Goal: Task Accomplishment & Management: Manage account settings

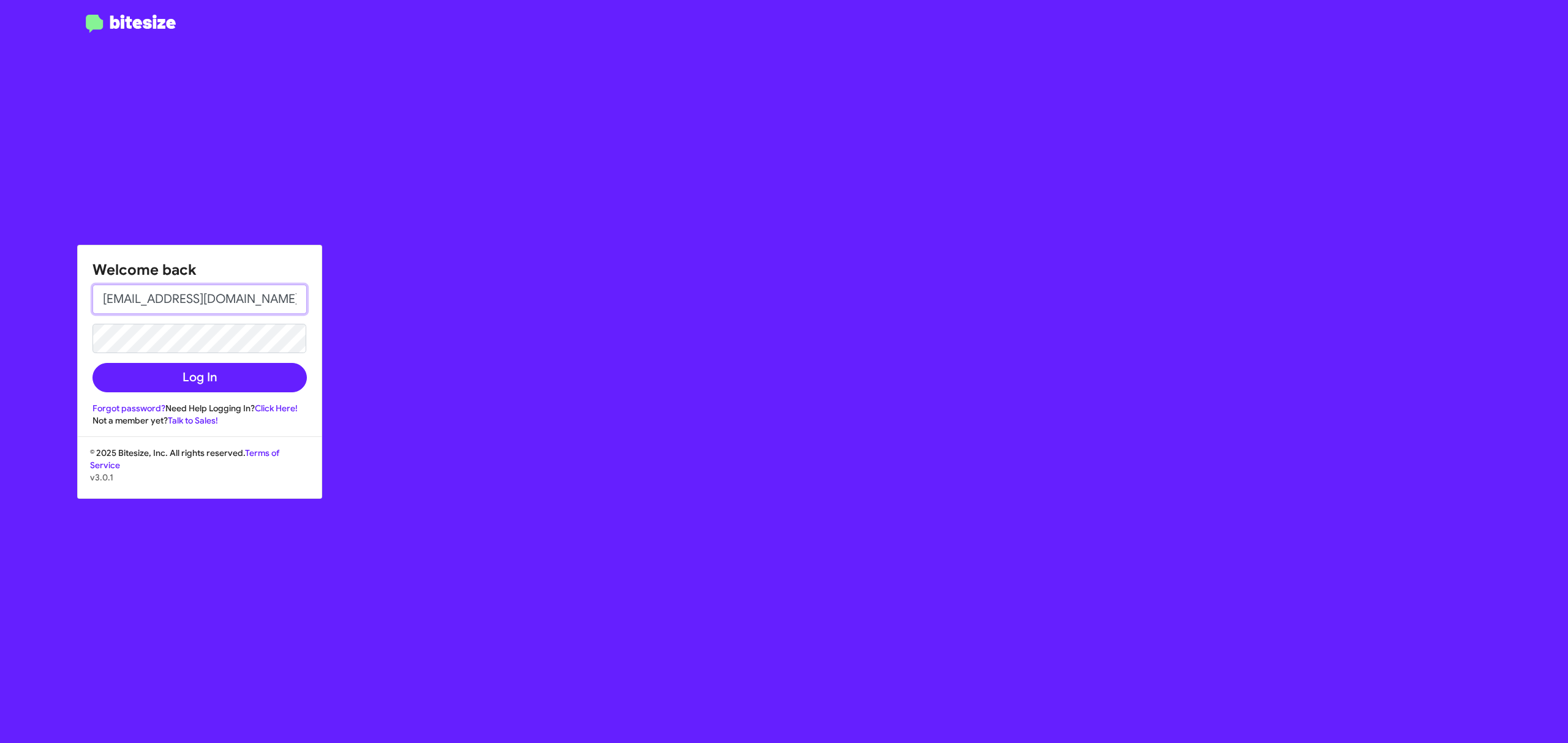
click at [257, 312] on input "jeks.ocampo1717@gmail.com" at bounding box center [199, 299] width 214 height 30
type input "[PERSON_NAME][EMAIL_ADDRESS][DOMAIN_NAME]"
click at [140, 379] on button "Log In" at bounding box center [199, 377] width 214 height 30
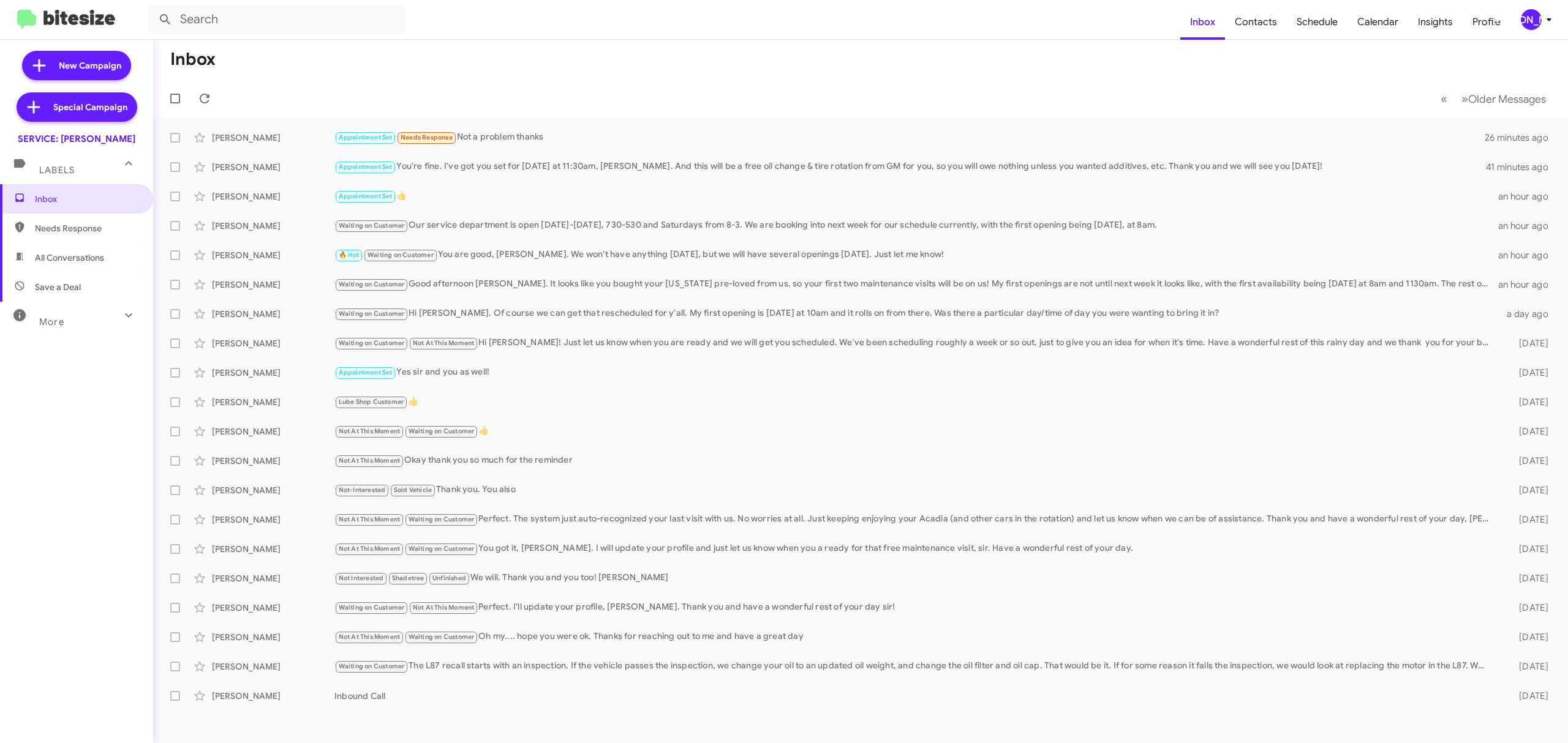
click at [1537, 17] on span "[PERSON_NAME]" at bounding box center [1538, 20] width 37 height 21
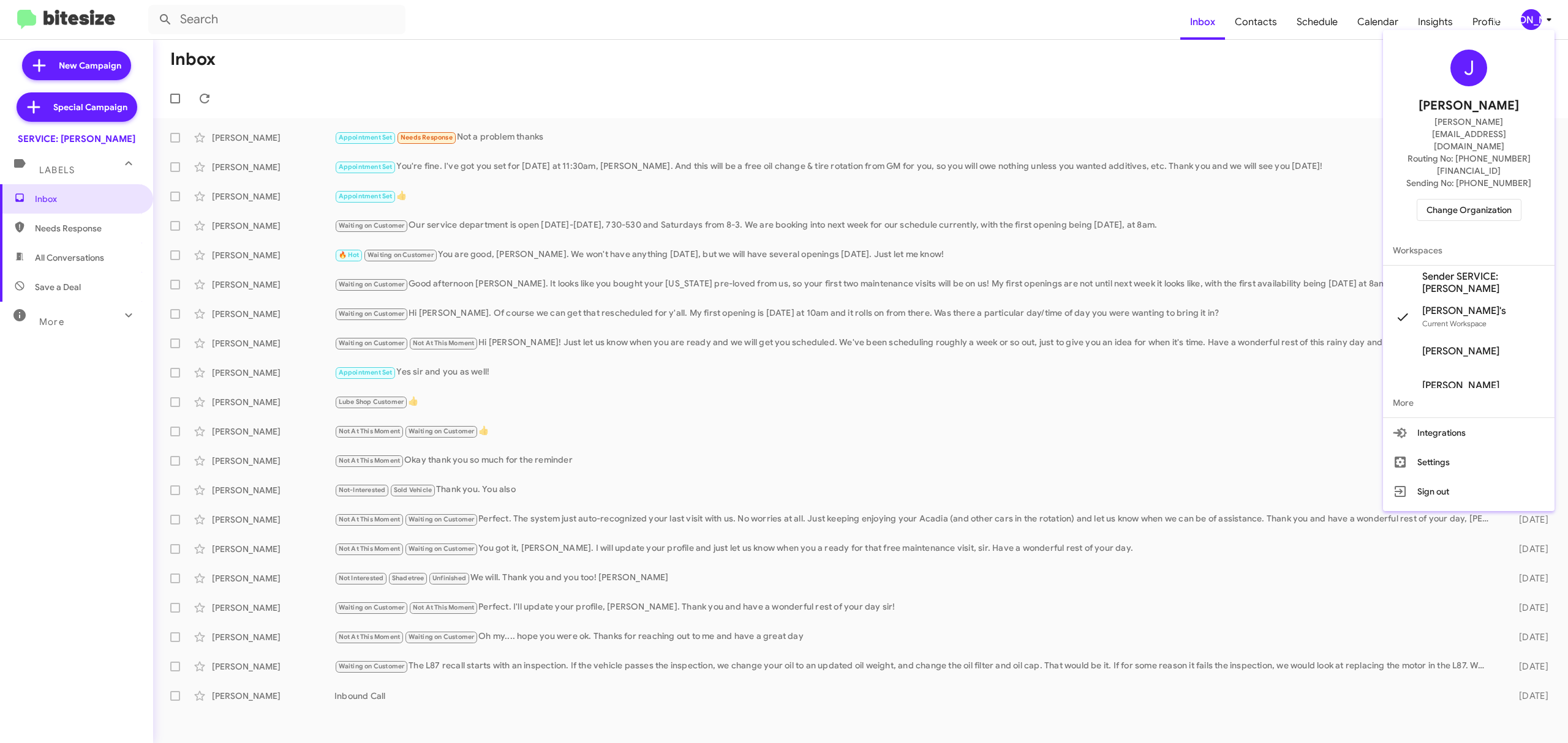
click at [1461, 200] on span "Change Organization" at bounding box center [1469, 210] width 85 height 21
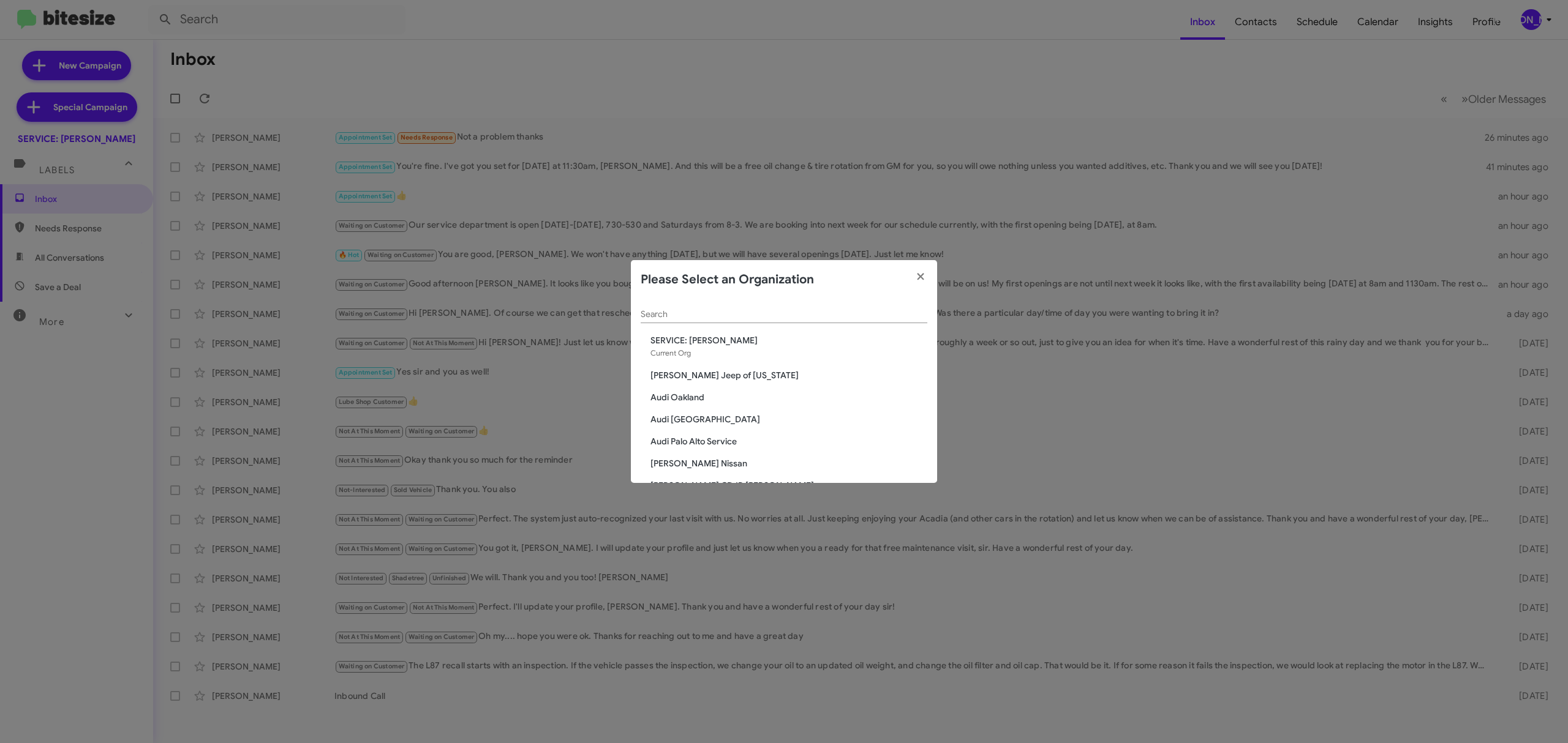
click at [787, 312] on input "Search" at bounding box center [784, 315] width 287 height 10
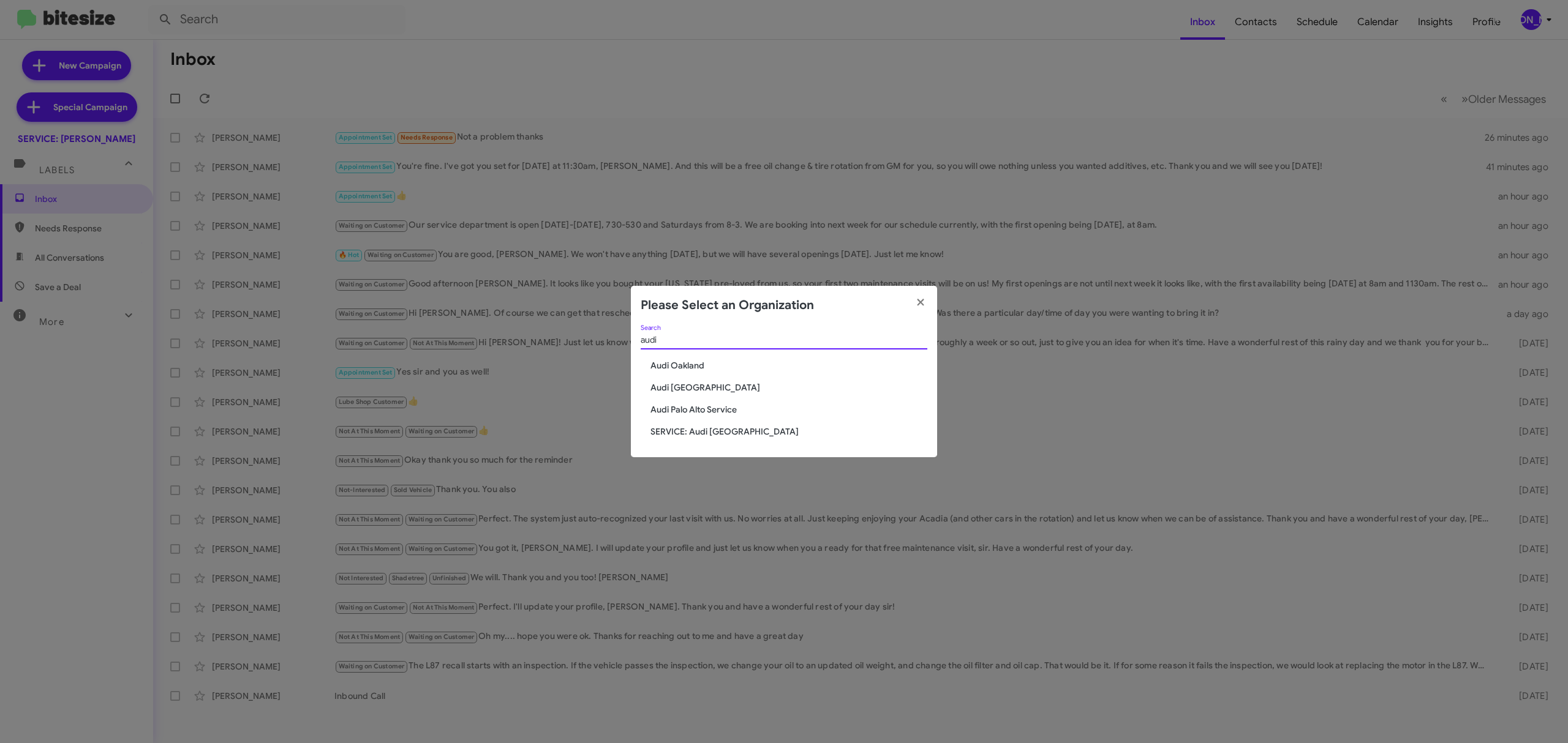
type input "audi"
click at [685, 372] on div "audi Search Audi Oakland Audi Palo Alto Audi Palo Alto Service SERVICE: Audi Oa…" at bounding box center [784, 391] width 306 height 133
click at [687, 366] on span "Audi Oakland" at bounding box center [788, 365] width 277 height 12
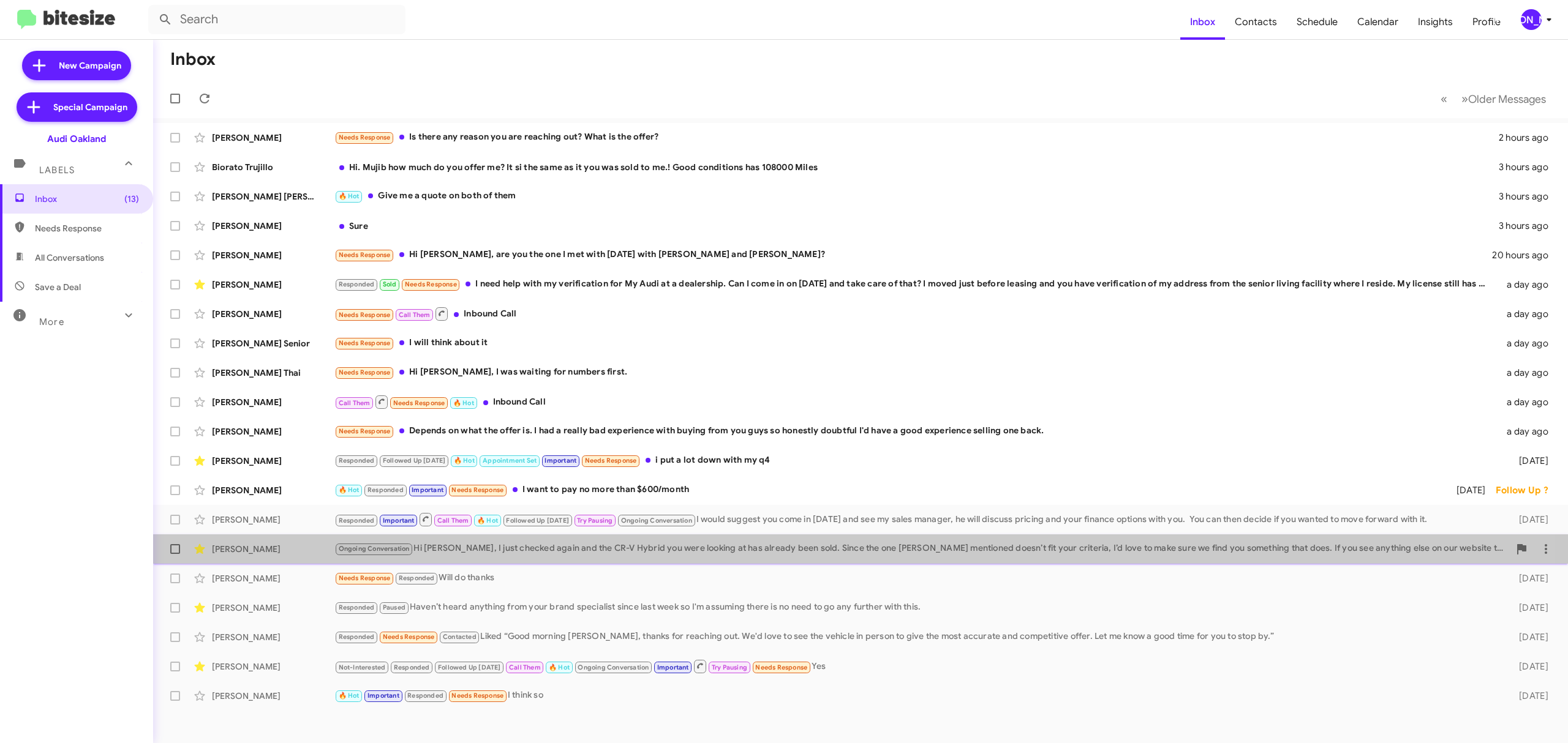
click at [550, 562] on span "Jessica Curry Ongoing Conversation Hi Jessica, I just checked again and the CR-…" at bounding box center [860, 549] width 1415 height 30
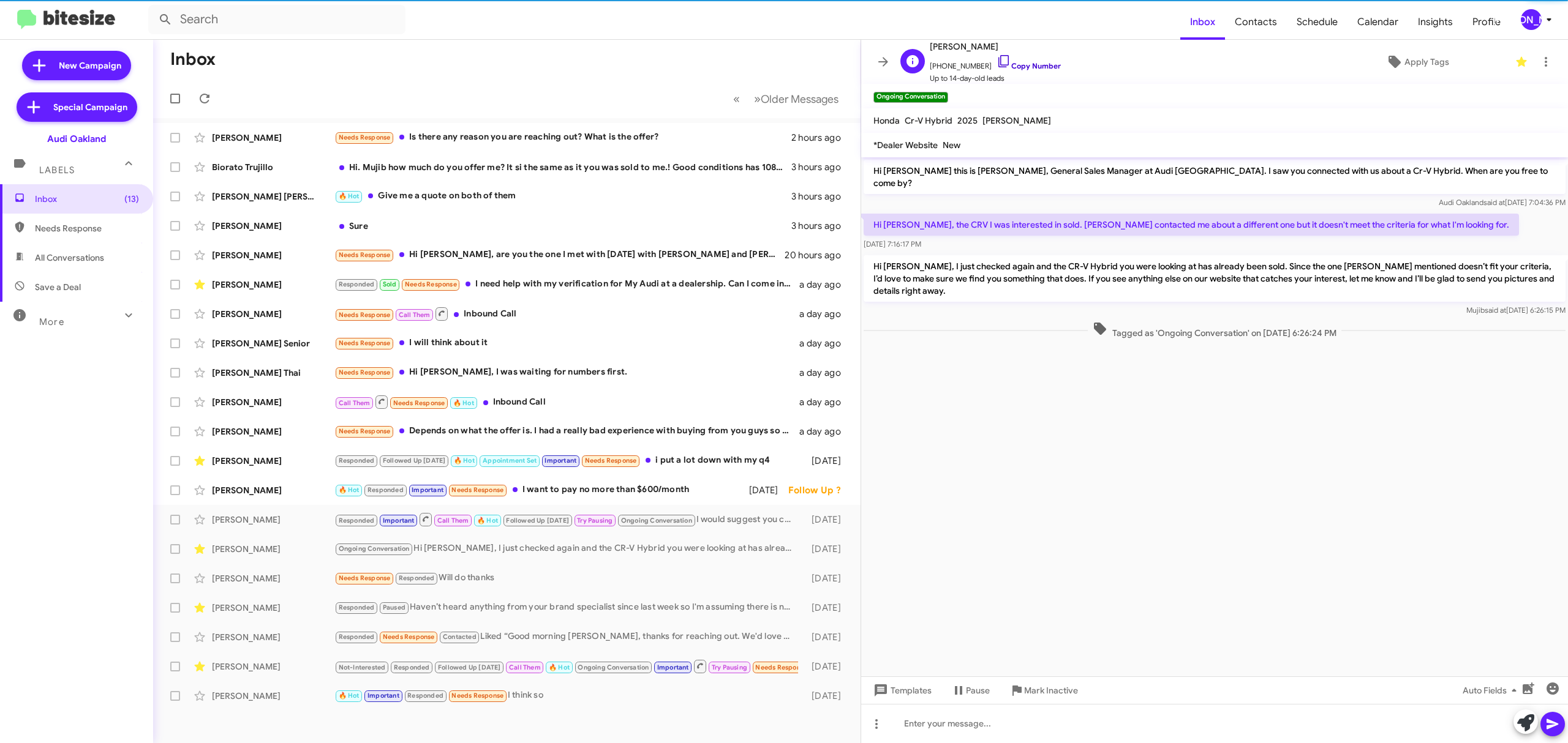
click at [1023, 65] on link "Copy Number" at bounding box center [1029, 65] width 65 height 9
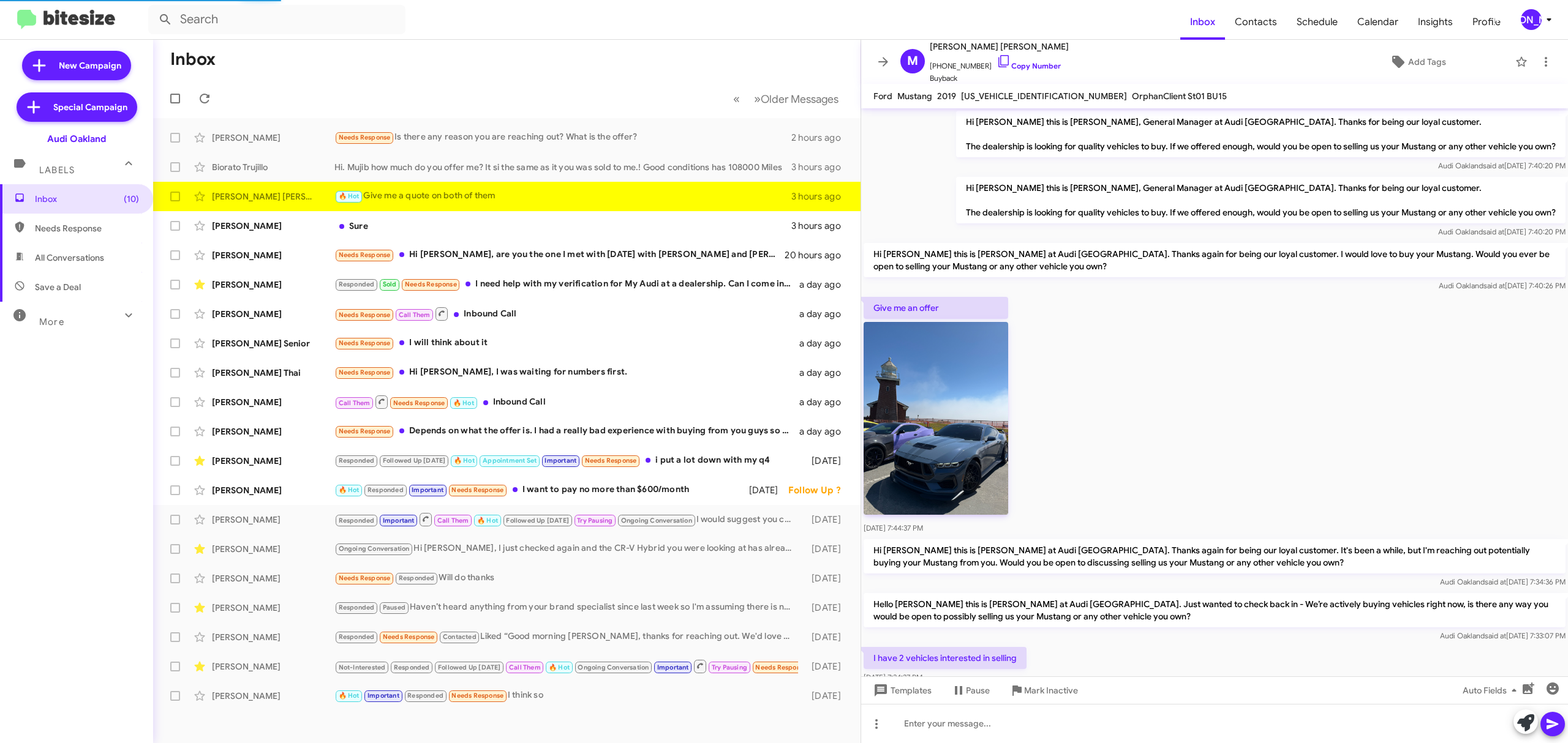
scroll to position [76, 0]
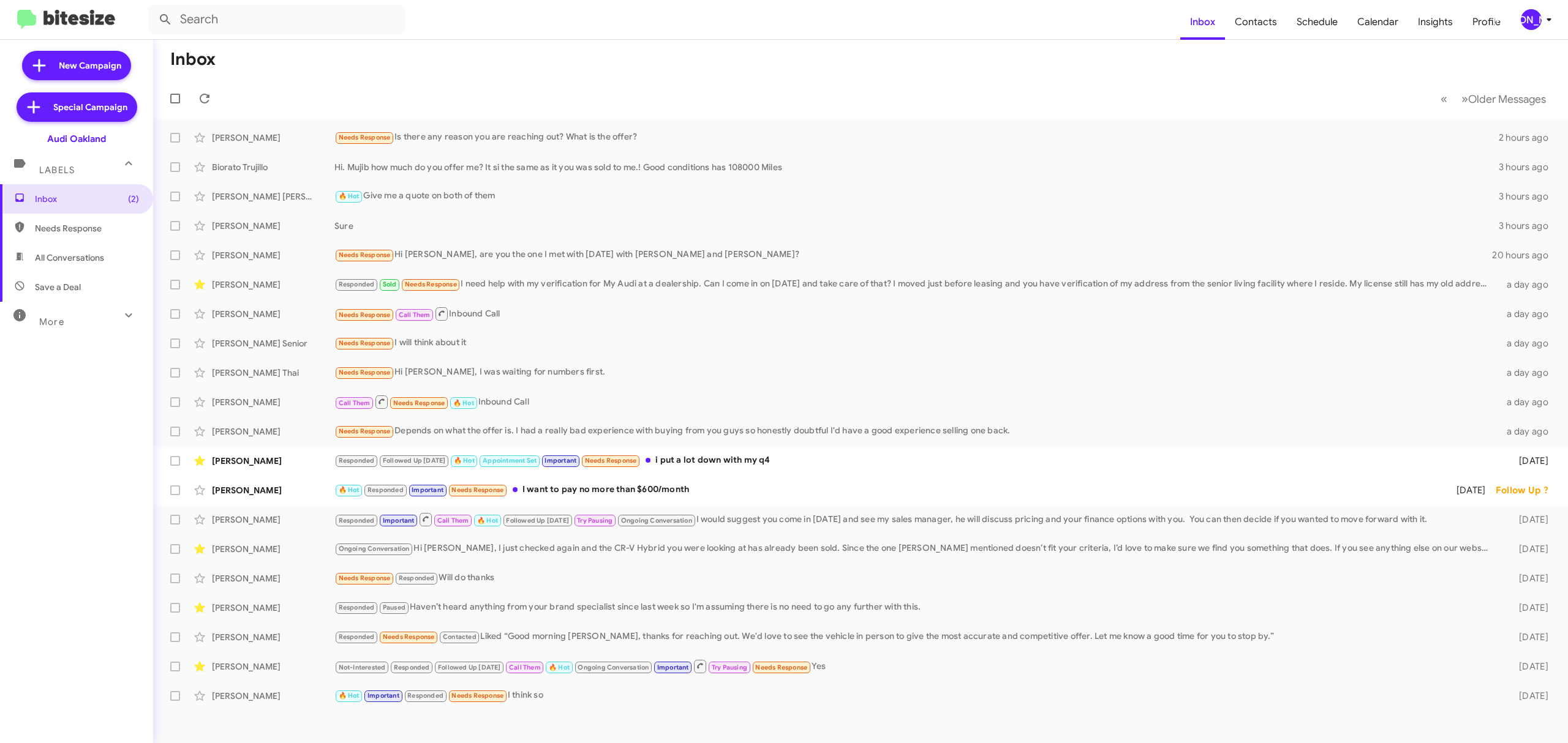
click at [1523, 20] on div "[PERSON_NAME]" at bounding box center [1531, 20] width 21 height 21
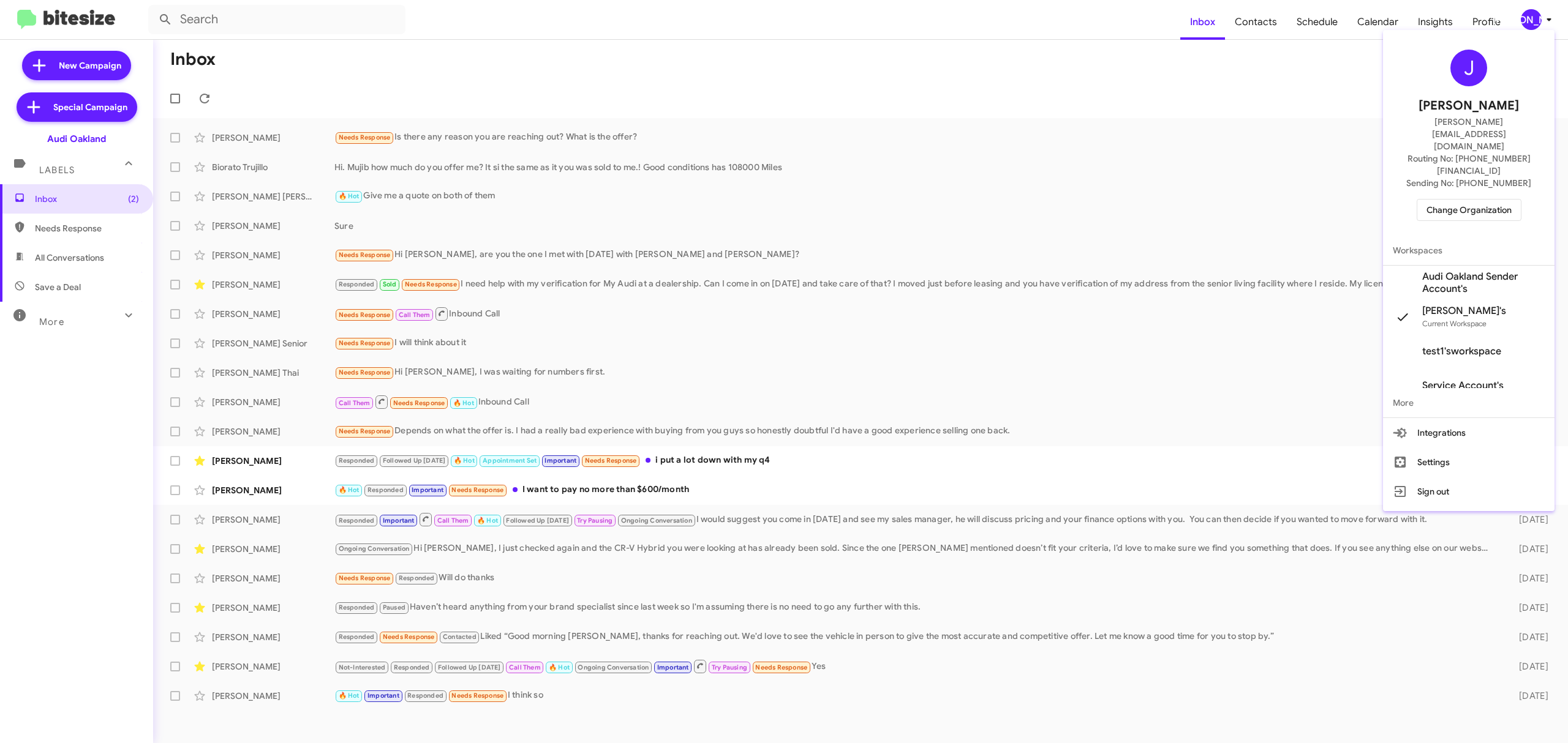
click at [1432, 200] on span "Change Organization" at bounding box center [1469, 210] width 85 height 21
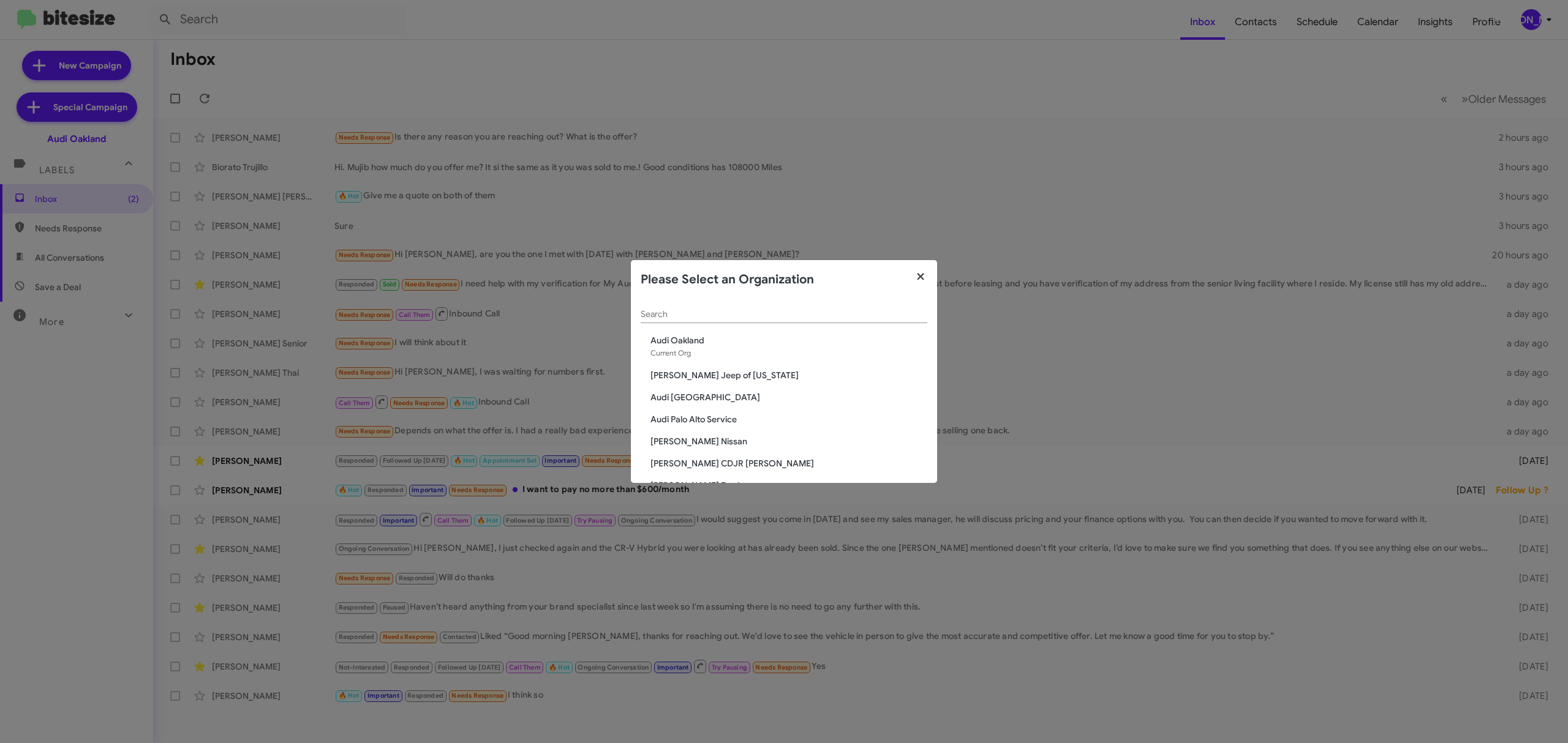
click at [923, 273] on icon "button" at bounding box center [920, 276] width 14 height 11
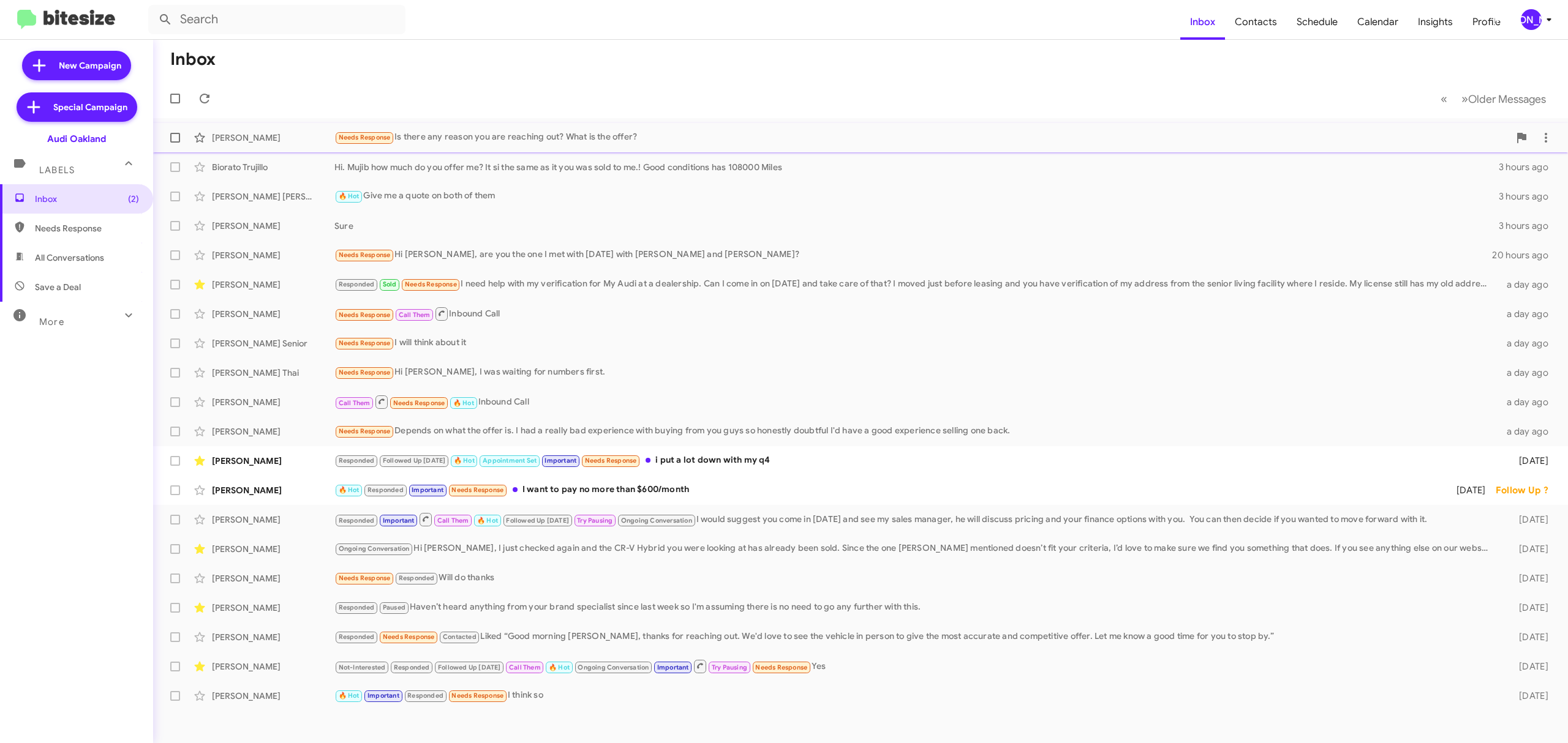
click at [175, 142] on span at bounding box center [176, 138] width 10 height 10
click at [175, 143] on input "checkbox" at bounding box center [175, 143] width 1 height 1
checkbox input "true"
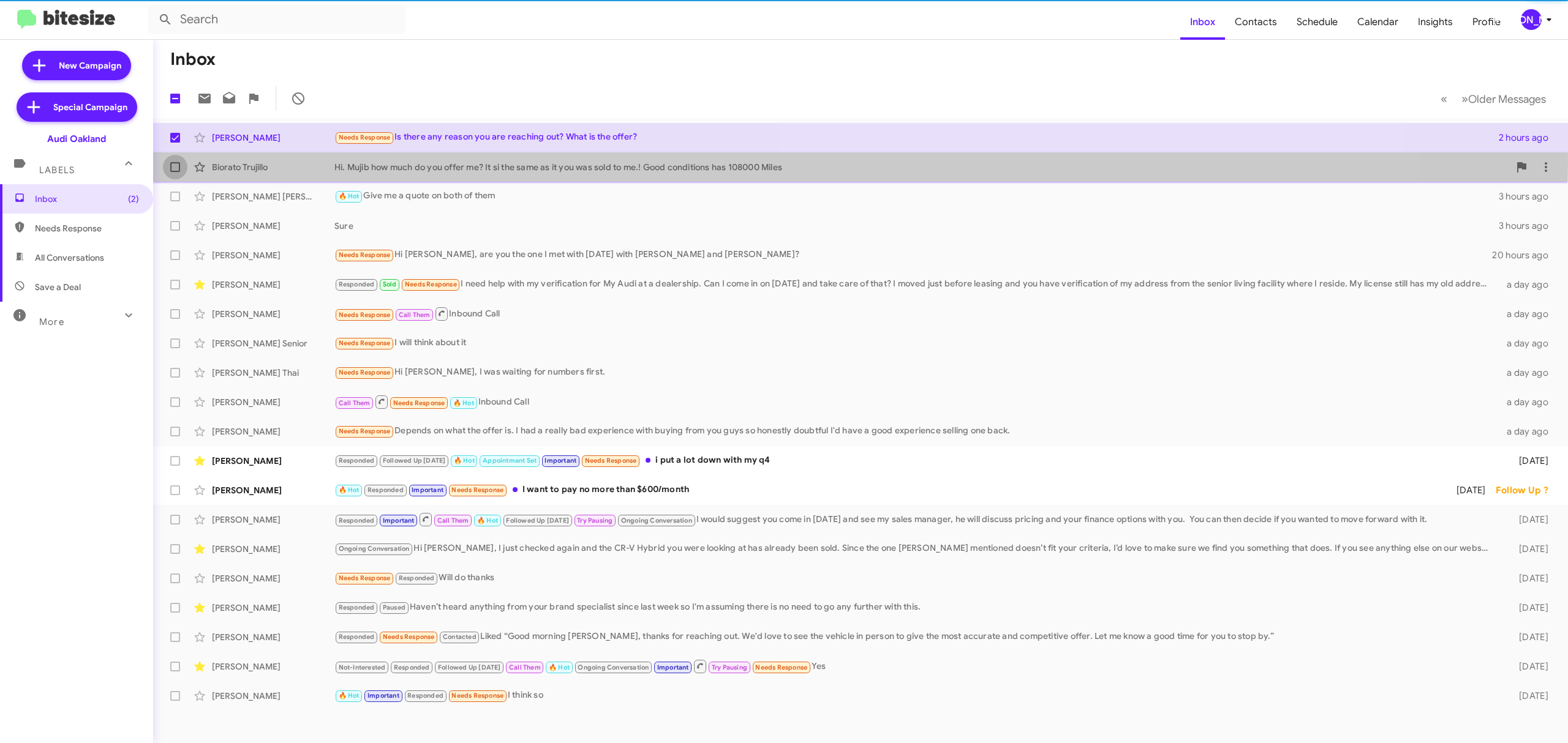
click at [171, 160] on label at bounding box center [175, 168] width 25 height 25
click at [175, 172] on input "checkbox" at bounding box center [175, 172] width 1 height 1
checkbox input "true"
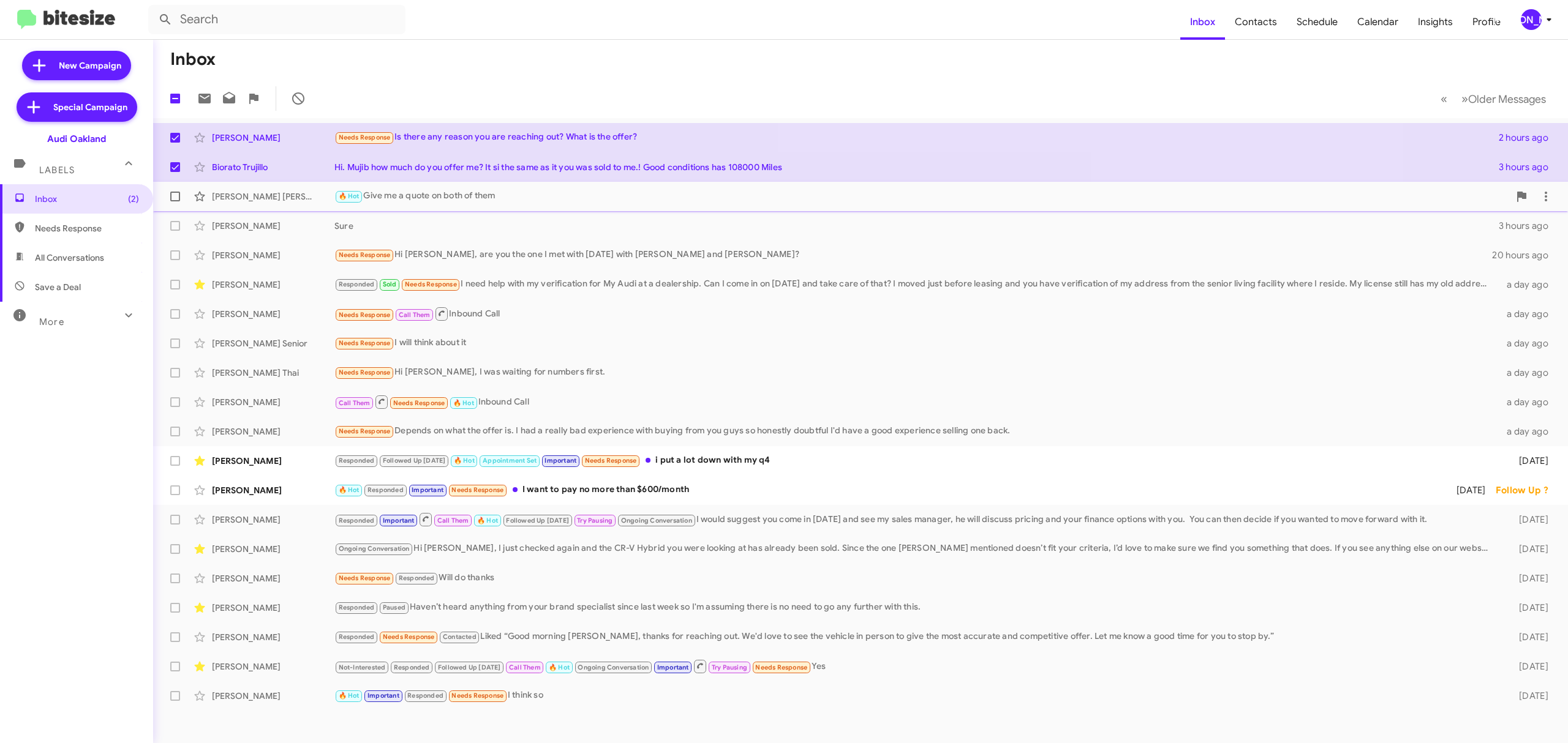
click at [177, 202] on label at bounding box center [175, 197] width 25 height 25
click at [175, 202] on input "checkbox" at bounding box center [175, 202] width 1 height 1
checkbox input "true"
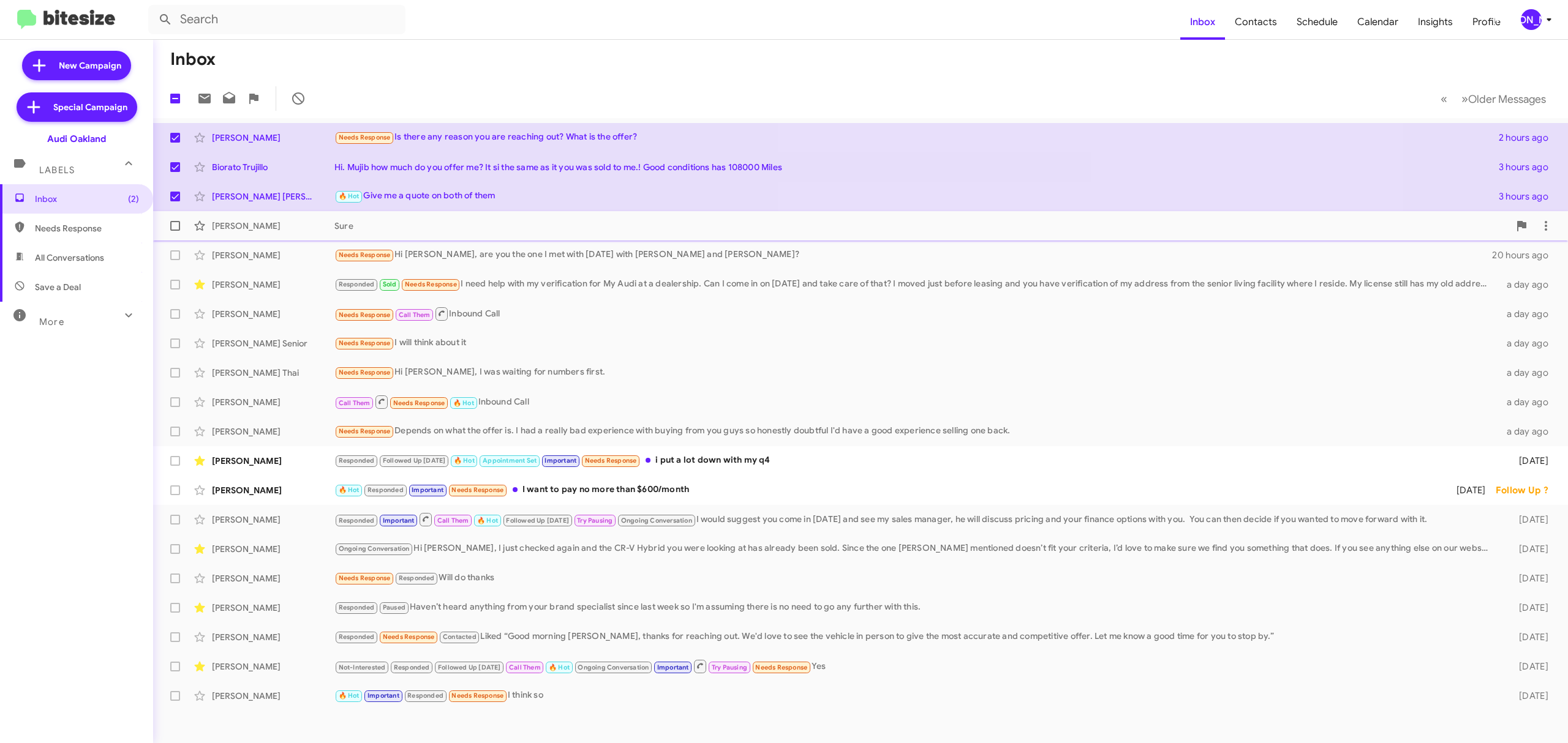
click at [169, 223] on label at bounding box center [175, 226] width 25 height 25
click at [175, 231] on input "checkbox" at bounding box center [175, 231] width 1 height 1
checkbox input "true"
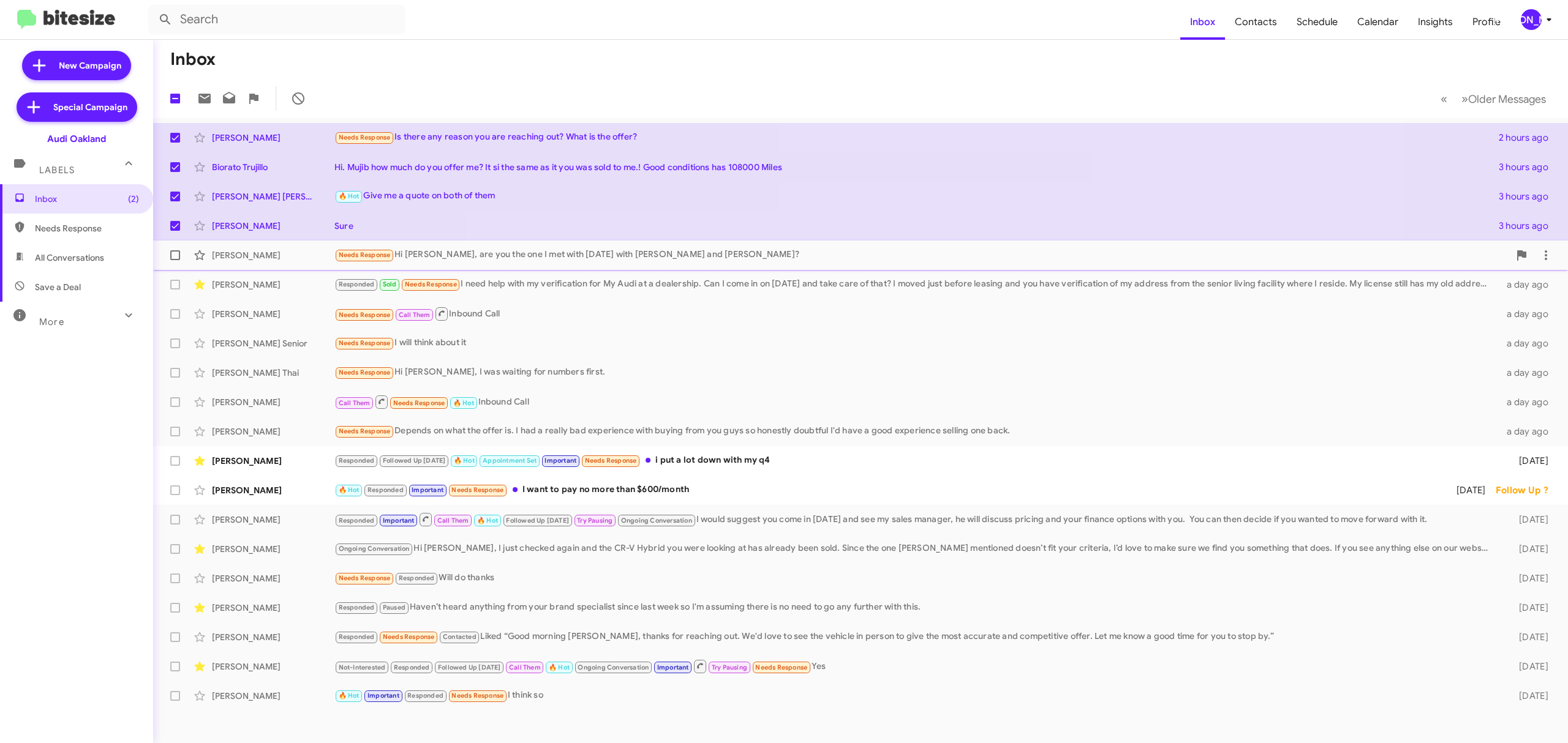
click at [171, 258] on span at bounding box center [176, 255] width 10 height 10
click at [175, 260] on input "checkbox" at bounding box center [175, 260] width 1 height 1
checkbox input "true"
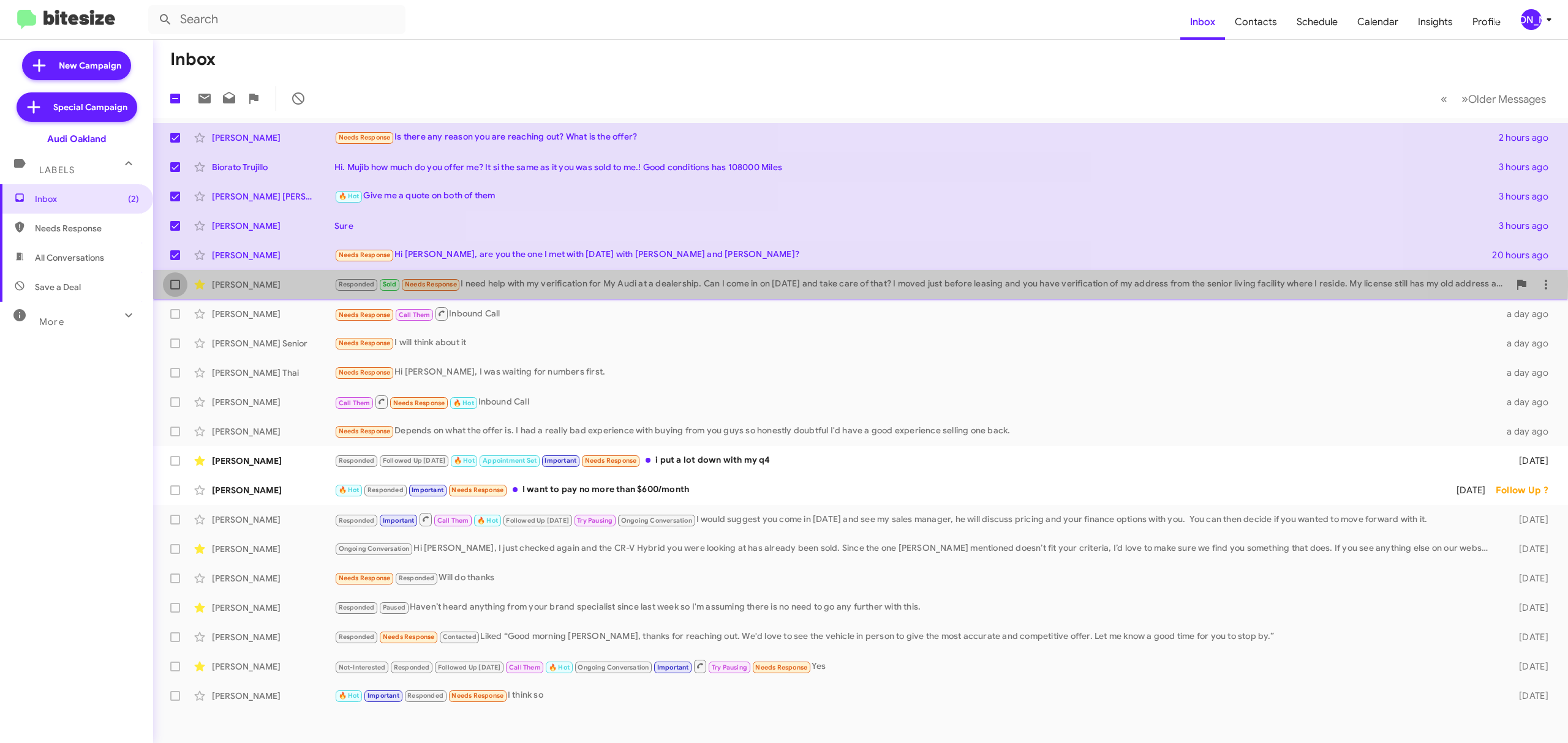
click at [175, 282] on span at bounding box center [176, 285] width 10 height 10
click at [175, 290] on input "checkbox" at bounding box center [175, 290] width 1 height 1
checkbox input "true"
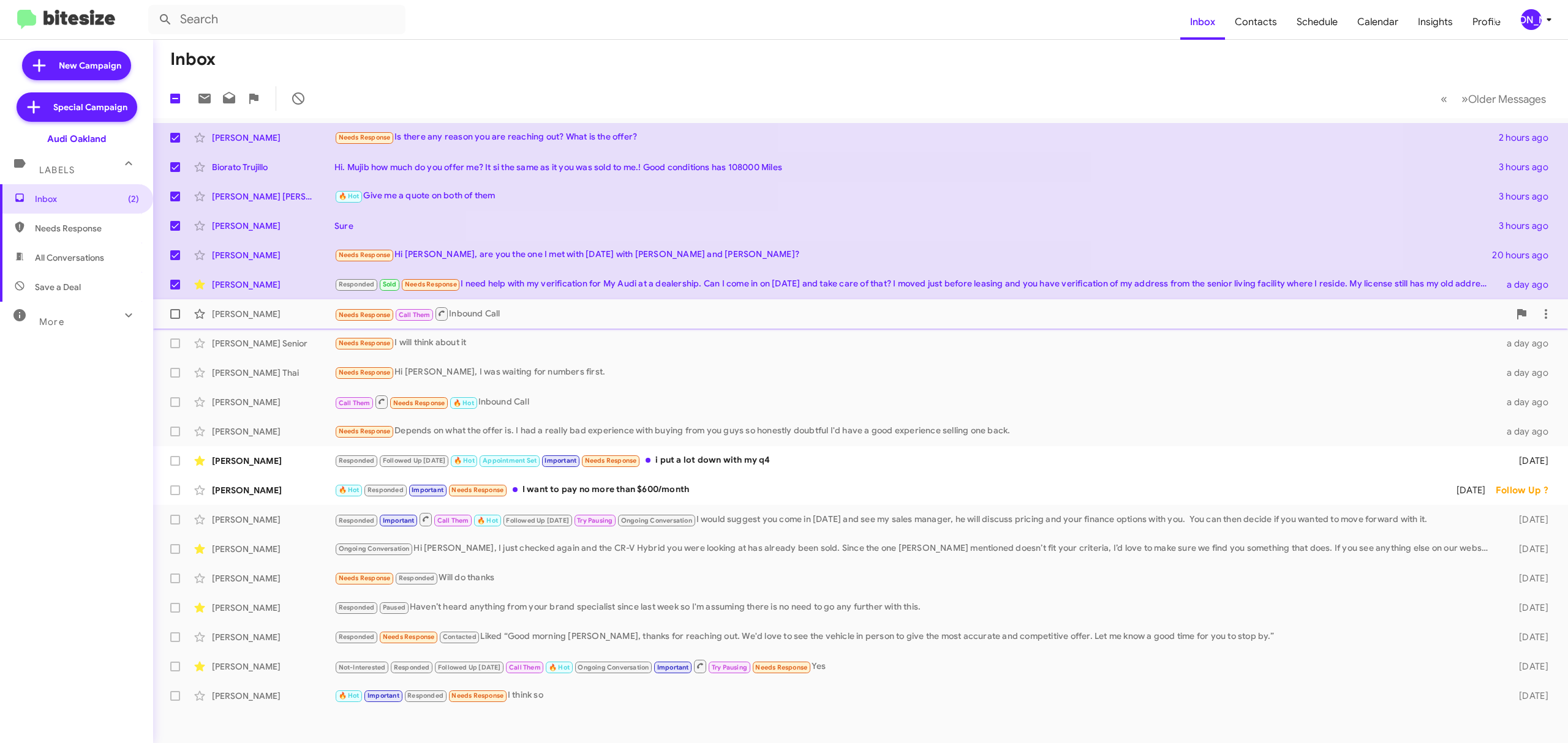
click at [175, 316] on span at bounding box center [176, 314] width 10 height 10
click at [175, 319] on input "checkbox" at bounding box center [175, 319] width 1 height 1
checkbox input "true"
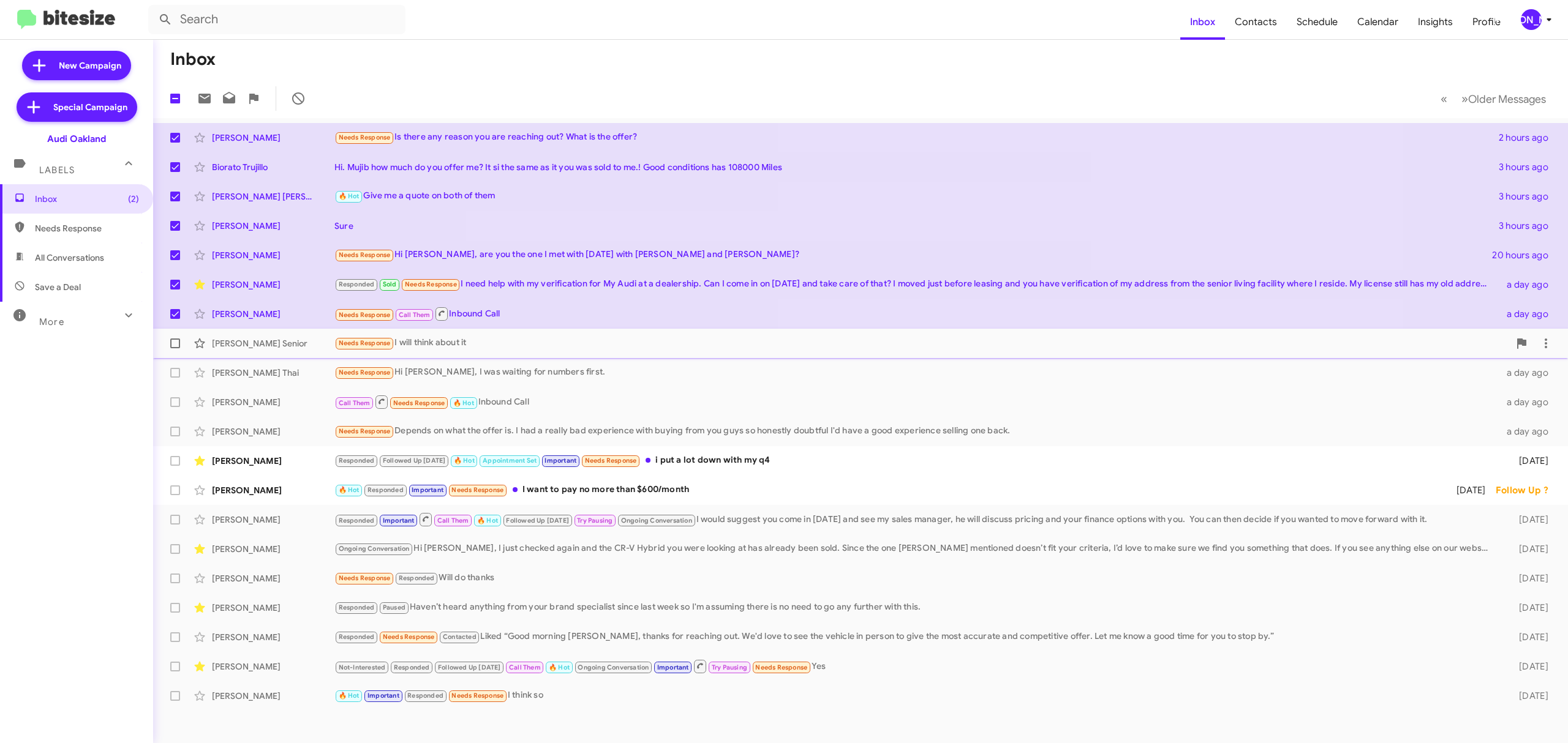
click at [170, 348] on label at bounding box center [175, 344] width 25 height 25
click at [175, 348] on input "checkbox" at bounding box center [175, 348] width 1 height 1
checkbox input "true"
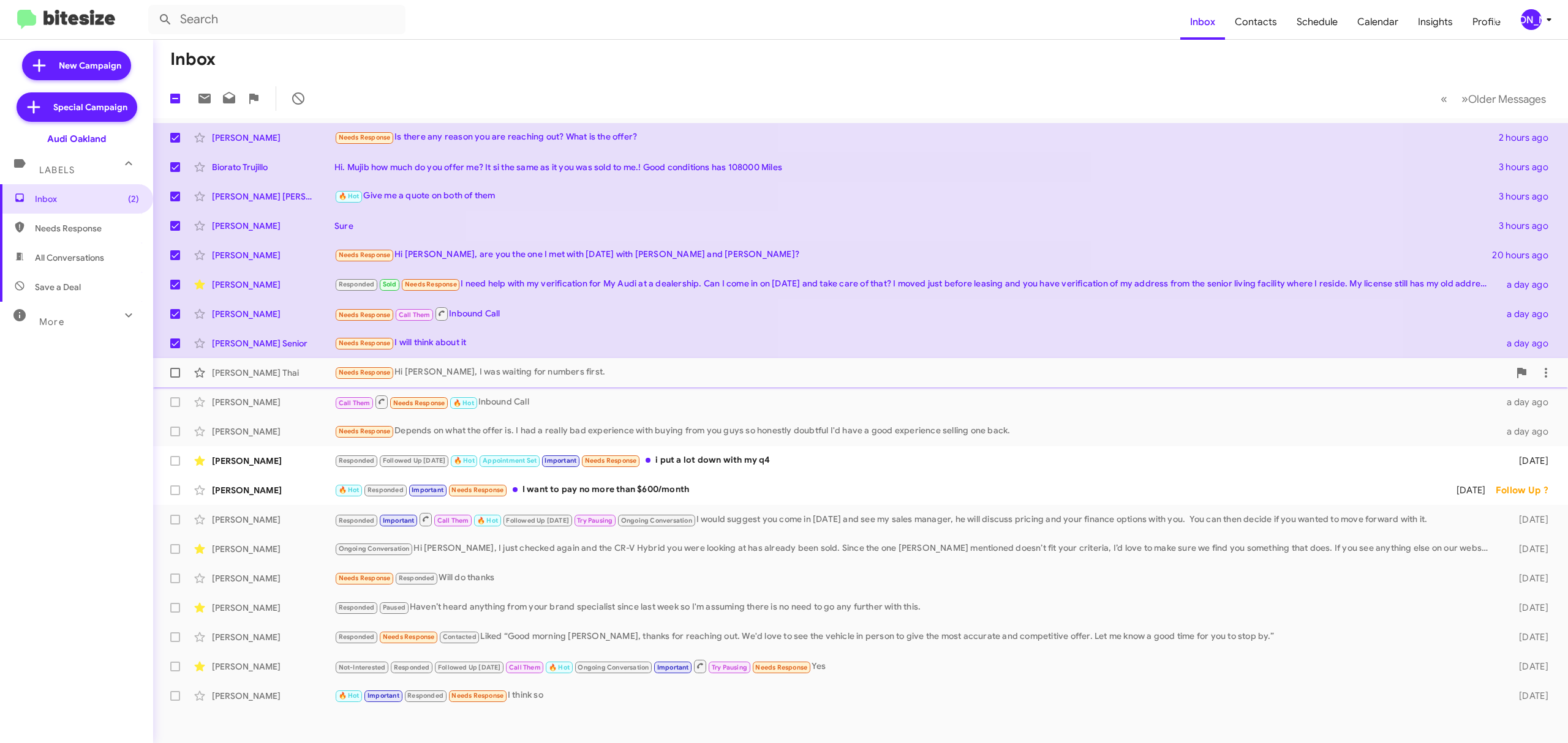
click at [171, 371] on span at bounding box center [176, 373] width 10 height 10
click at [175, 378] on input "checkbox" at bounding box center [175, 378] width 1 height 1
checkbox input "true"
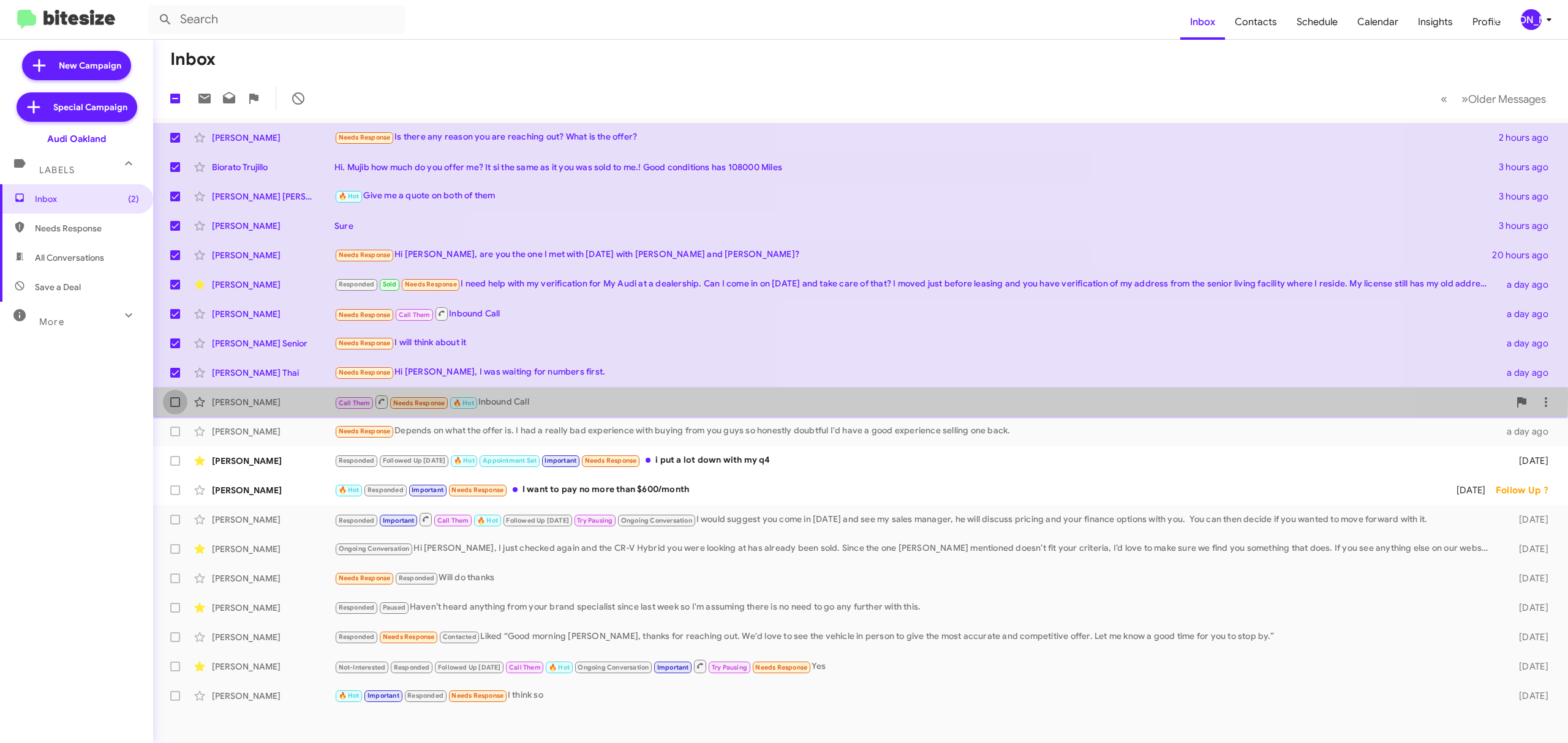
click at [171, 397] on label at bounding box center [175, 403] width 25 height 25
click at [175, 407] on input "checkbox" at bounding box center [175, 407] width 1 height 1
checkbox input "true"
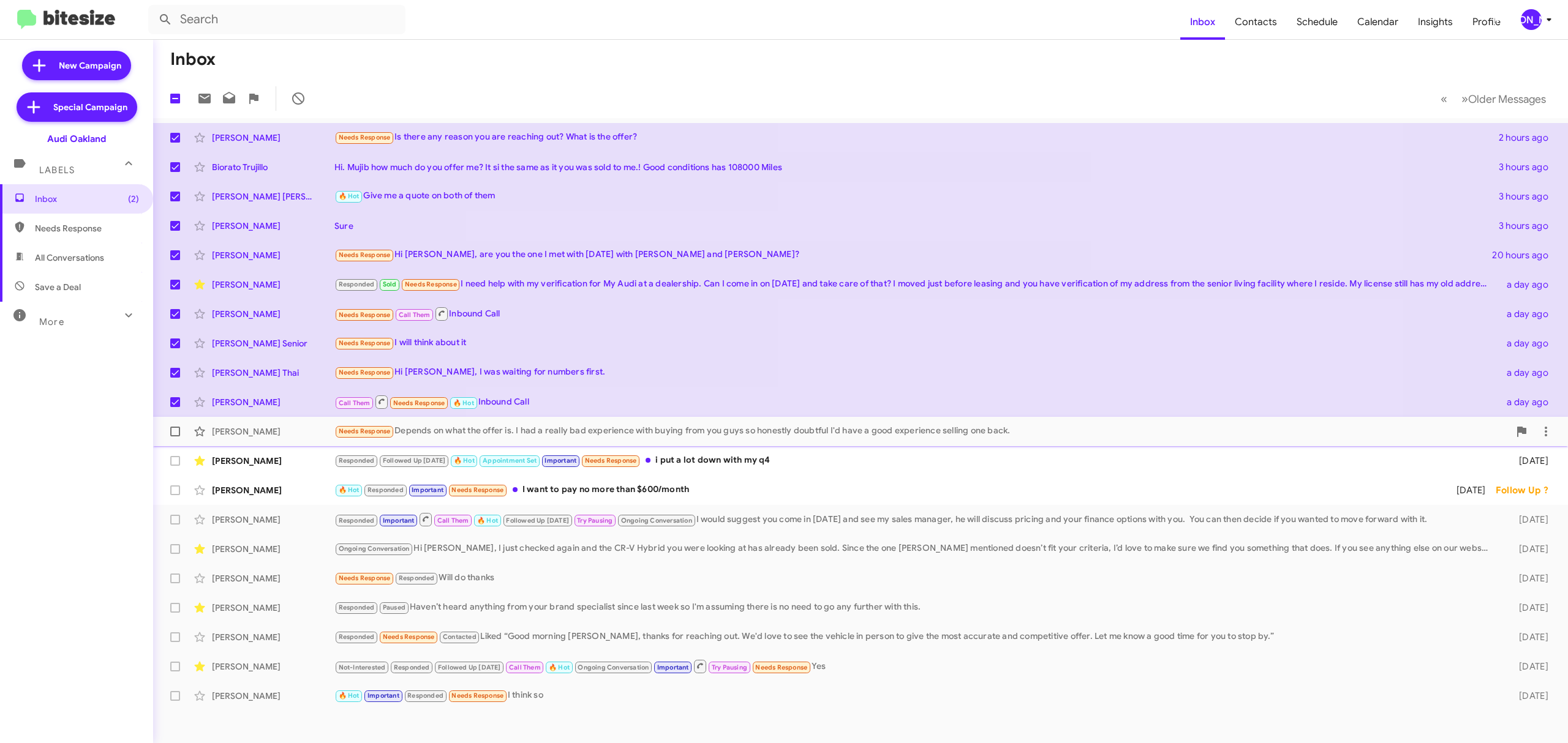
click at [172, 430] on span at bounding box center [176, 432] width 10 height 10
click at [175, 437] on input "checkbox" at bounding box center [175, 437] width 1 height 1
checkbox input "true"
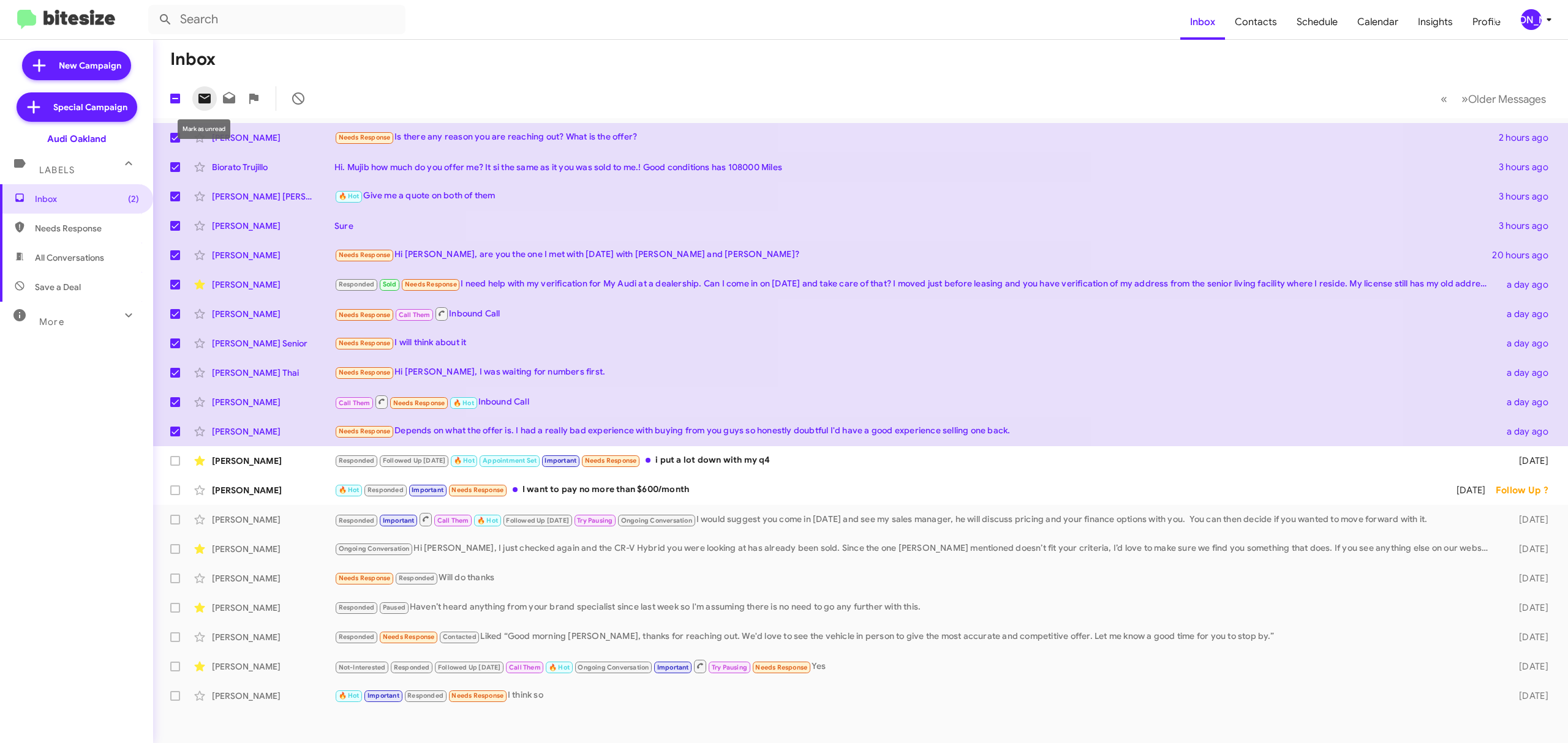
click at [198, 102] on icon at bounding box center [204, 99] width 12 height 10
click at [1529, 13] on div "[PERSON_NAME]" at bounding box center [1531, 20] width 21 height 21
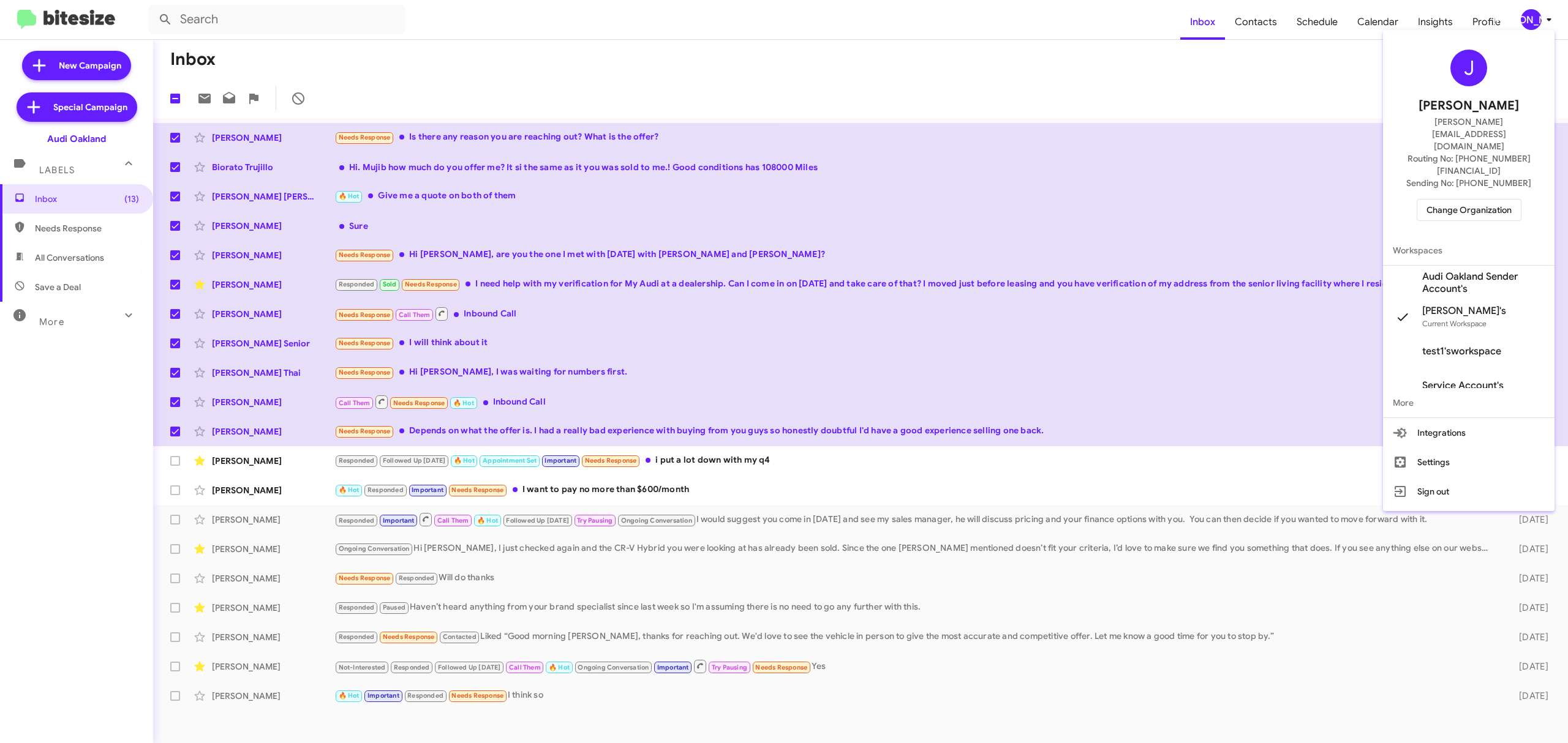
click at [1466, 200] on span "Change Organization" at bounding box center [1469, 210] width 85 height 21
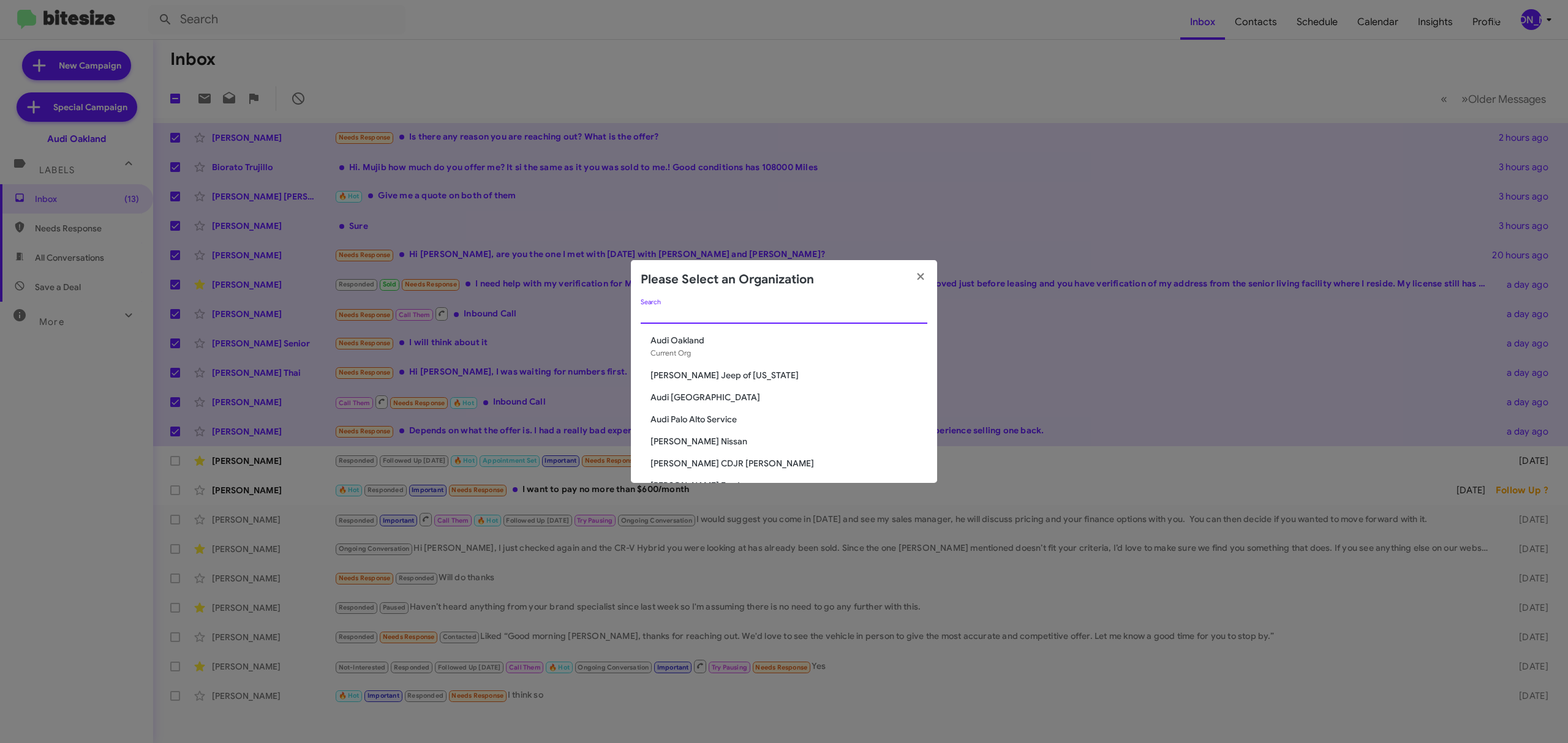
click at [763, 311] on input "Search" at bounding box center [784, 315] width 287 height 10
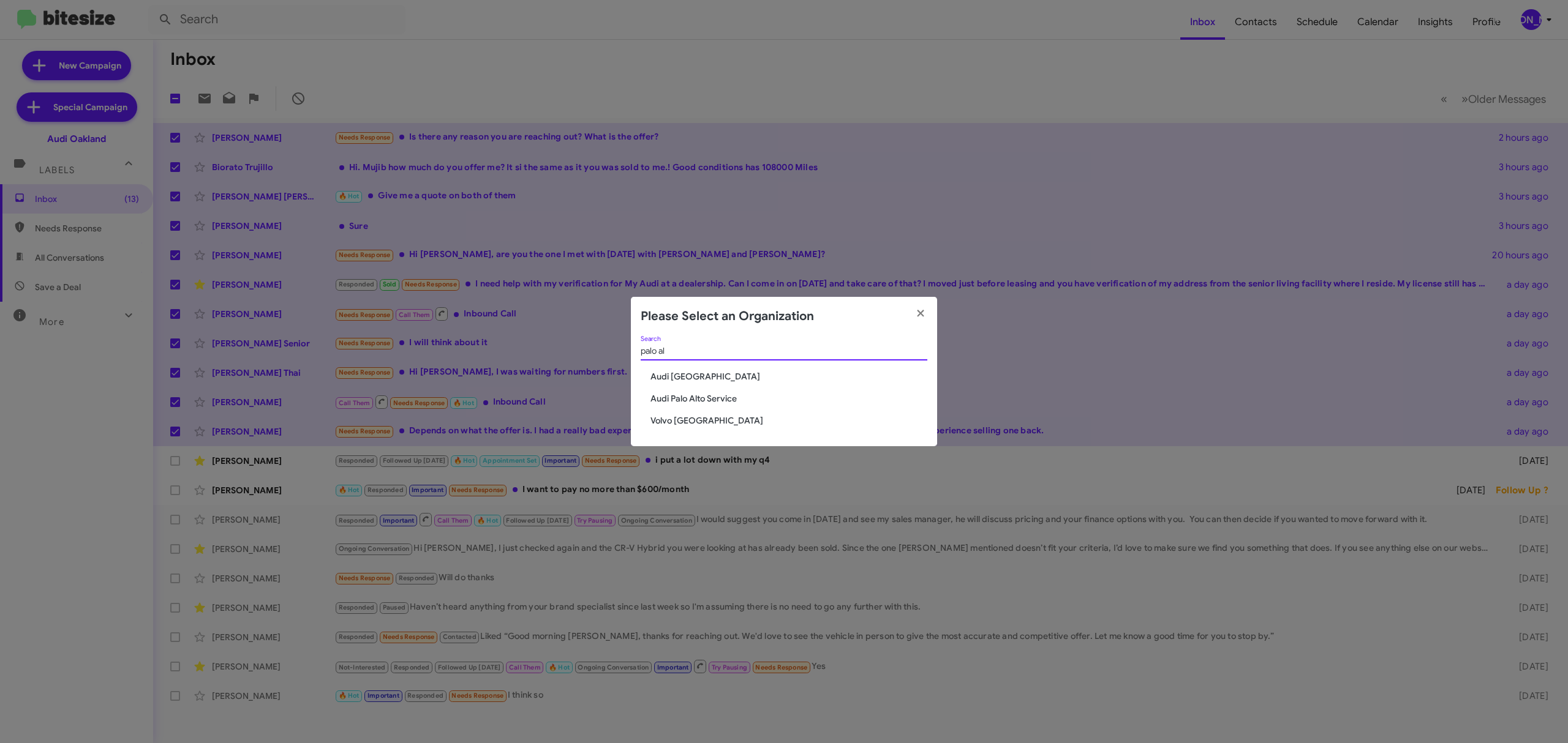
type input "palo al"
click at [669, 374] on span "Audi Palo Alto" at bounding box center [788, 377] width 277 height 12
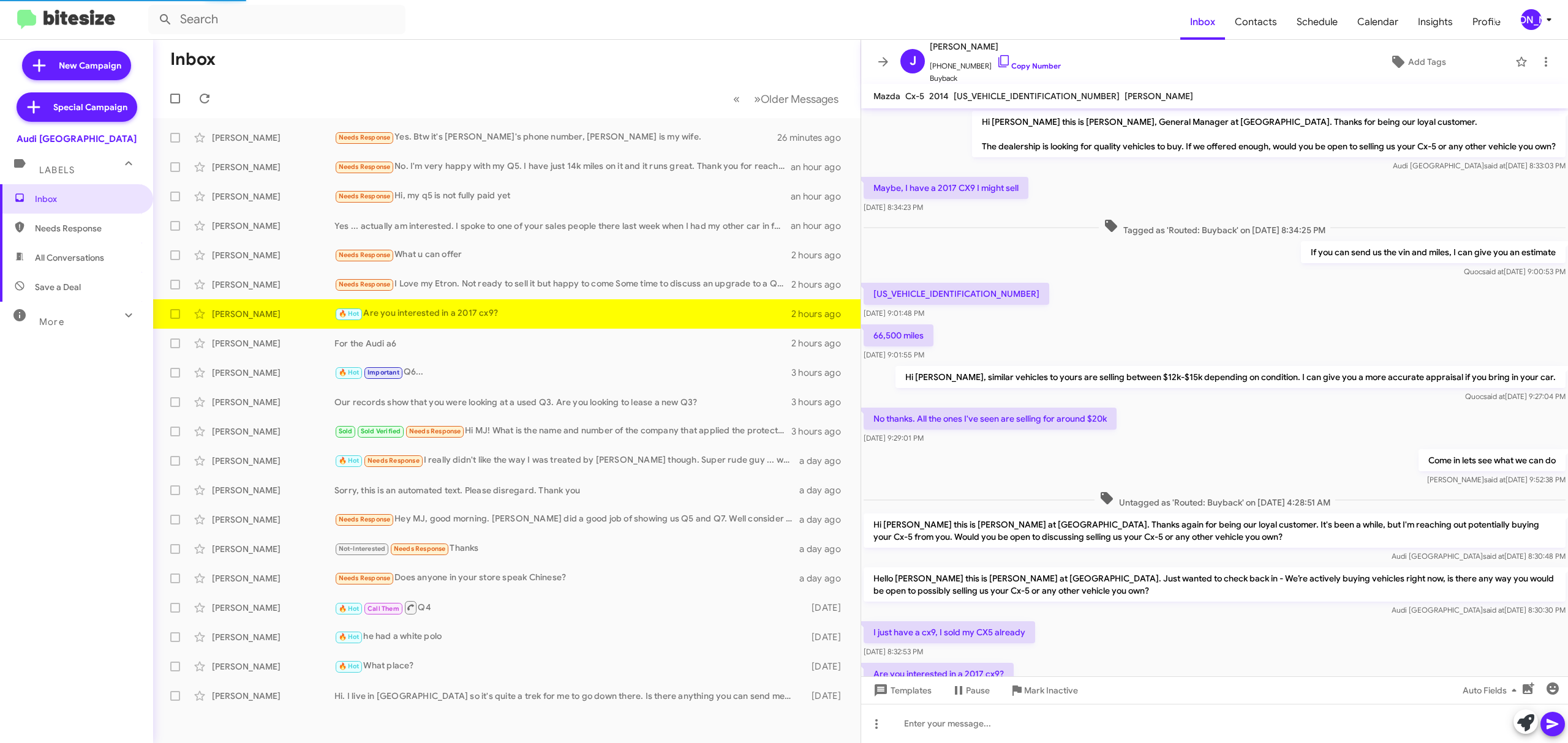
scroll to position [69, 0]
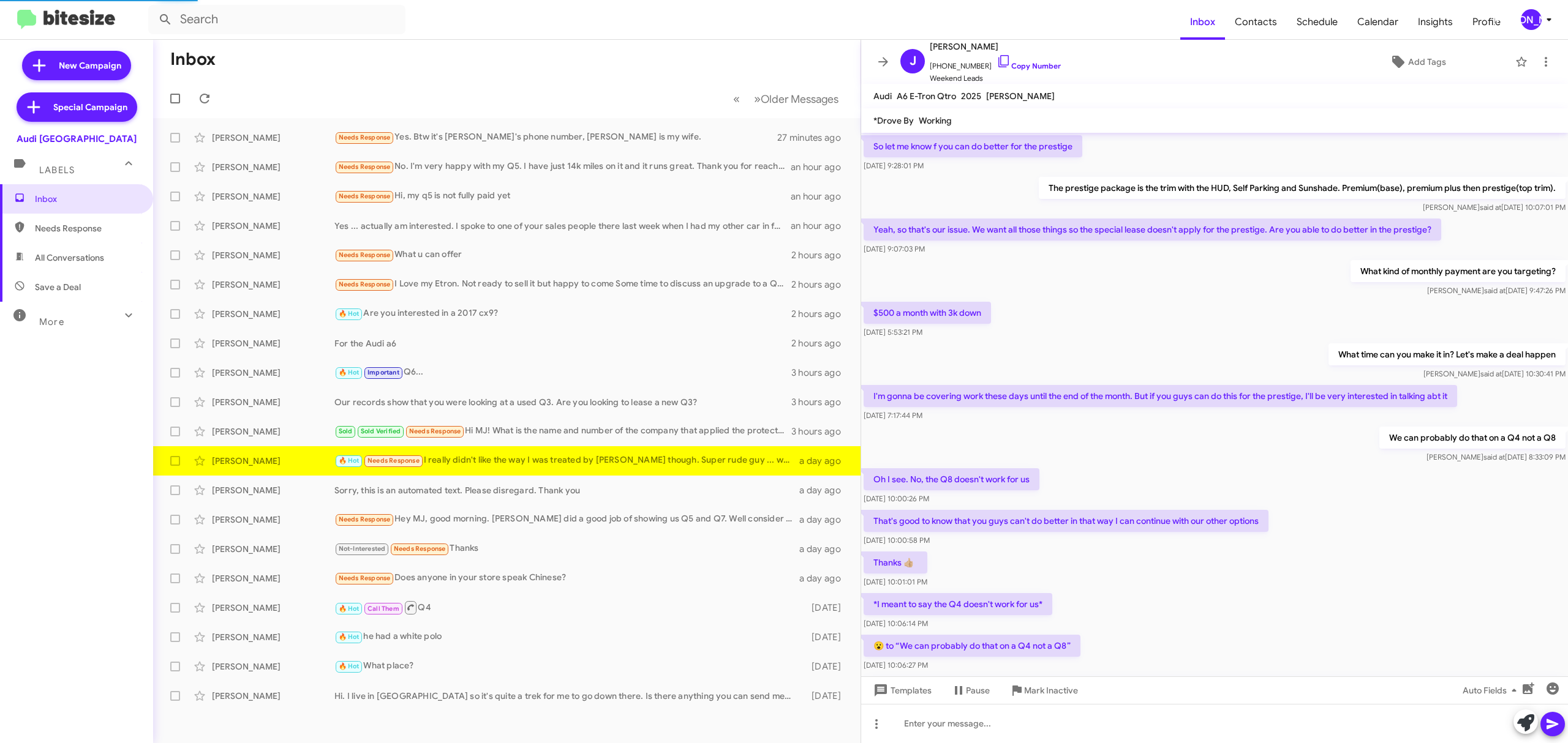
scroll to position [472, 0]
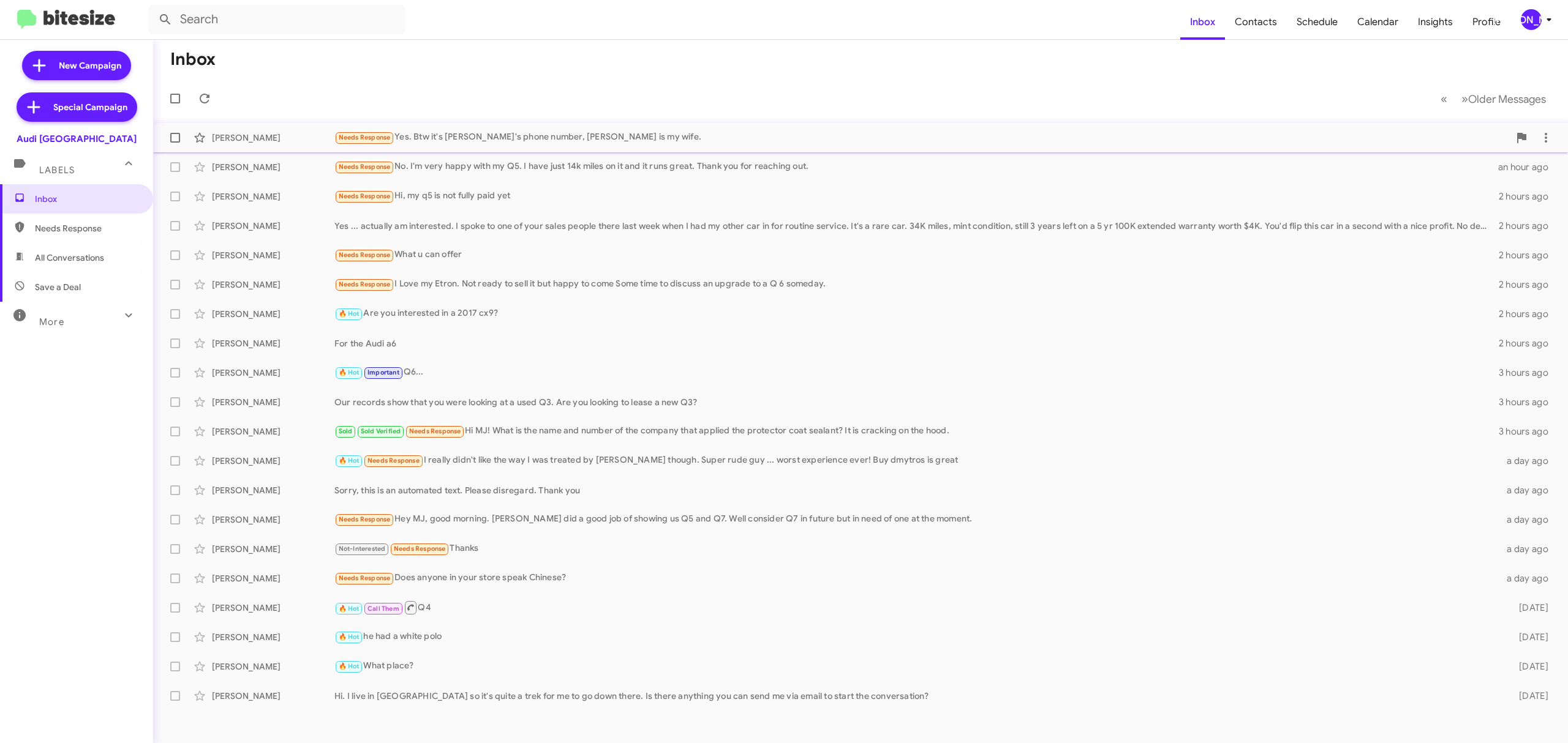
click at [180, 136] on label at bounding box center [175, 138] width 25 height 25
click at [175, 143] on input "checkbox" at bounding box center [175, 143] width 1 height 1
checkbox input "true"
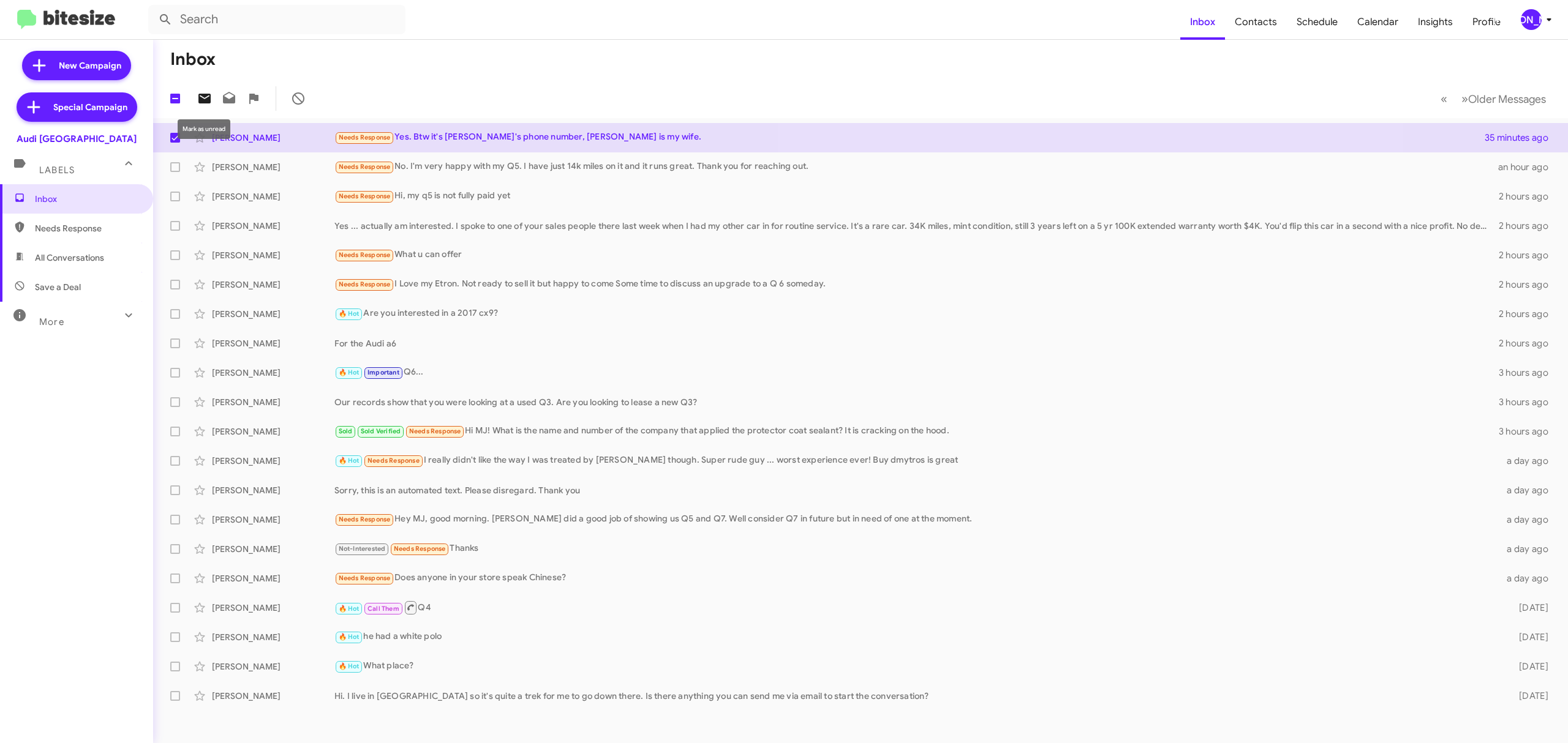
click at [197, 106] on button at bounding box center [205, 99] width 25 height 25
click at [1542, 17] on icon at bounding box center [1549, 20] width 15 height 15
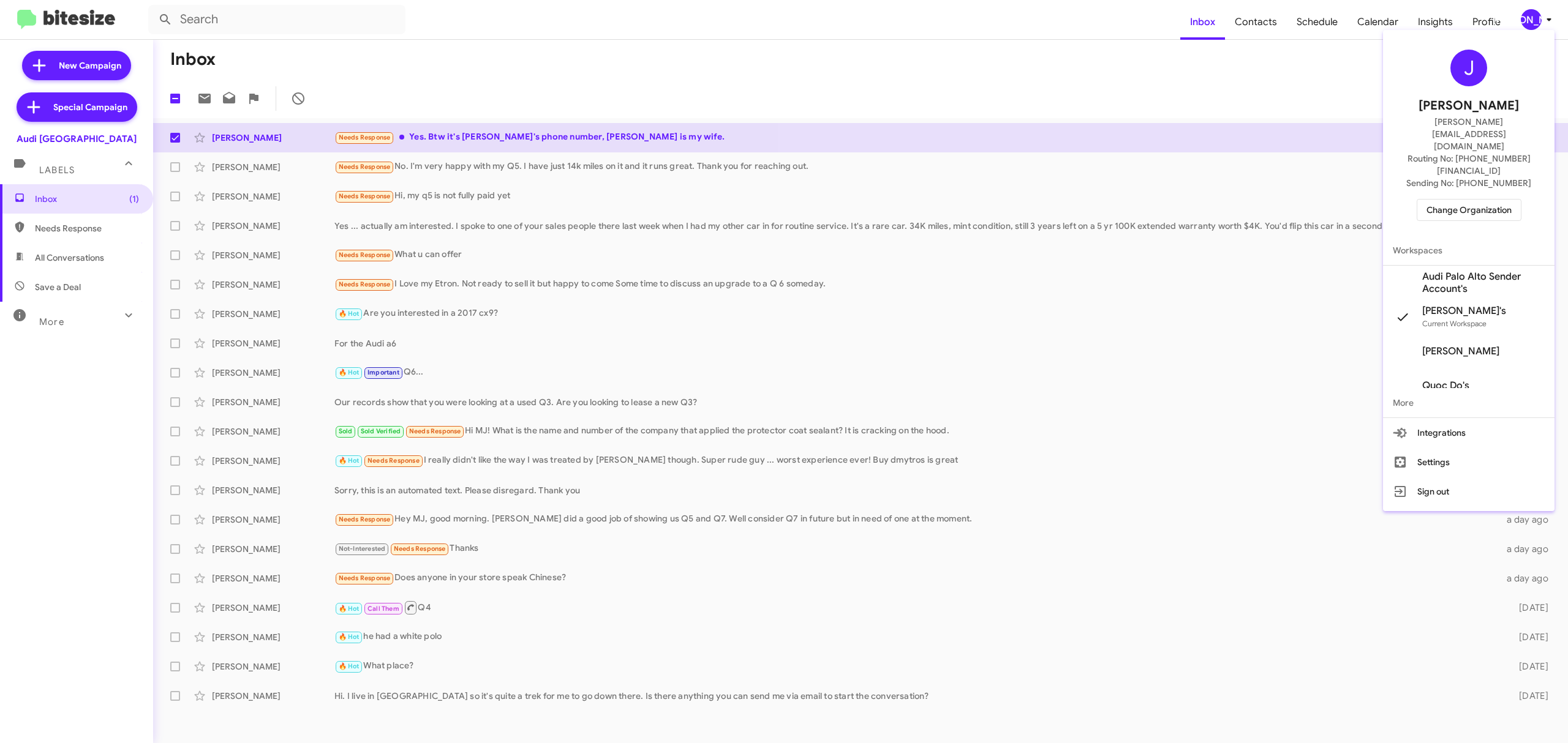
click at [1466, 200] on span "Change Organization" at bounding box center [1469, 210] width 85 height 21
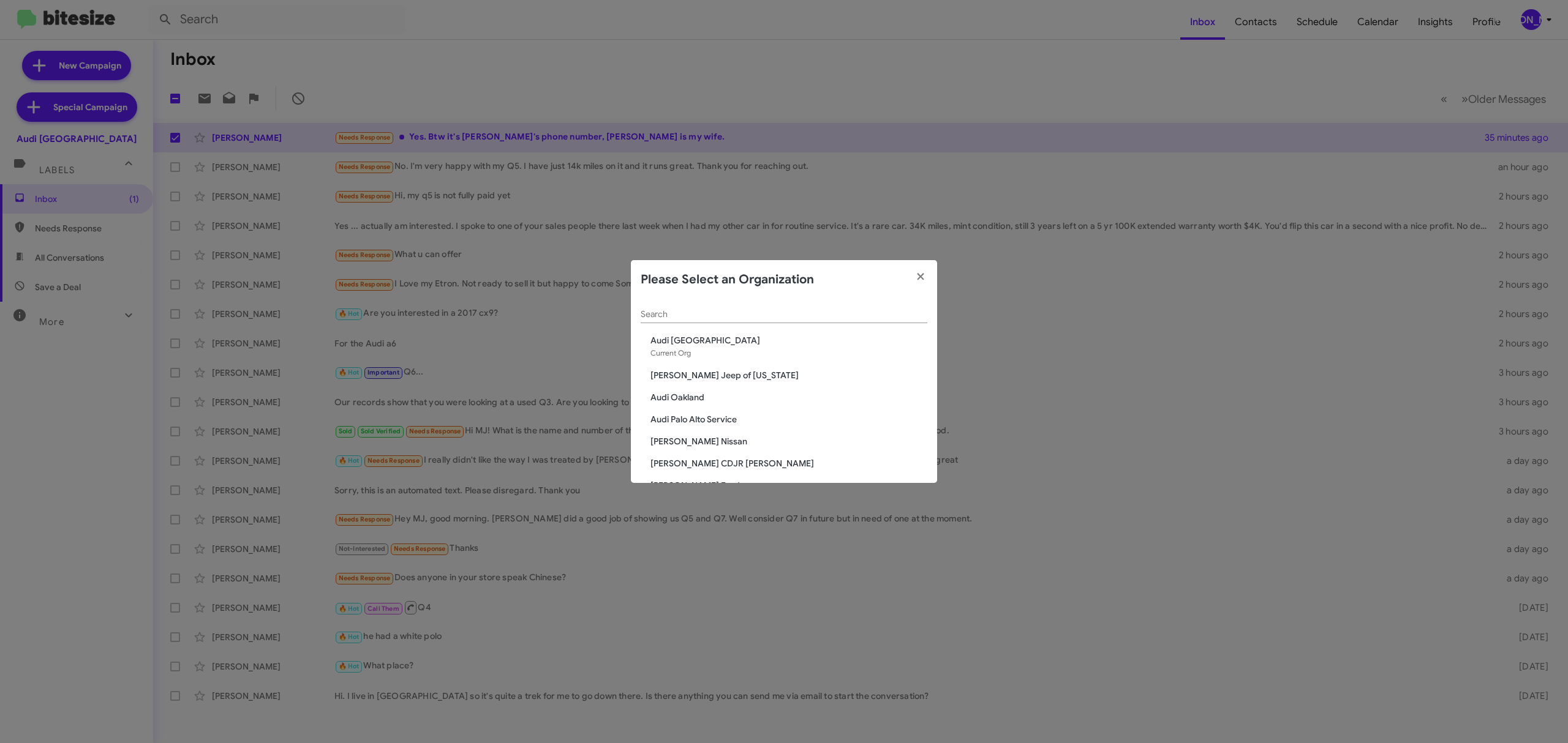
click at [746, 321] on div "Search" at bounding box center [784, 311] width 287 height 24
click at [762, 315] on input "Search" at bounding box center [784, 315] width 287 height 10
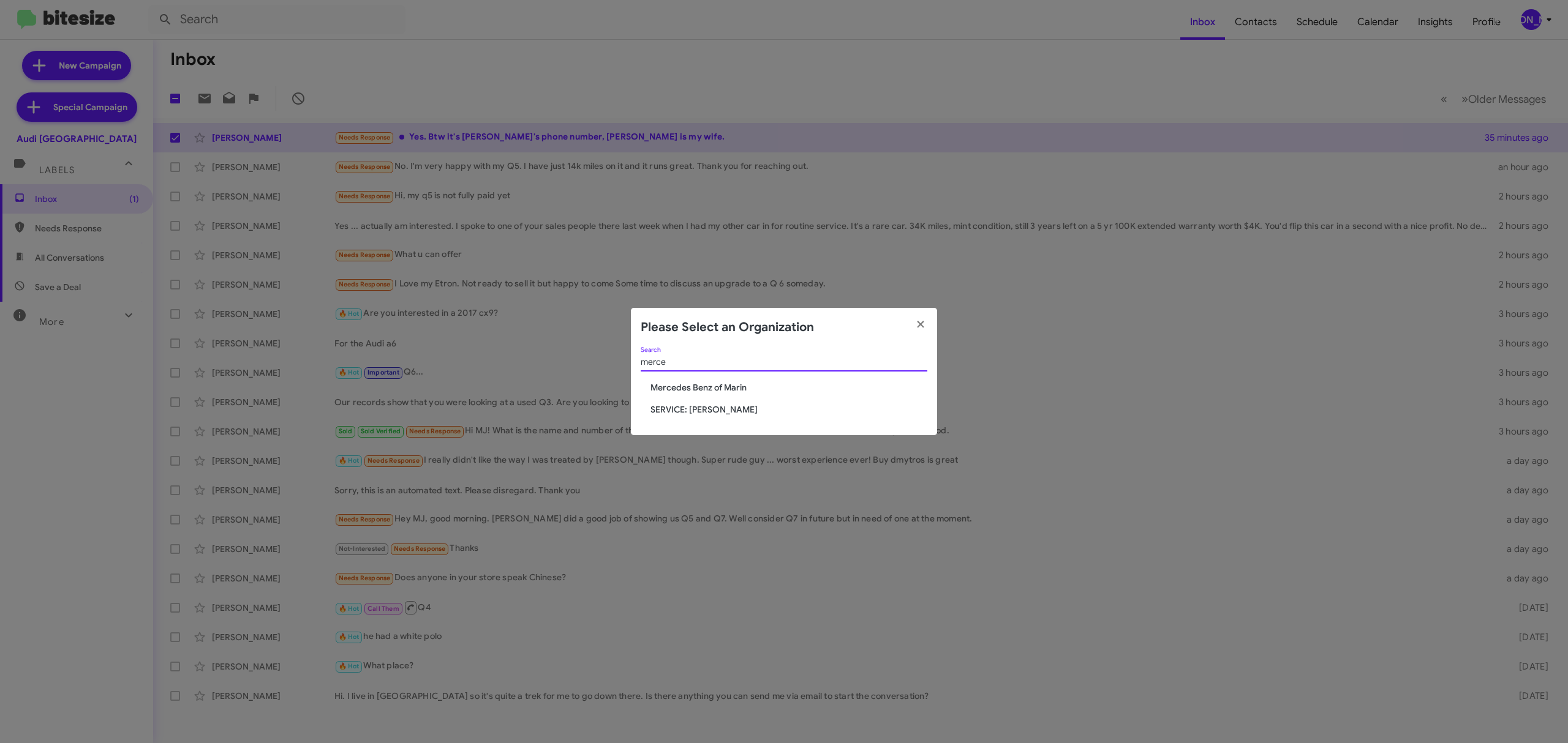
type input "merce"
click at [732, 390] on span "Mercedes Benz of Marin" at bounding box center [788, 387] width 277 height 12
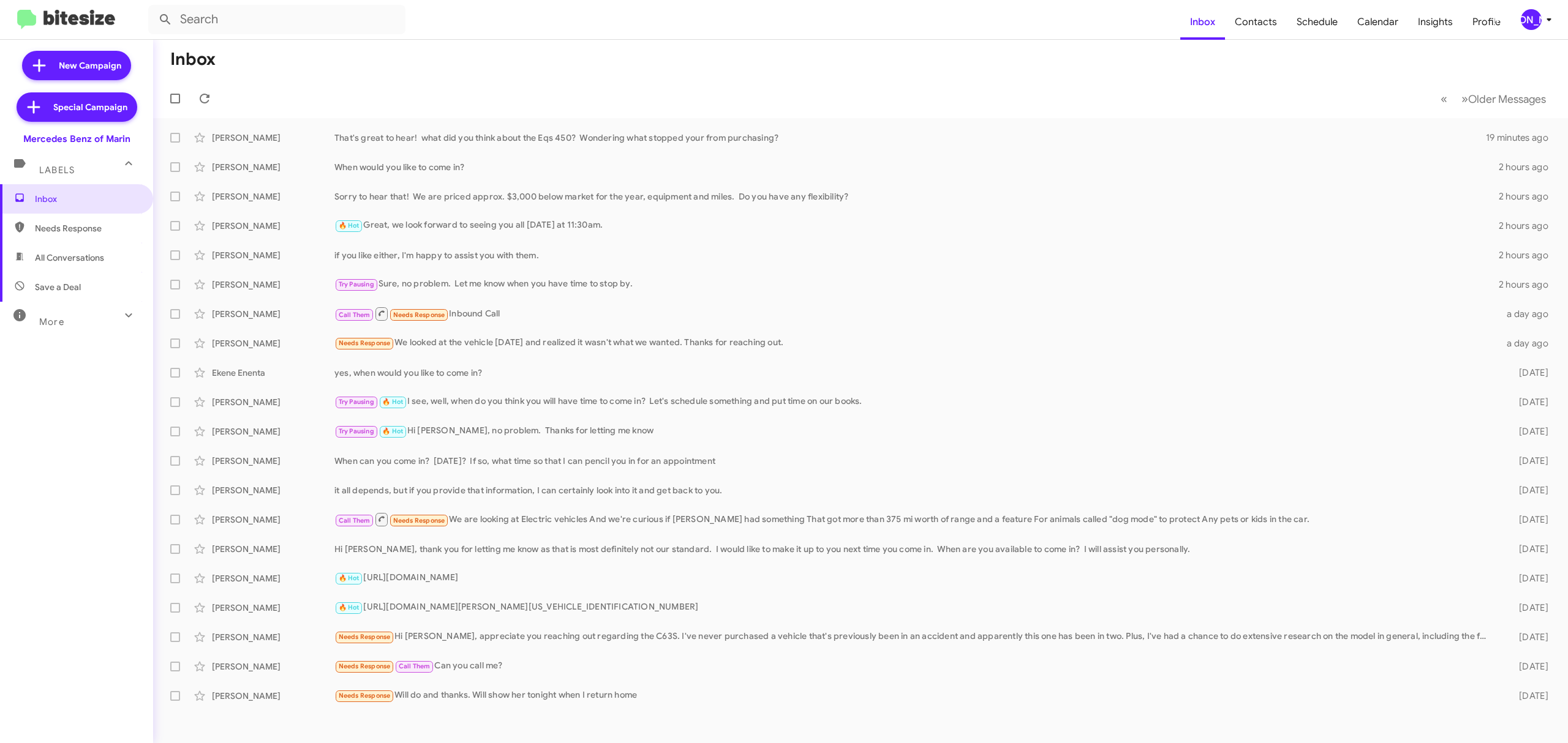
click at [1530, 17] on div "[PERSON_NAME]" at bounding box center [1531, 20] width 21 height 21
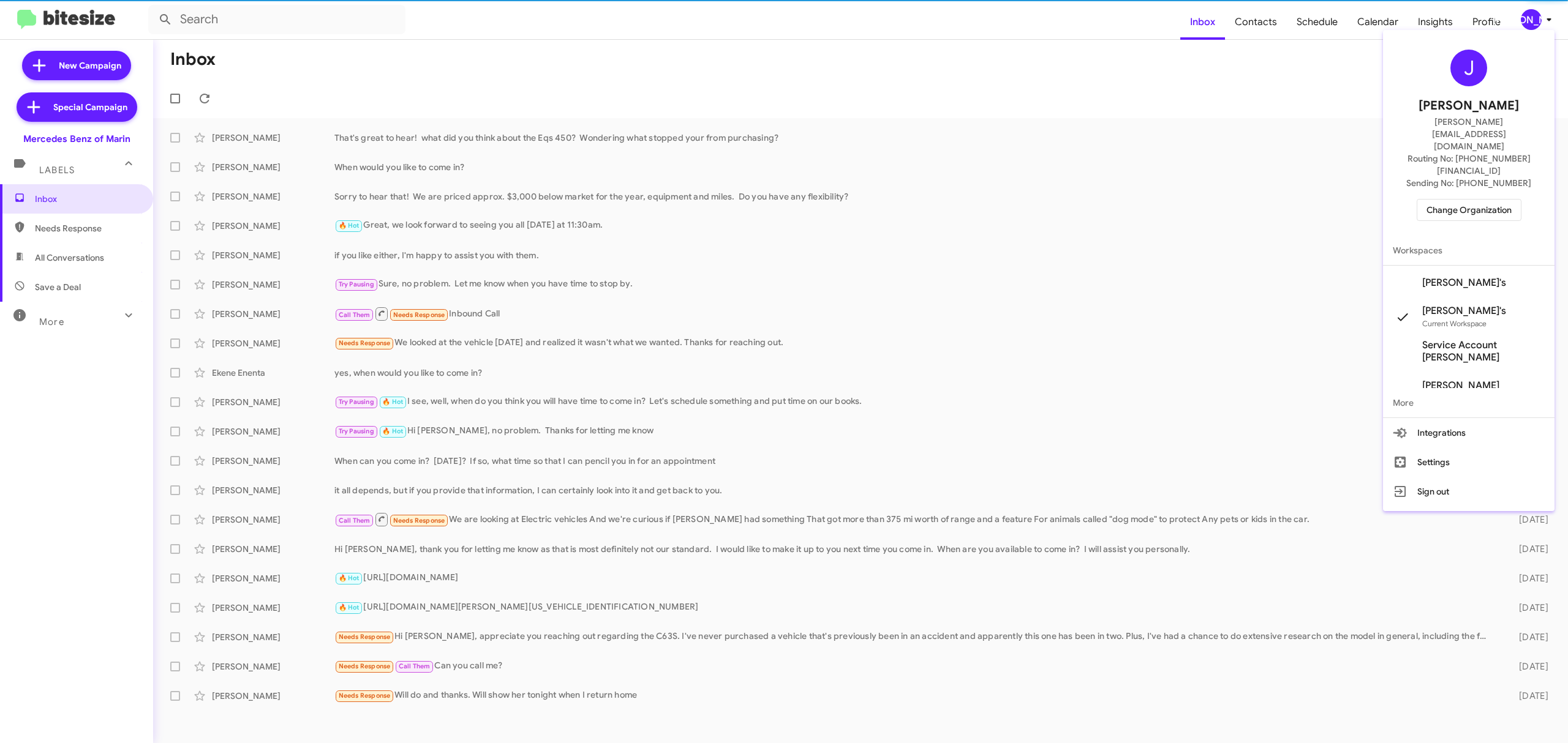
click at [1469, 200] on span "Change Organization" at bounding box center [1469, 210] width 85 height 21
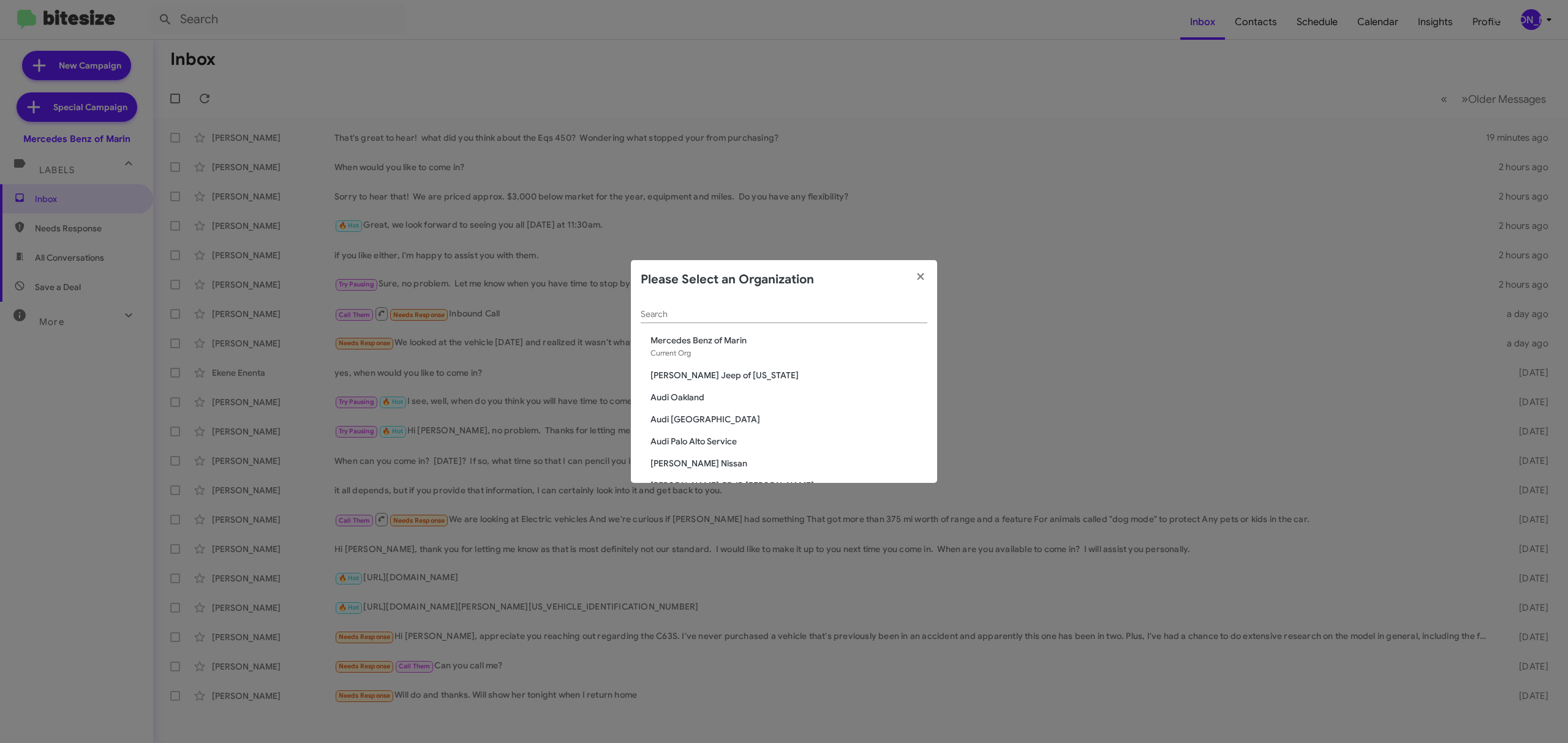
click at [855, 316] on input "Search" at bounding box center [784, 315] width 287 height 10
type input "t"
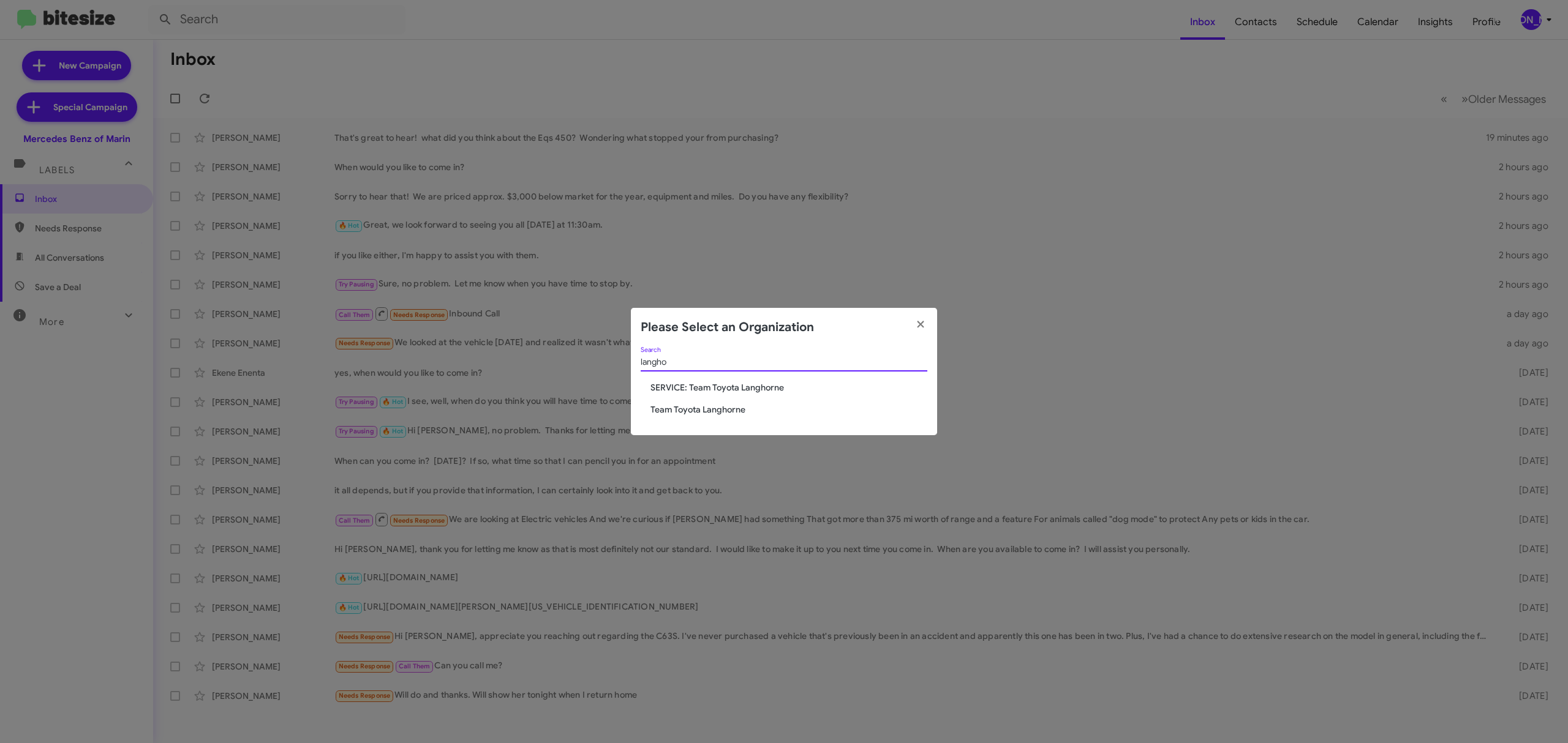
type input "langho"
click at [706, 413] on span "Team Toyota Langhorne" at bounding box center [788, 409] width 277 height 12
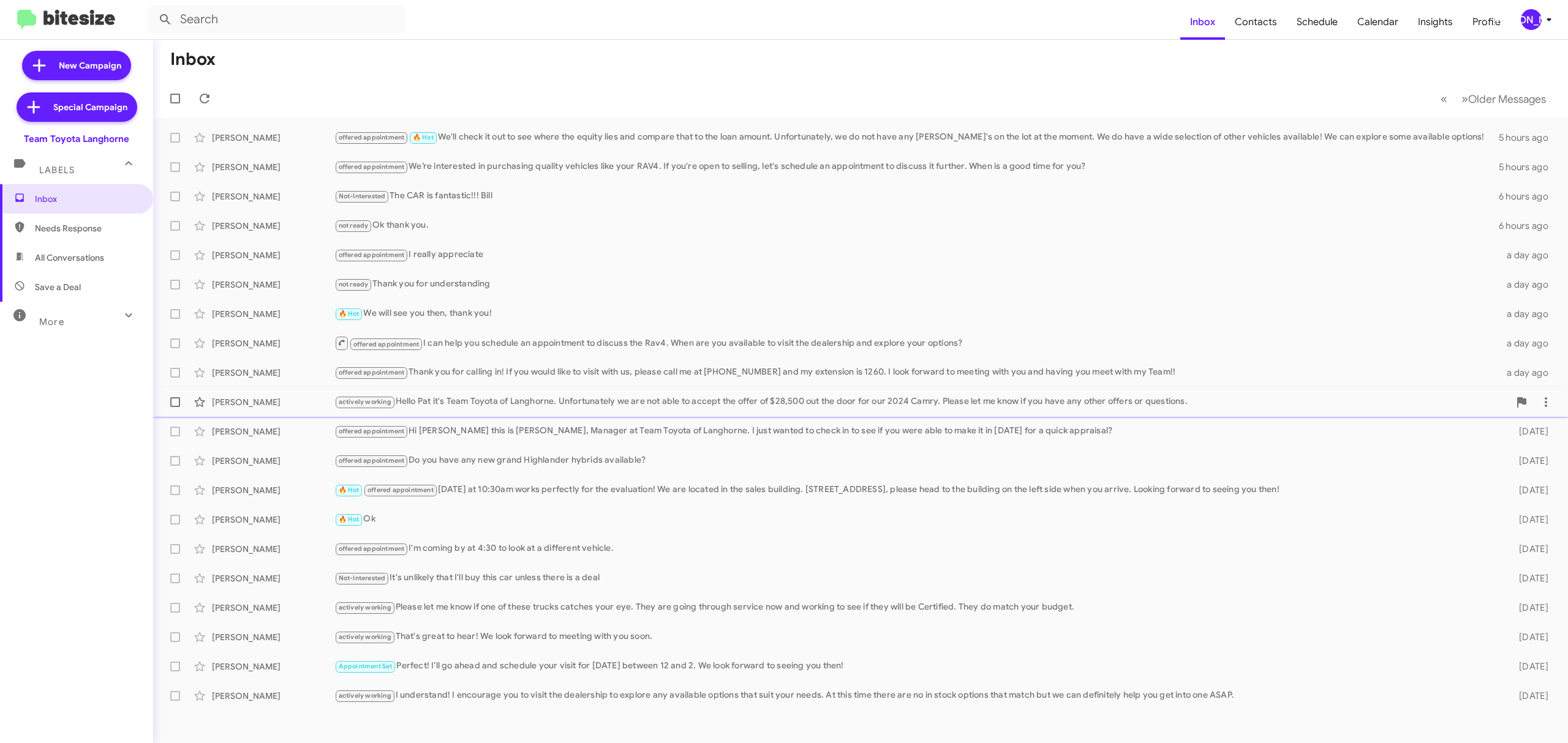
click at [479, 402] on div "actively working Hello [PERSON_NAME] it's Team Toyota of Langhorne. Unfortunate…" at bounding box center [922, 401] width 1175 height 14
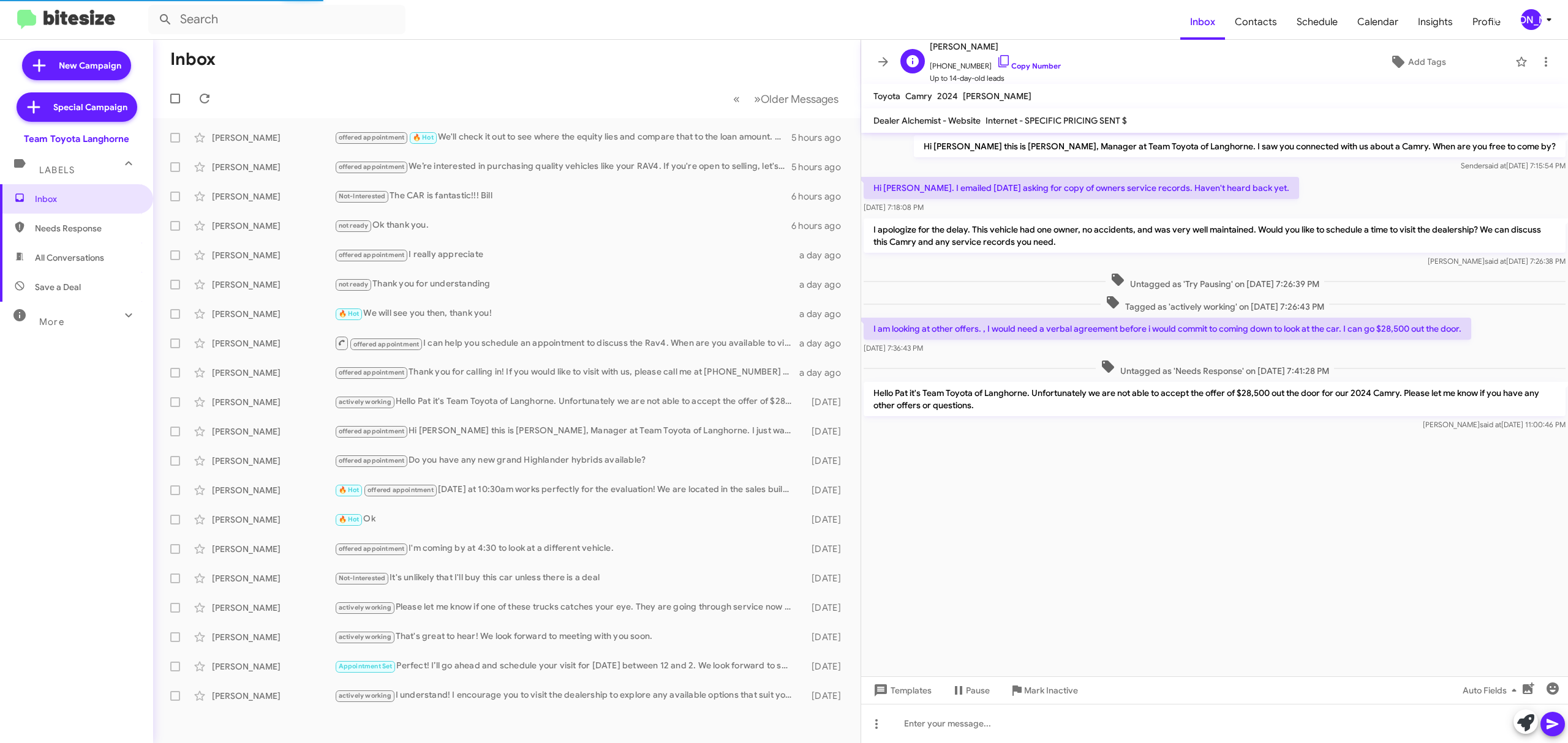
click at [983, 54] on span "[PHONE_NUMBER] Copy Number" at bounding box center [995, 62] width 131 height 18
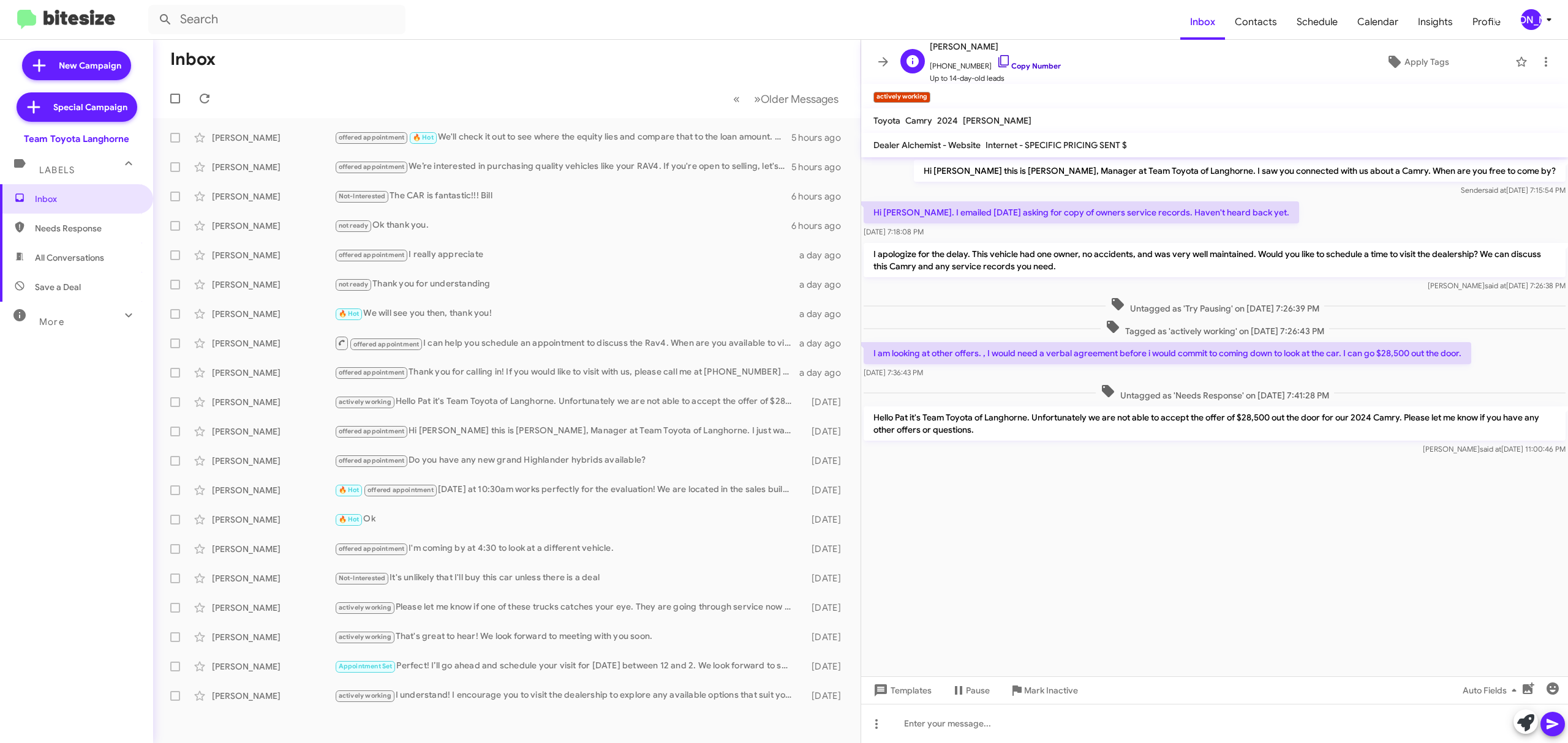
click at [1008, 64] on link "Copy Number" at bounding box center [1029, 65] width 65 height 9
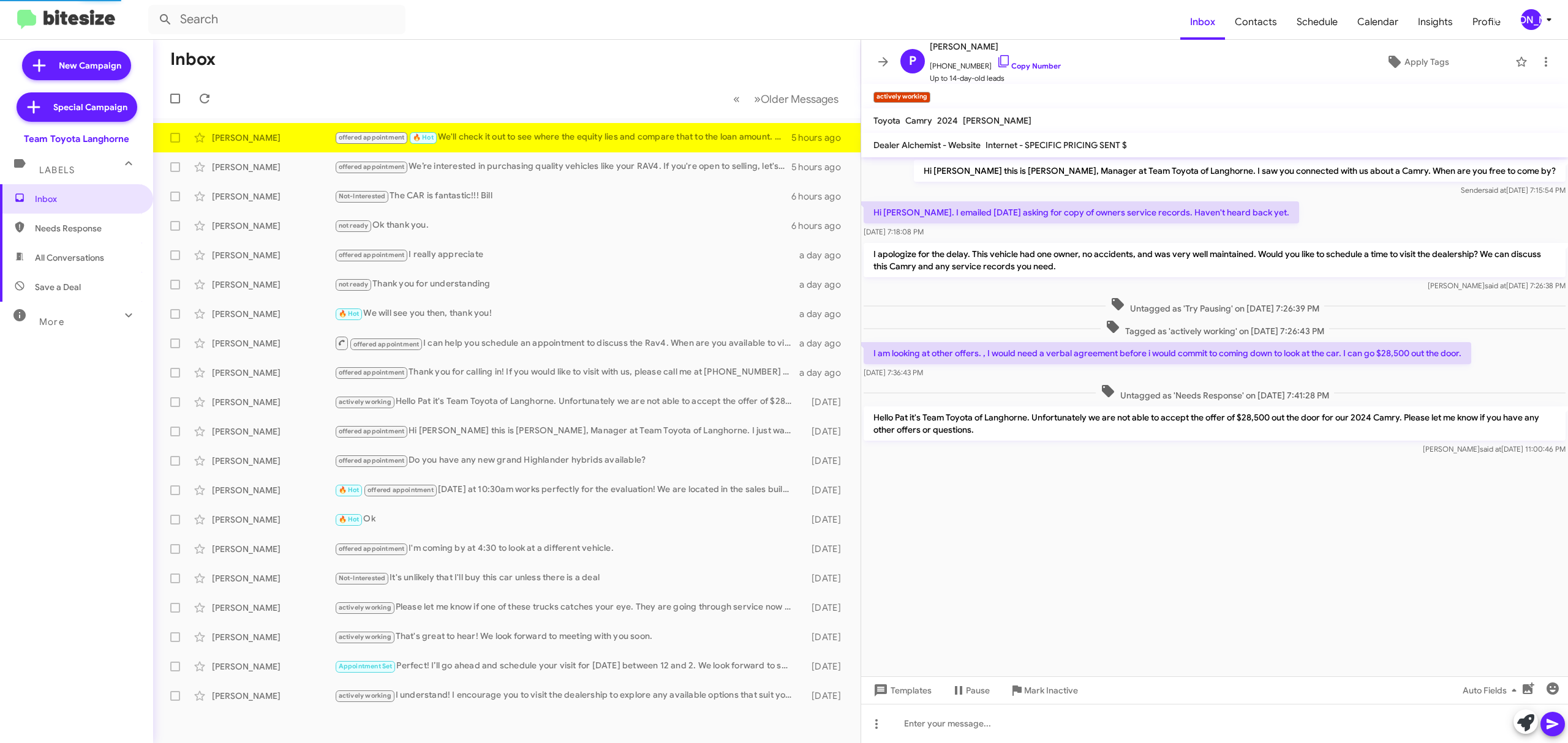
scroll to position [62, 0]
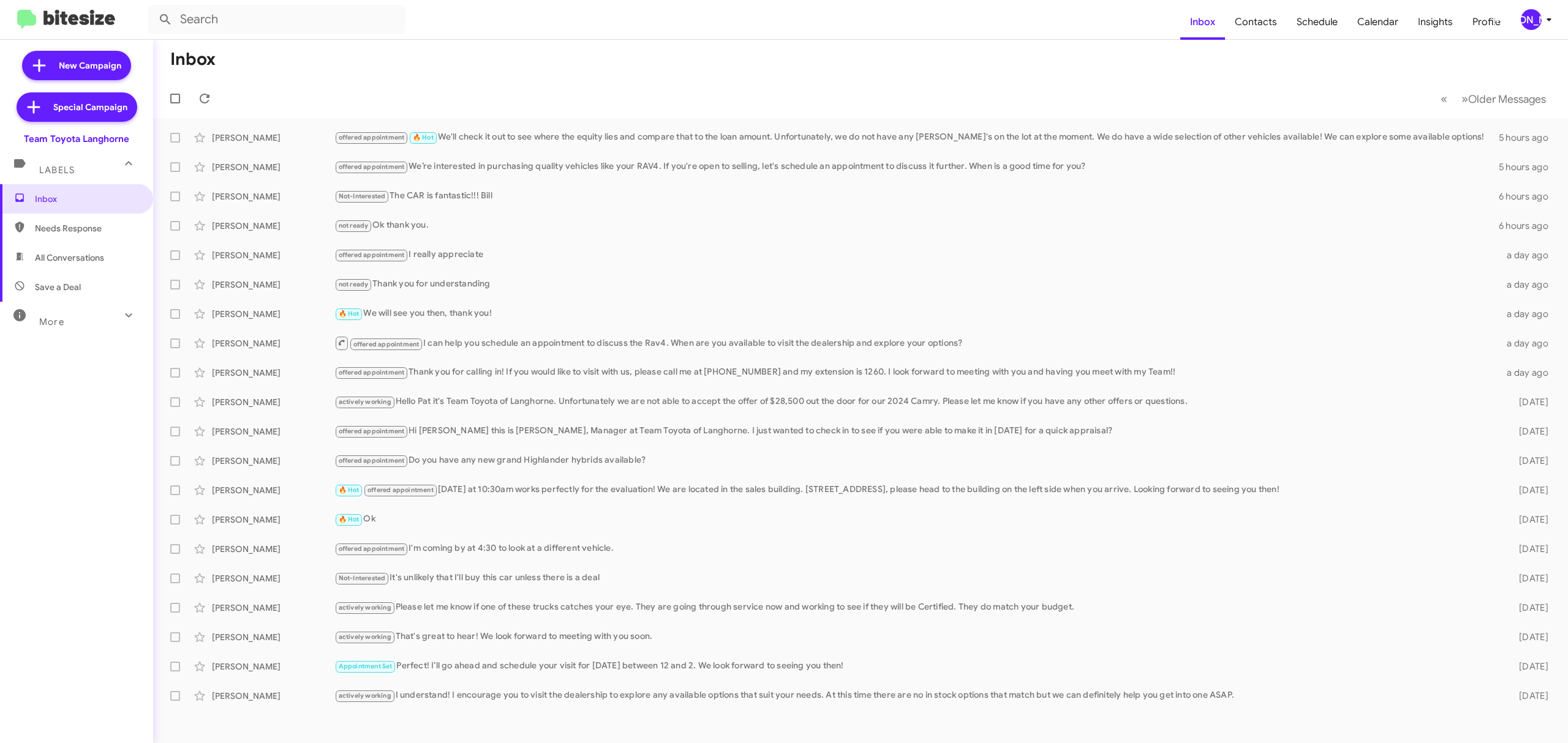
click at [1538, 25] on div "[PERSON_NAME]" at bounding box center [1531, 20] width 21 height 21
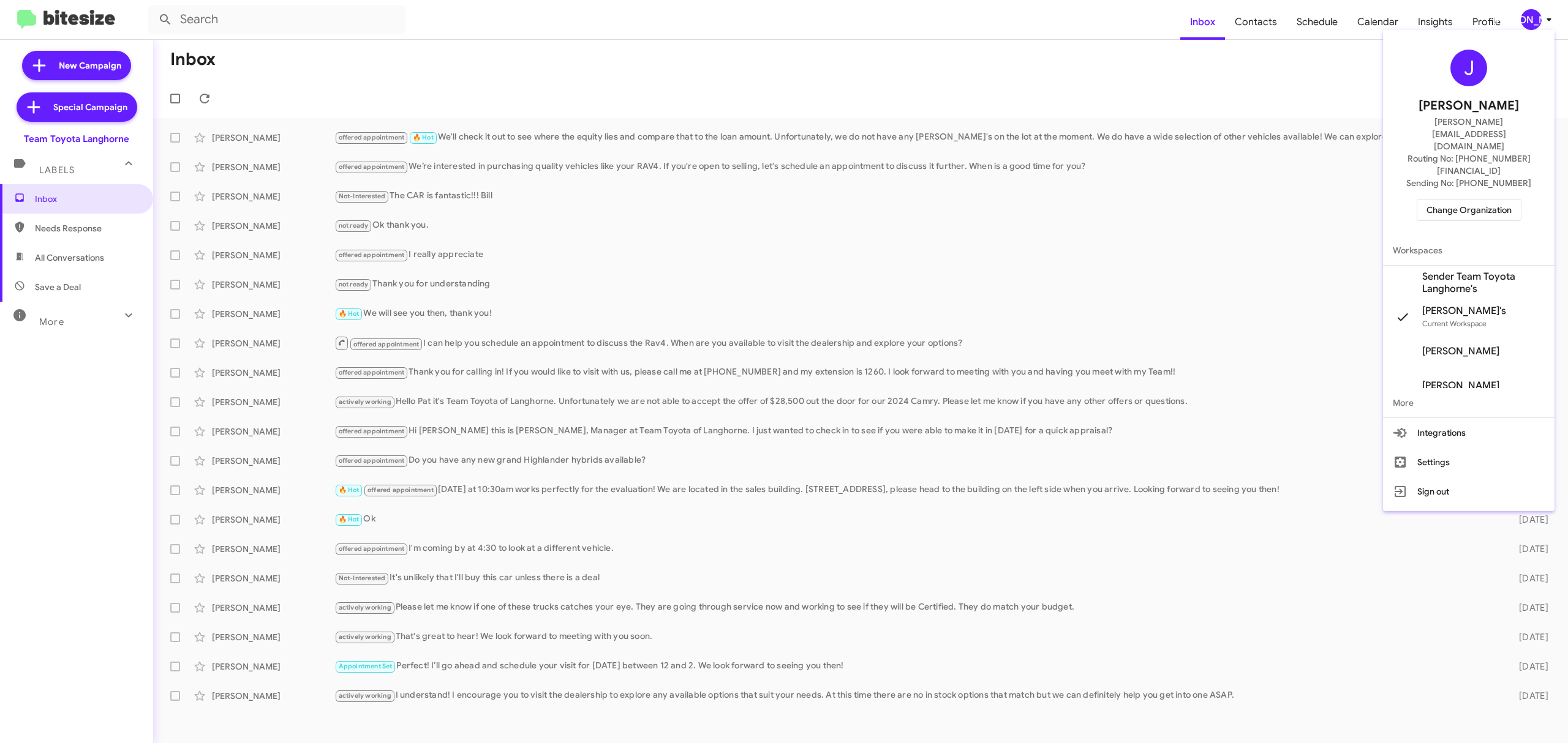
click at [1463, 200] on span "Change Organization" at bounding box center [1469, 210] width 85 height 21
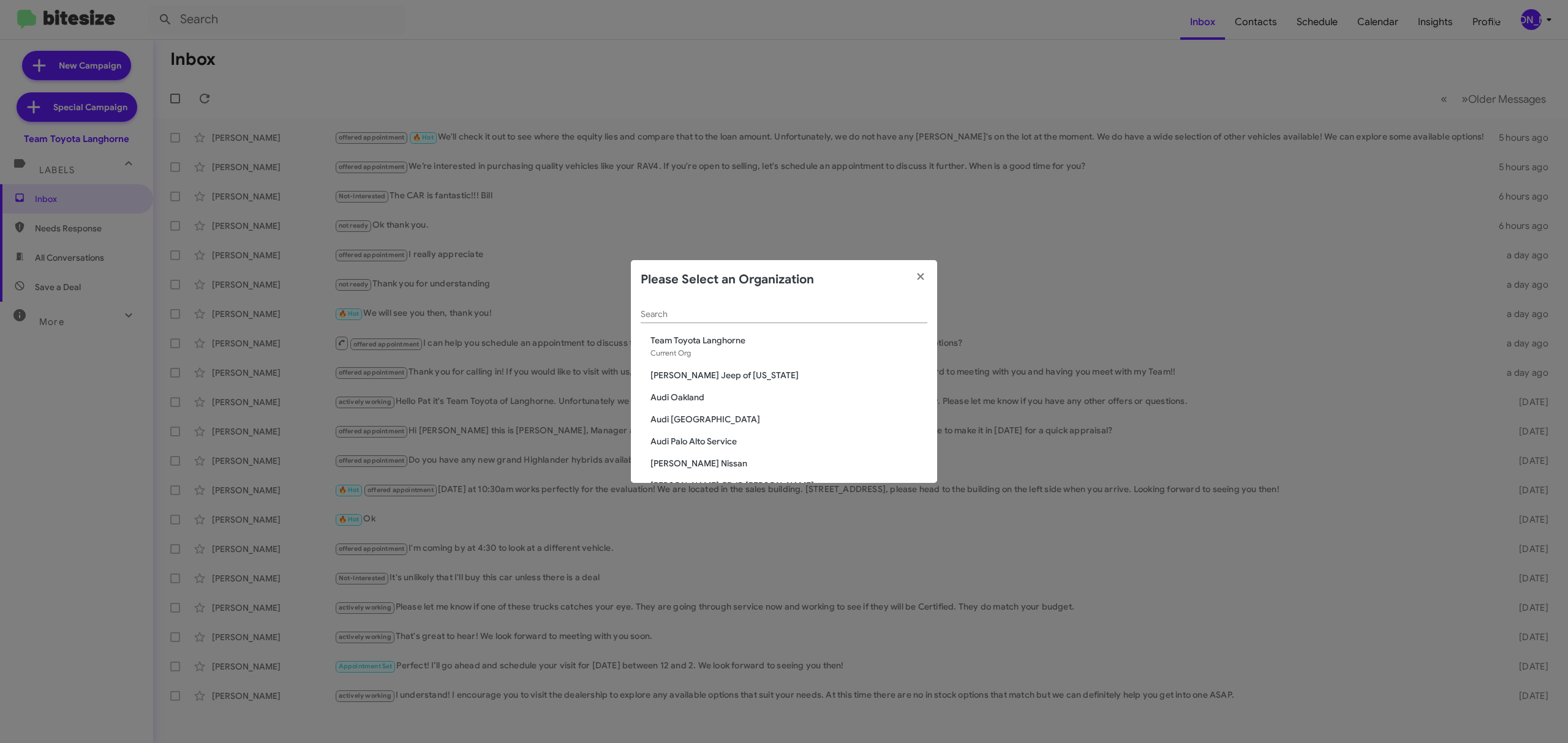
click at [733, 321] on div "Search" at bounding box center [784, 311] width 287 height 24
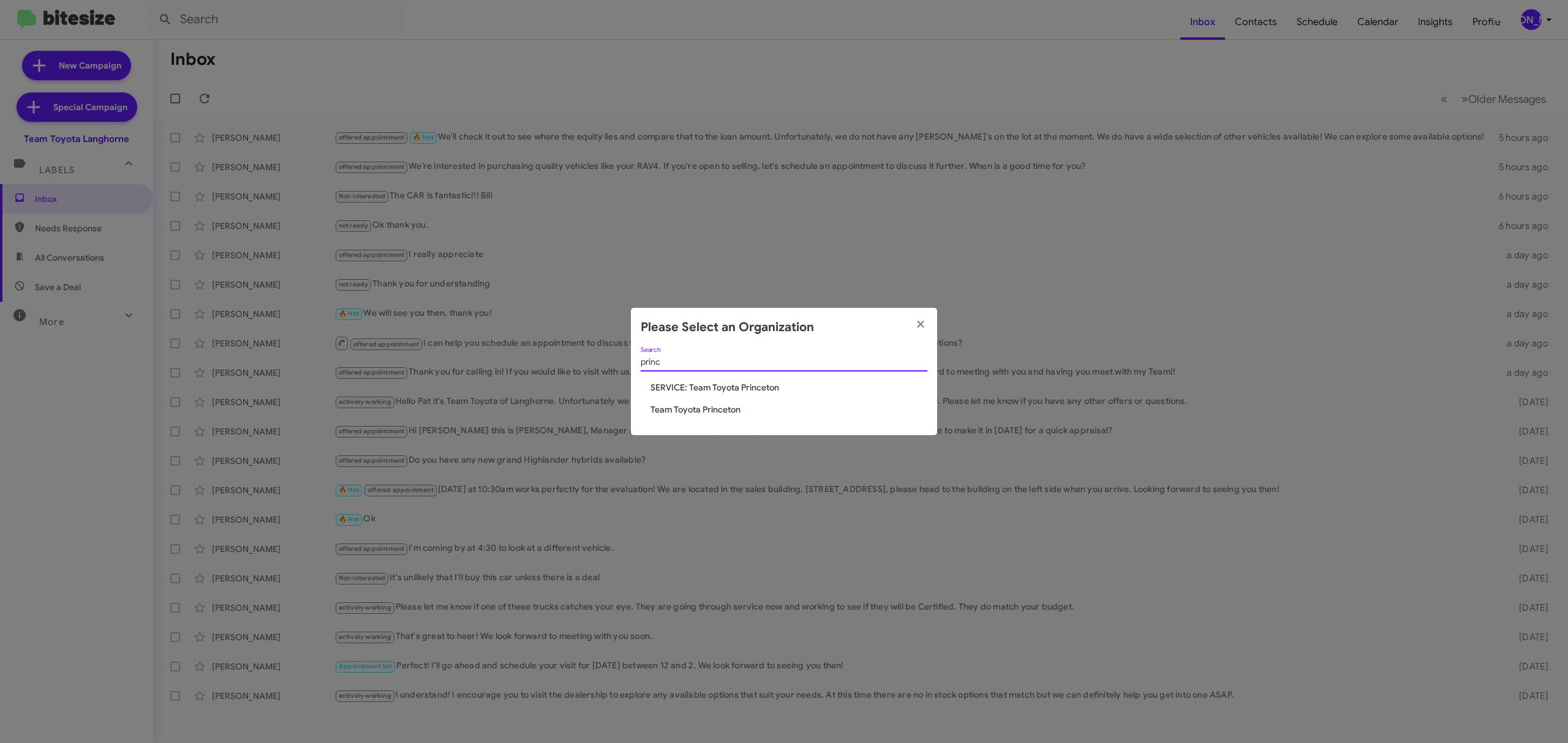
type input "princ"
click at [727, 409] on span "Team Toyota Princeton" at bounding box center [788, 409] width 277 height 12
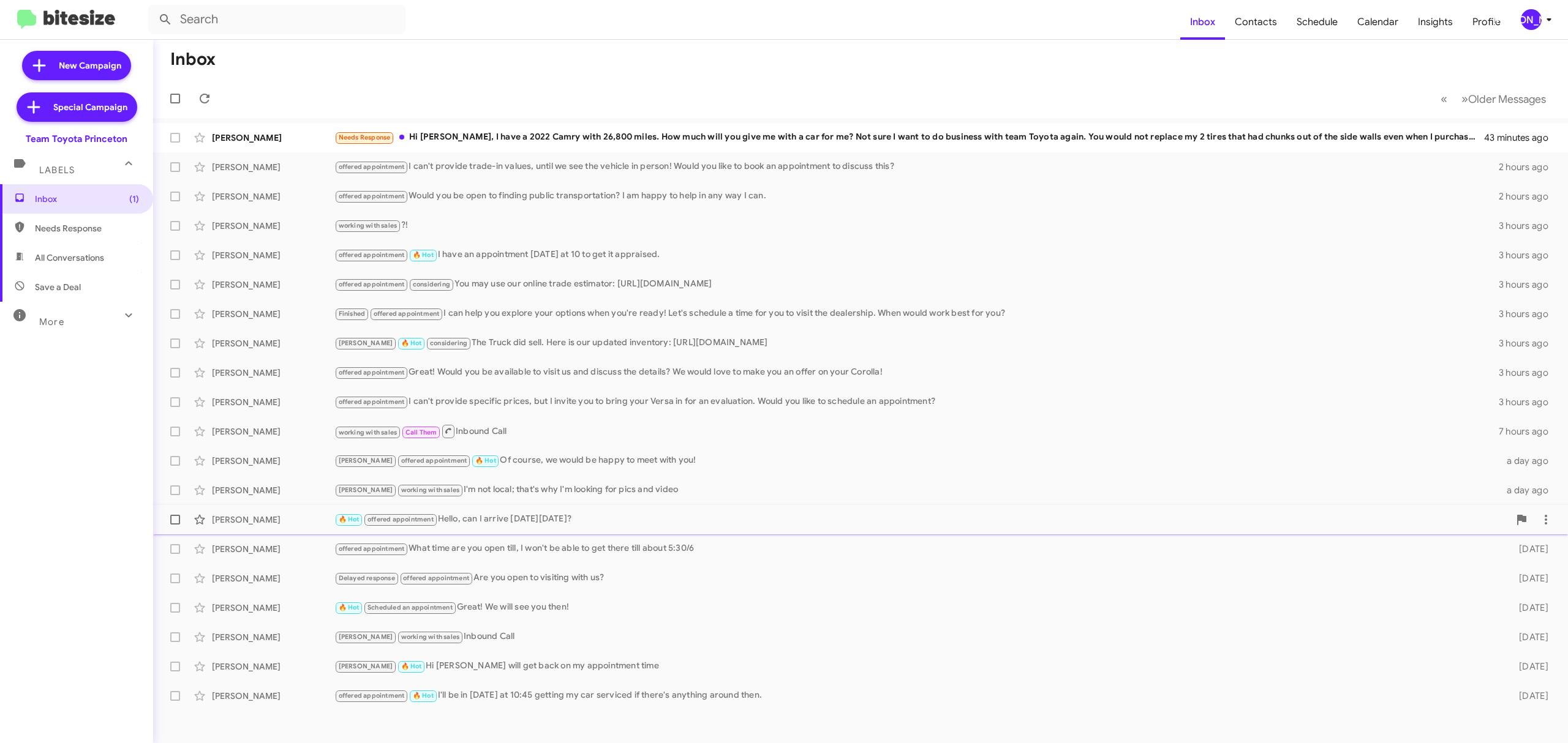
click at [472, 520] on div "🔥 Hot offered appointment Hello, can I arrive [DATE][DATE]?" at bounding box center [922, 519] width 1175 height 14
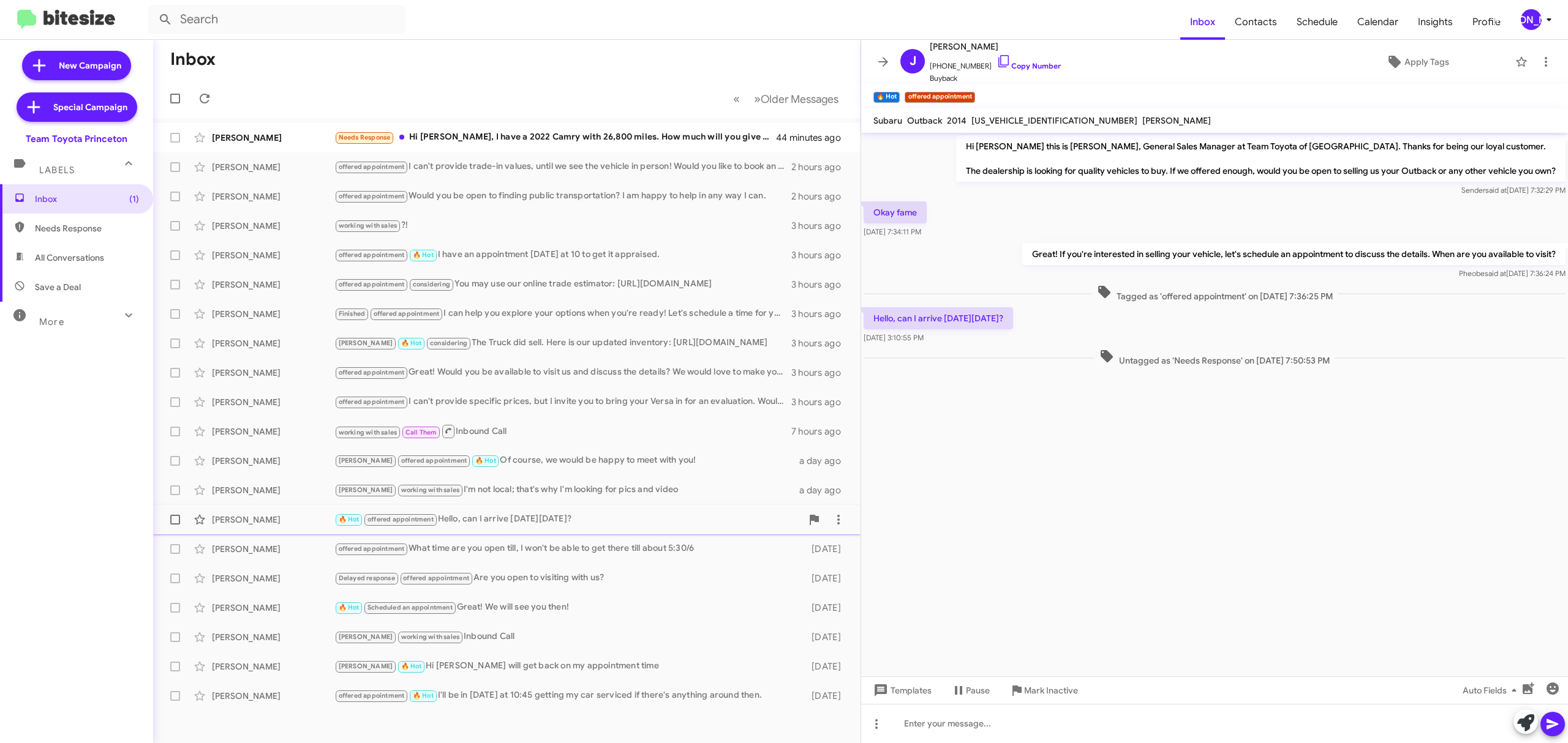
click at [449, 525] on div "🔥 Hot offered appointment Hello, can I arrive [DATE][DATE]?" at bounding box center [568, 519] width 467 height 14
click at [1024, 69] on link "Copy Number" at bounding box center [1029, 65] width 65 height 9
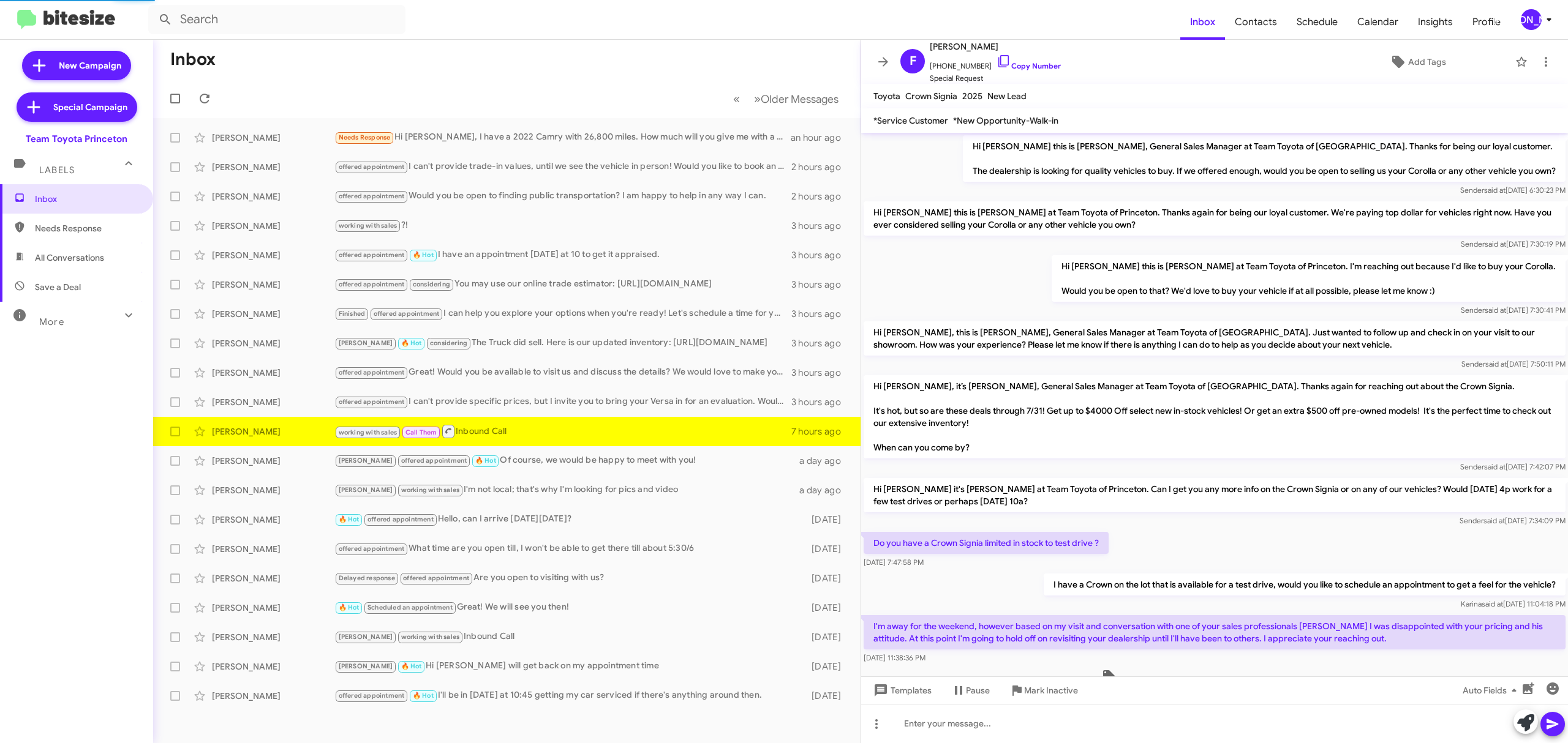
scroll to position [202, 0]
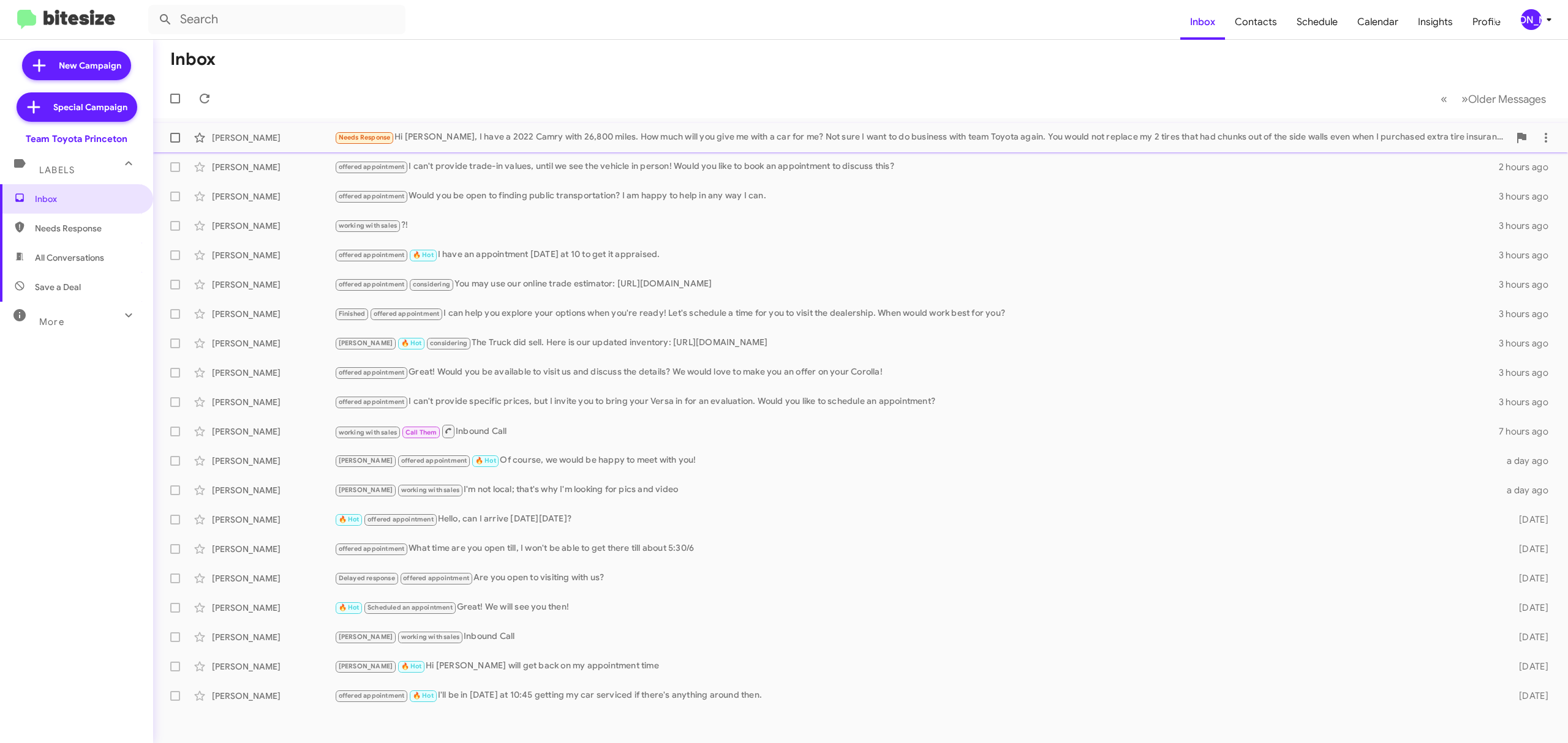
click at [177, 139] on span at bounding box center [176, 138] width 10 height 10
click at [175, 143] on input "checkbox" at bounding box center [175, 143] width 1 height 1
checkbox input "true"
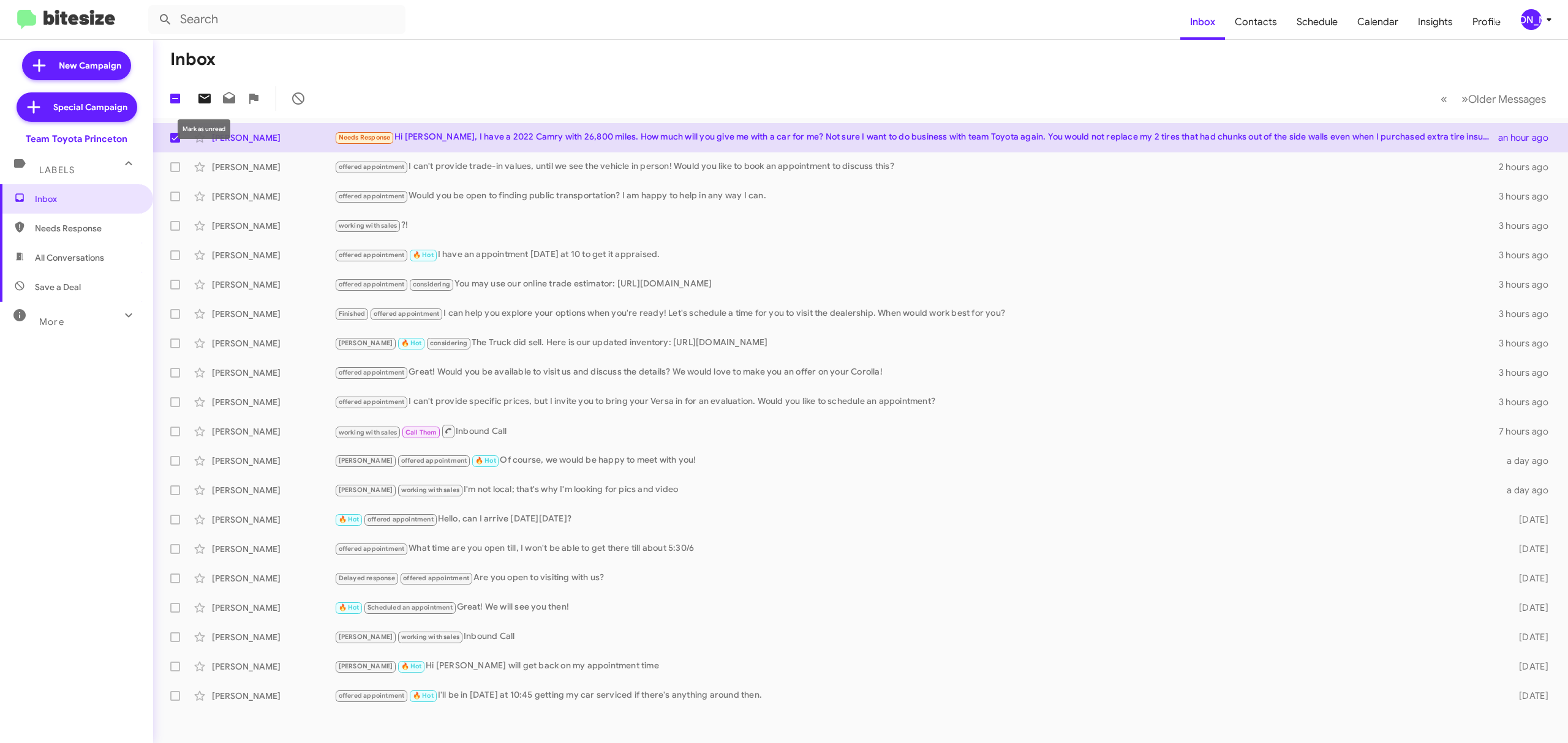
click at [197, 99] on icon at bounding box center [205, 99] width 15 height 15
click at [1544, 20] on icon at bounding box center [1549, 20] width 15 height 15
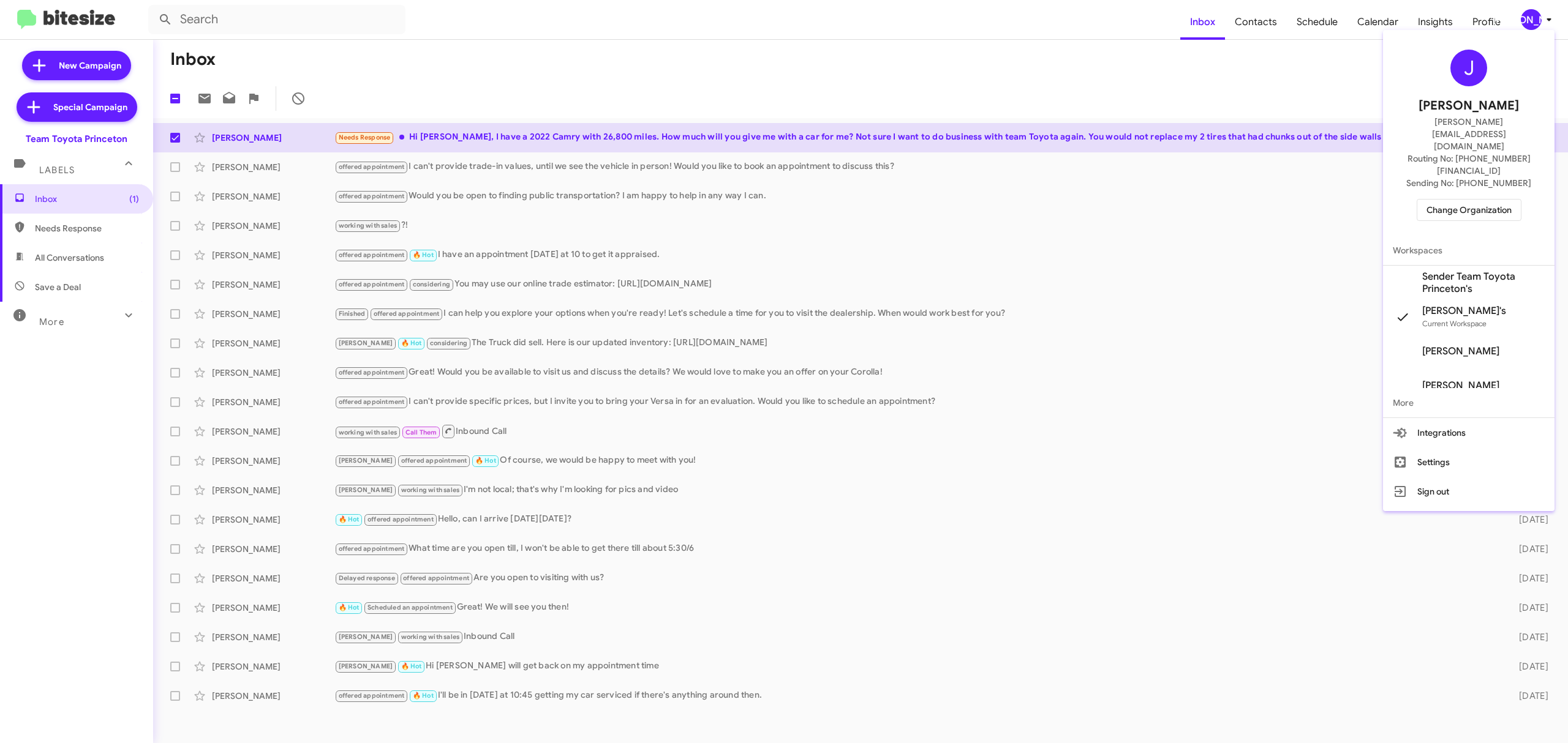
click at [1457, 200] on span "Change Organization" at bounding box center [1469, 210] width 85 height 21
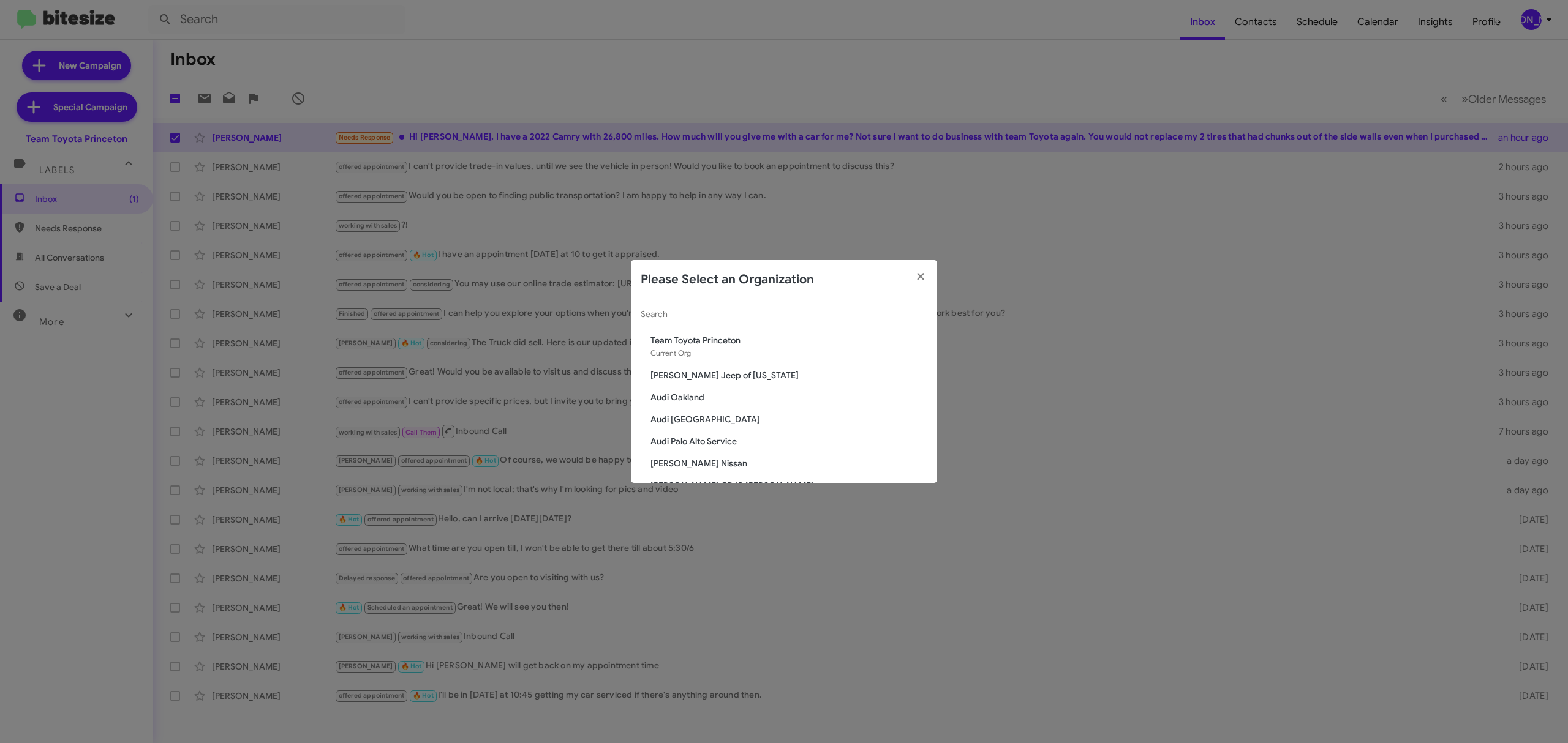
click at [778, 313] on input "Search" at bounding box center [784, 315] width 287 height 10
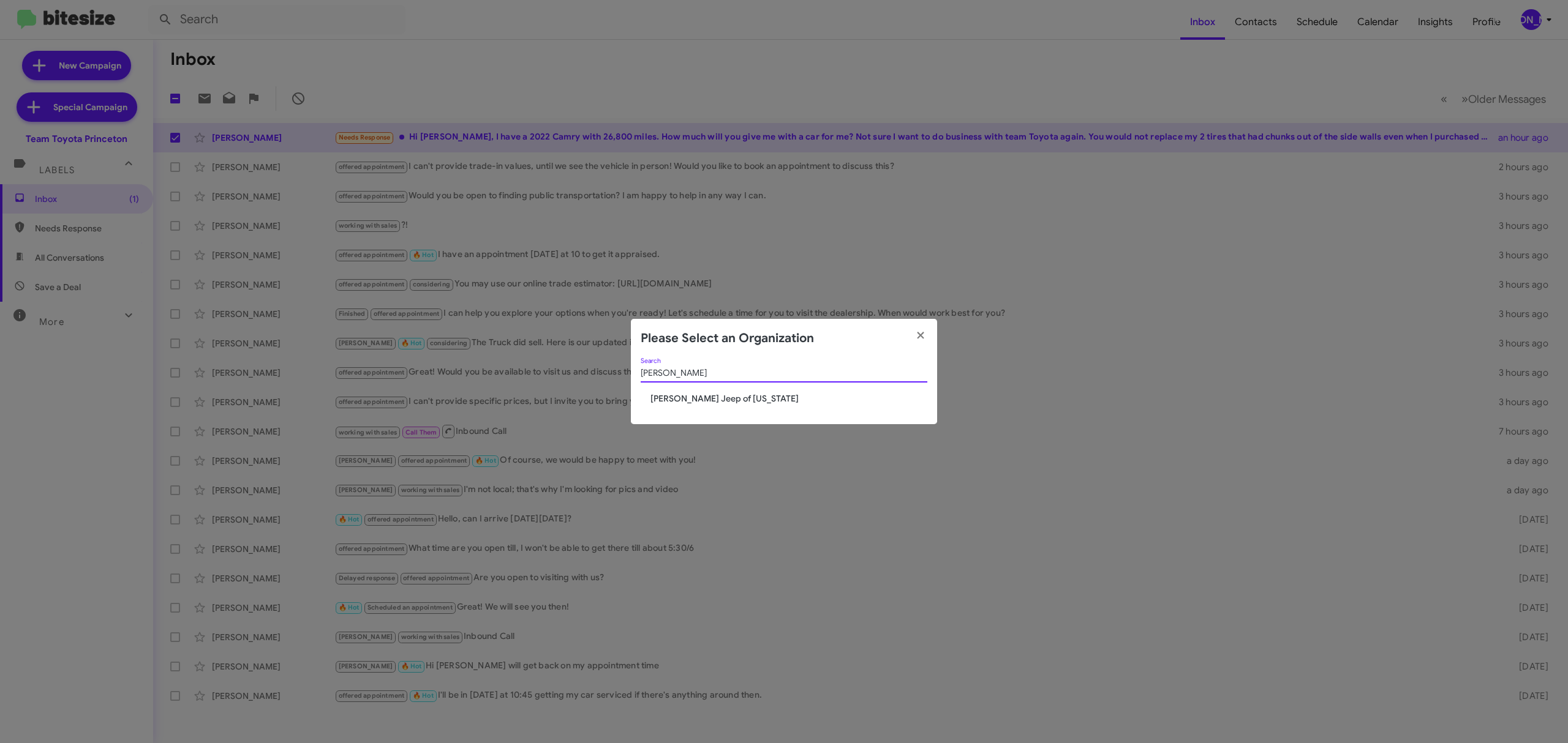
type input "adam"
click at [741, 401] on span "[PERSON_NAME] Jeep of [US_STATE]" at bounding box center [788, 398] width 277 height 12
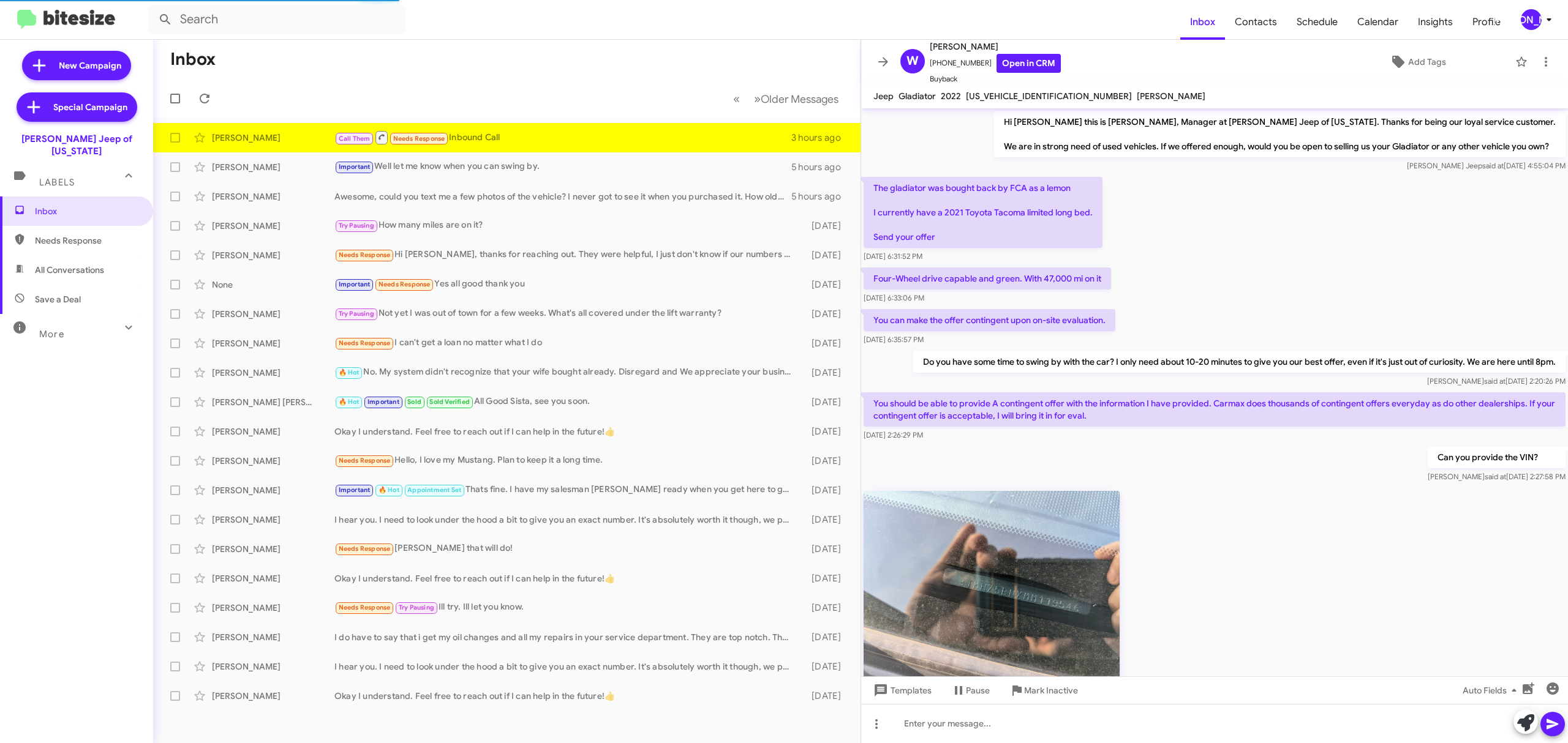
scroll to position [226, 0]
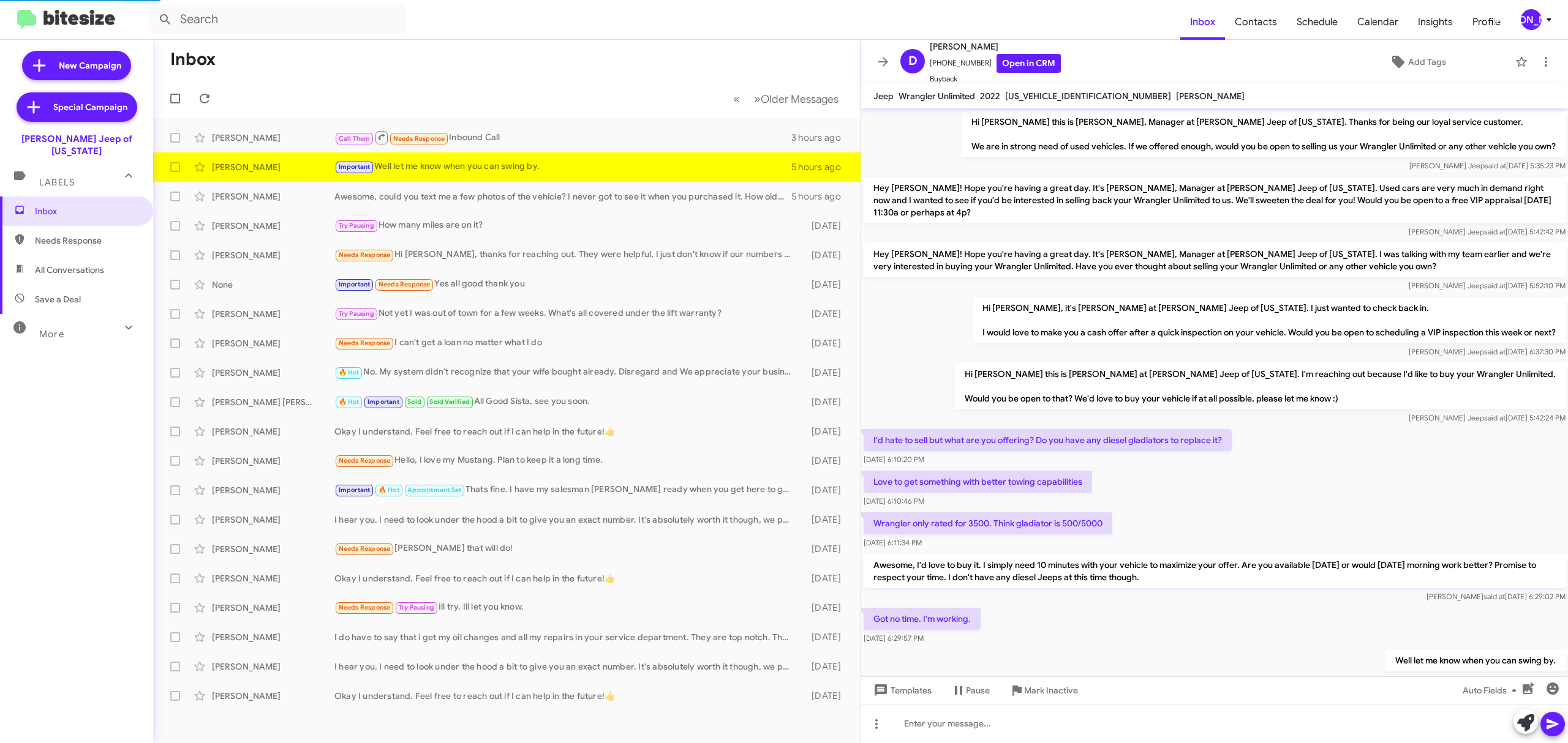
scroll to position [21, 0]
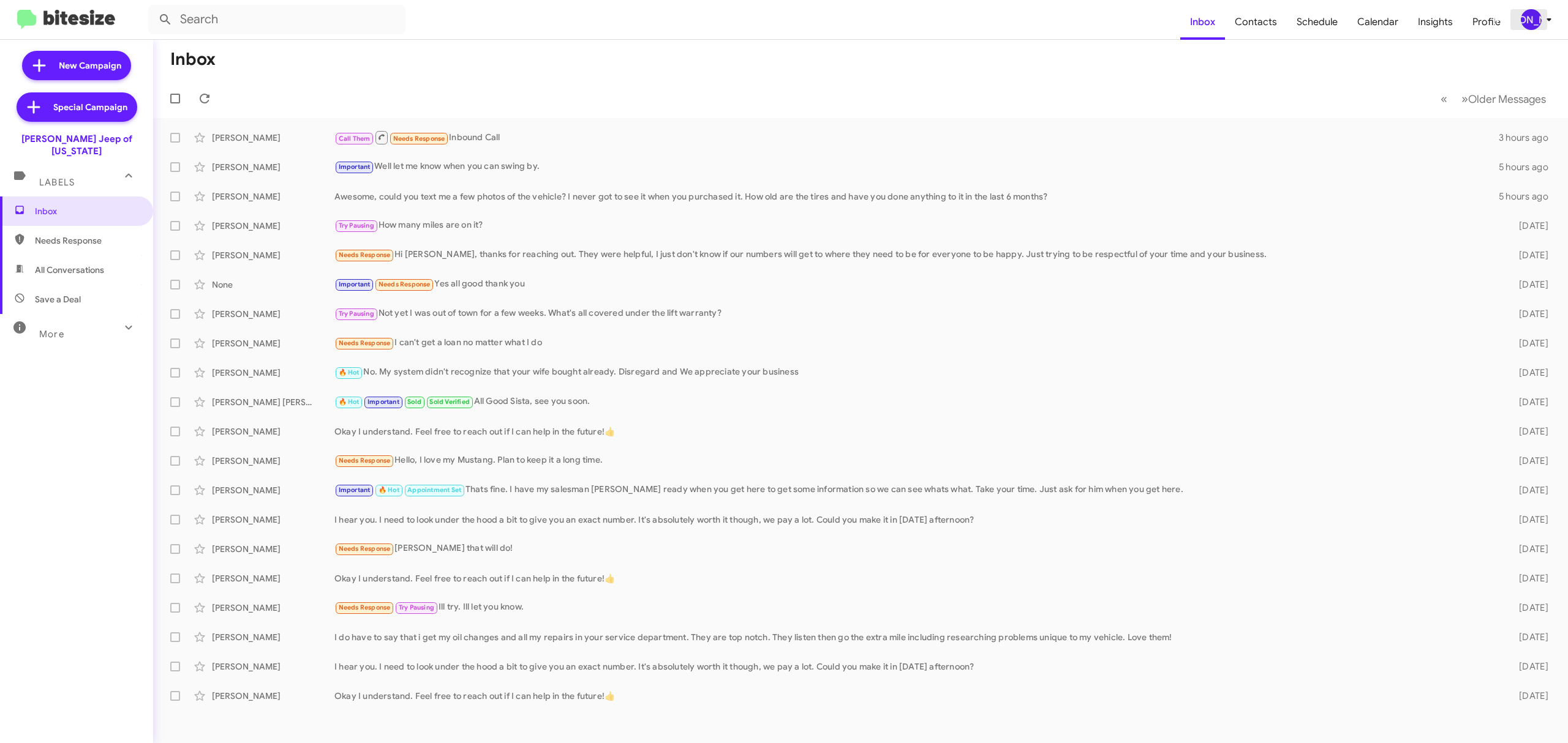
click at [1544, 21] on icon at bounding box center [1549, 20] width 15 height 15
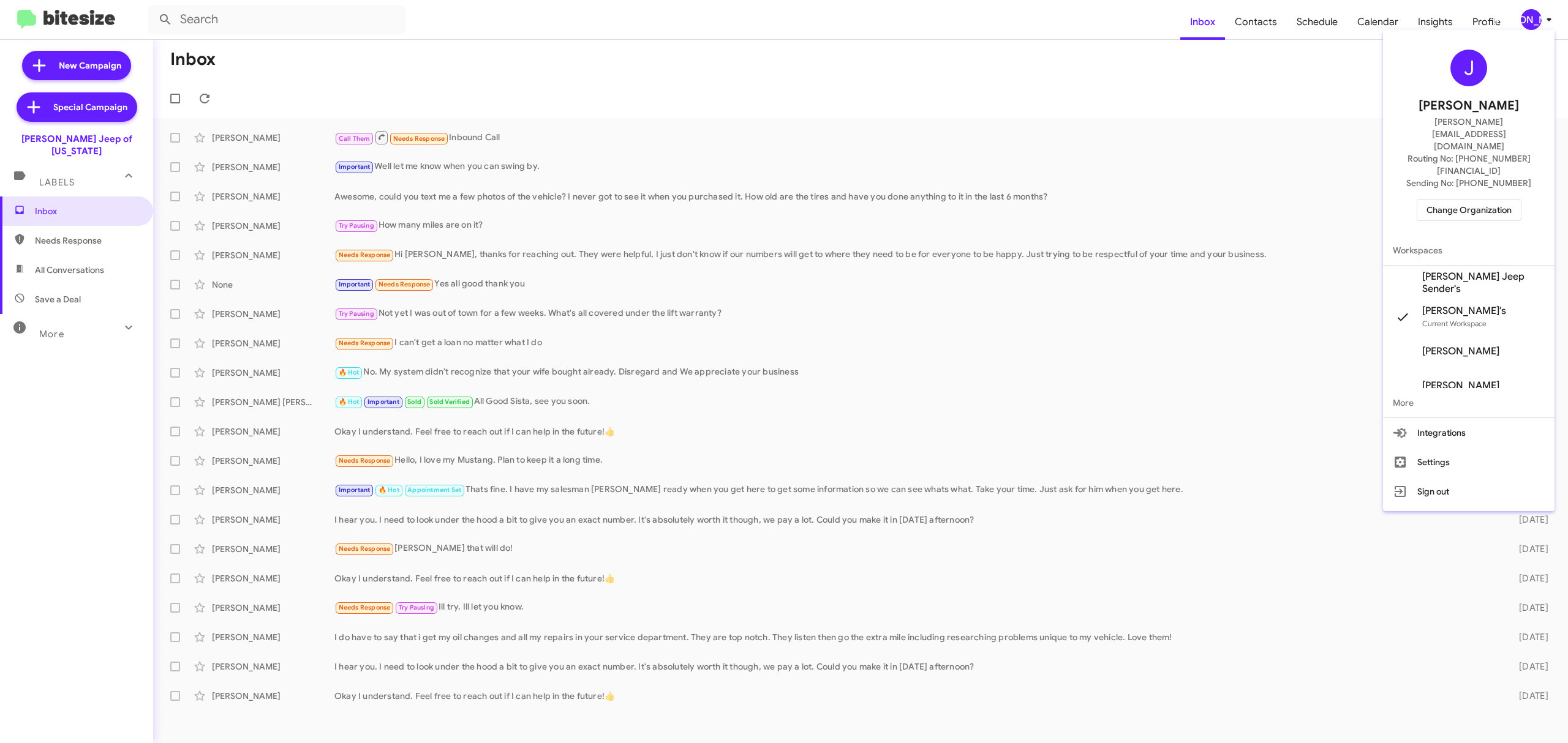
click at [1466, 200] on span "Change Organization" at bounding box center [1469, 210] width 85 height 21
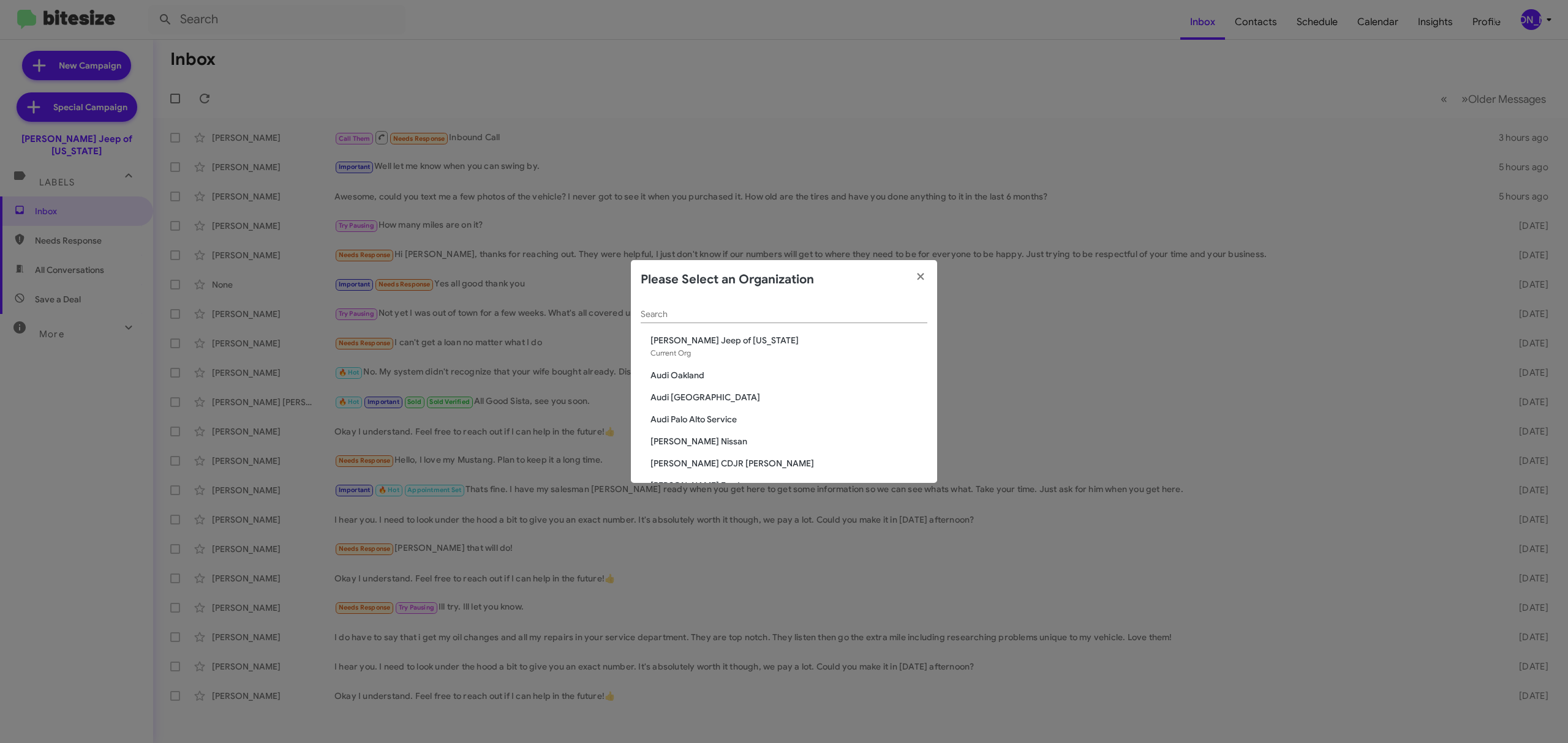
click at [798, 307] on div "Search" at bounding box center [784, 311] width 287 height 24
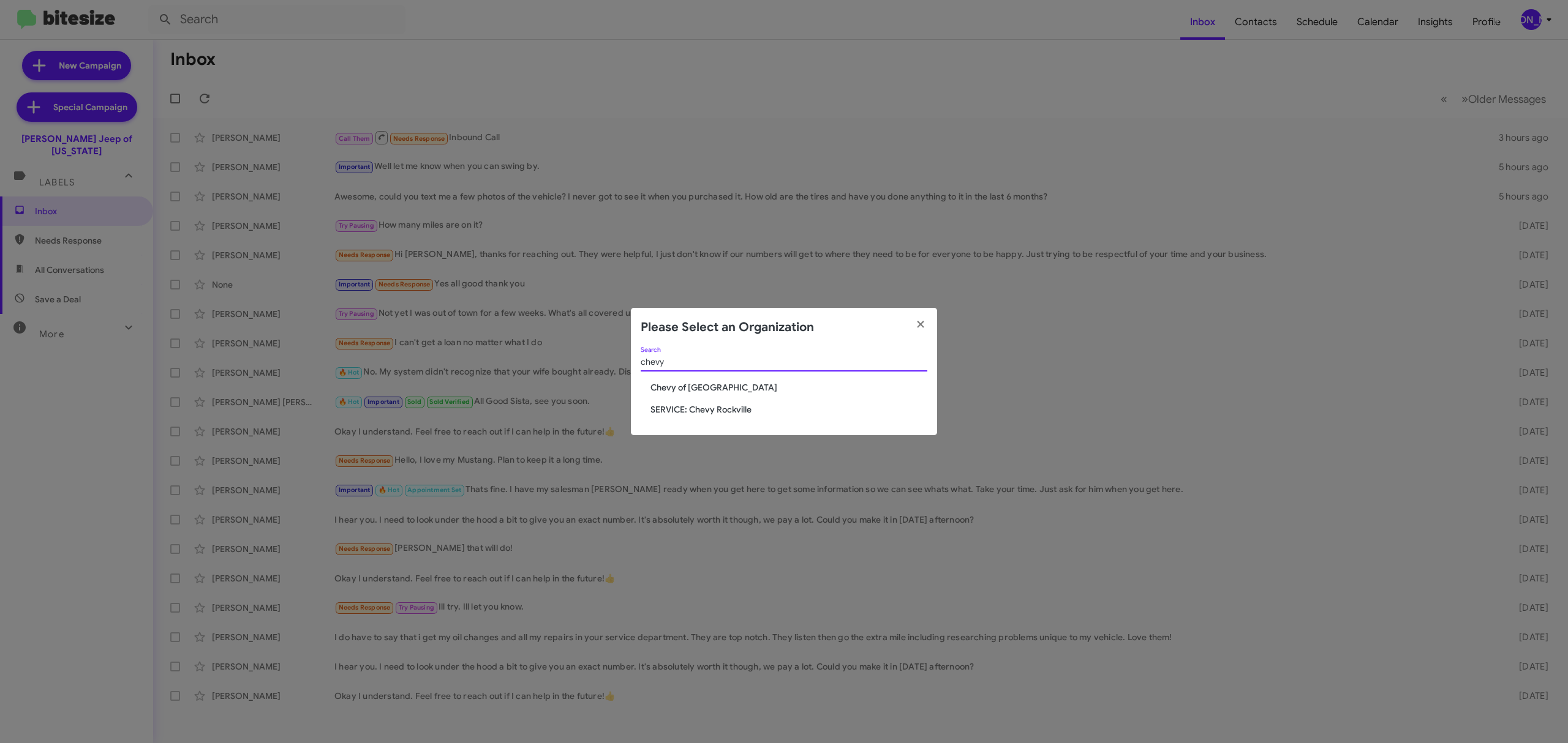
type input "chevy"
click at [915, 324] on icon "button" at bounding box center [920, 324] width 14 height 11
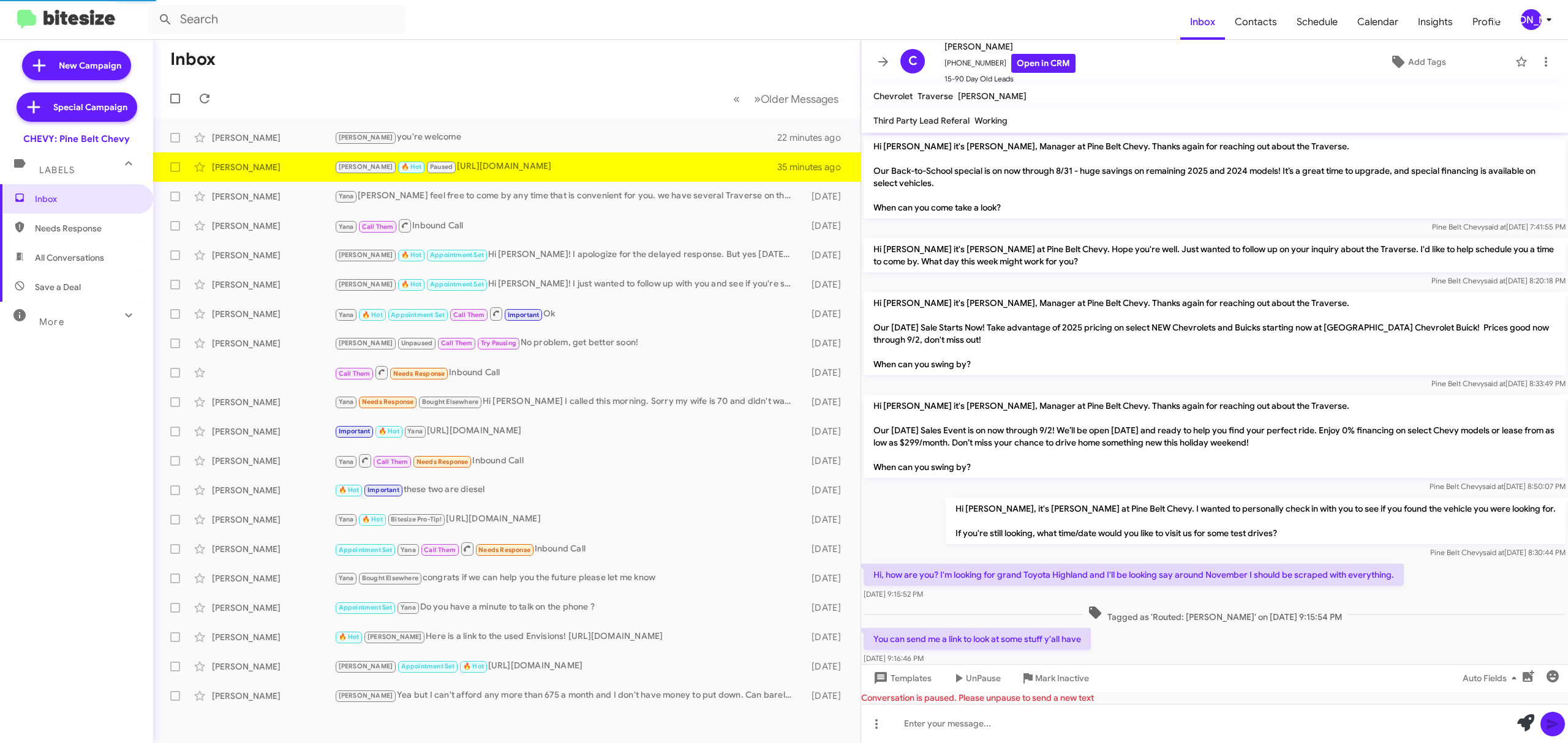
scroll to position [353, 0]
